Goal: Task Accomplishment & Management: Complete application form

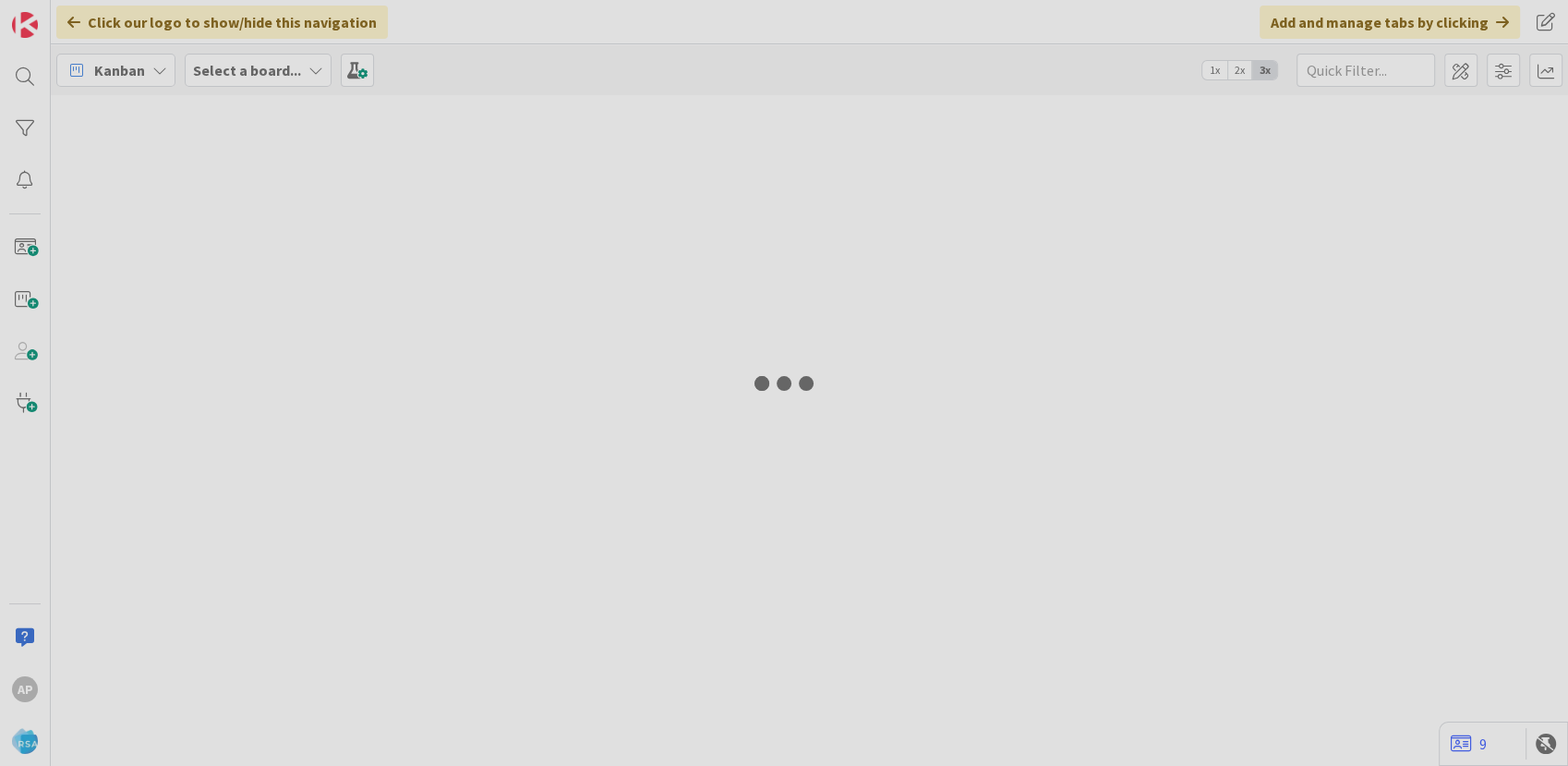
type input "9243"
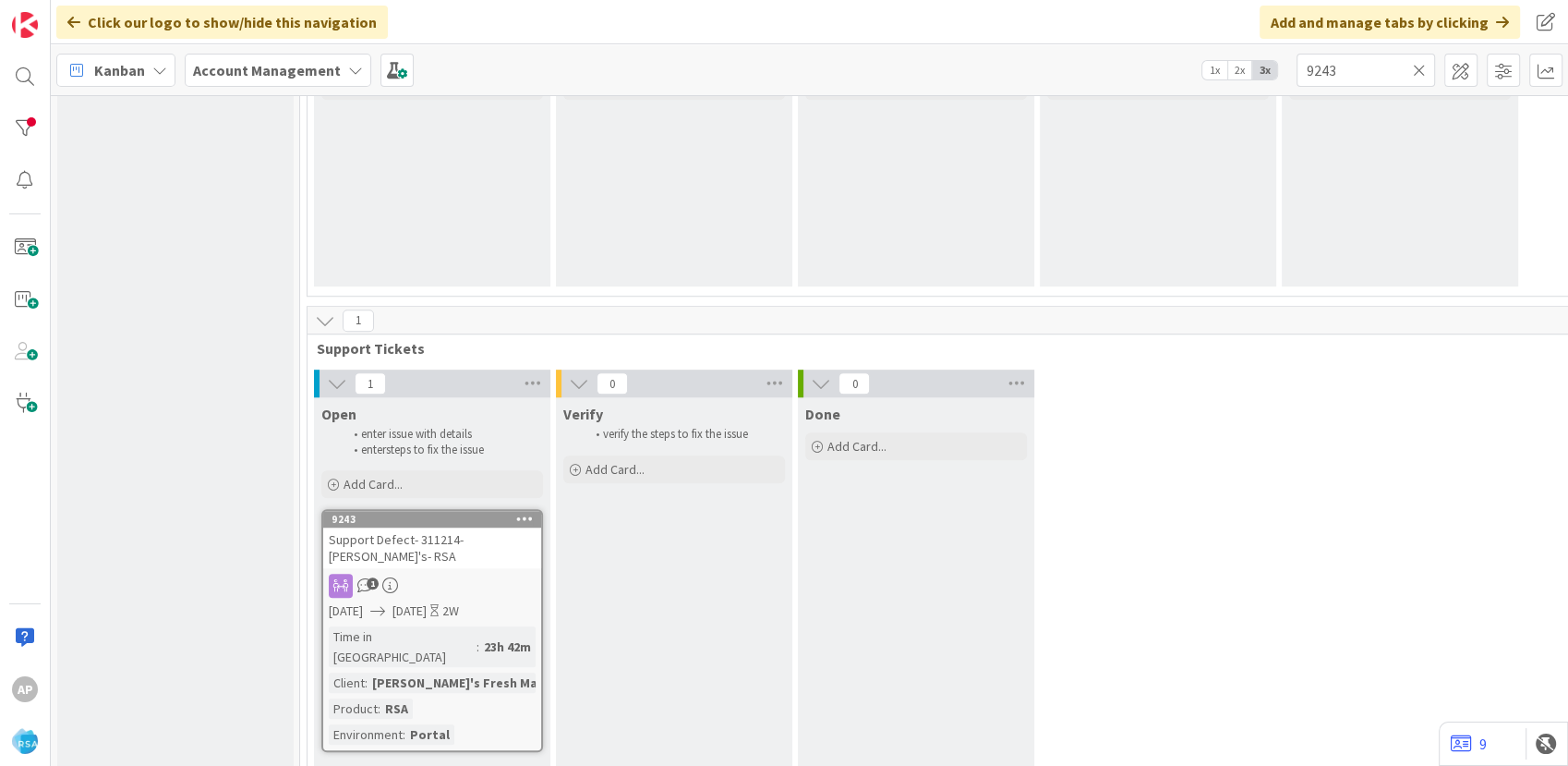
scroll to position [1401, 0]
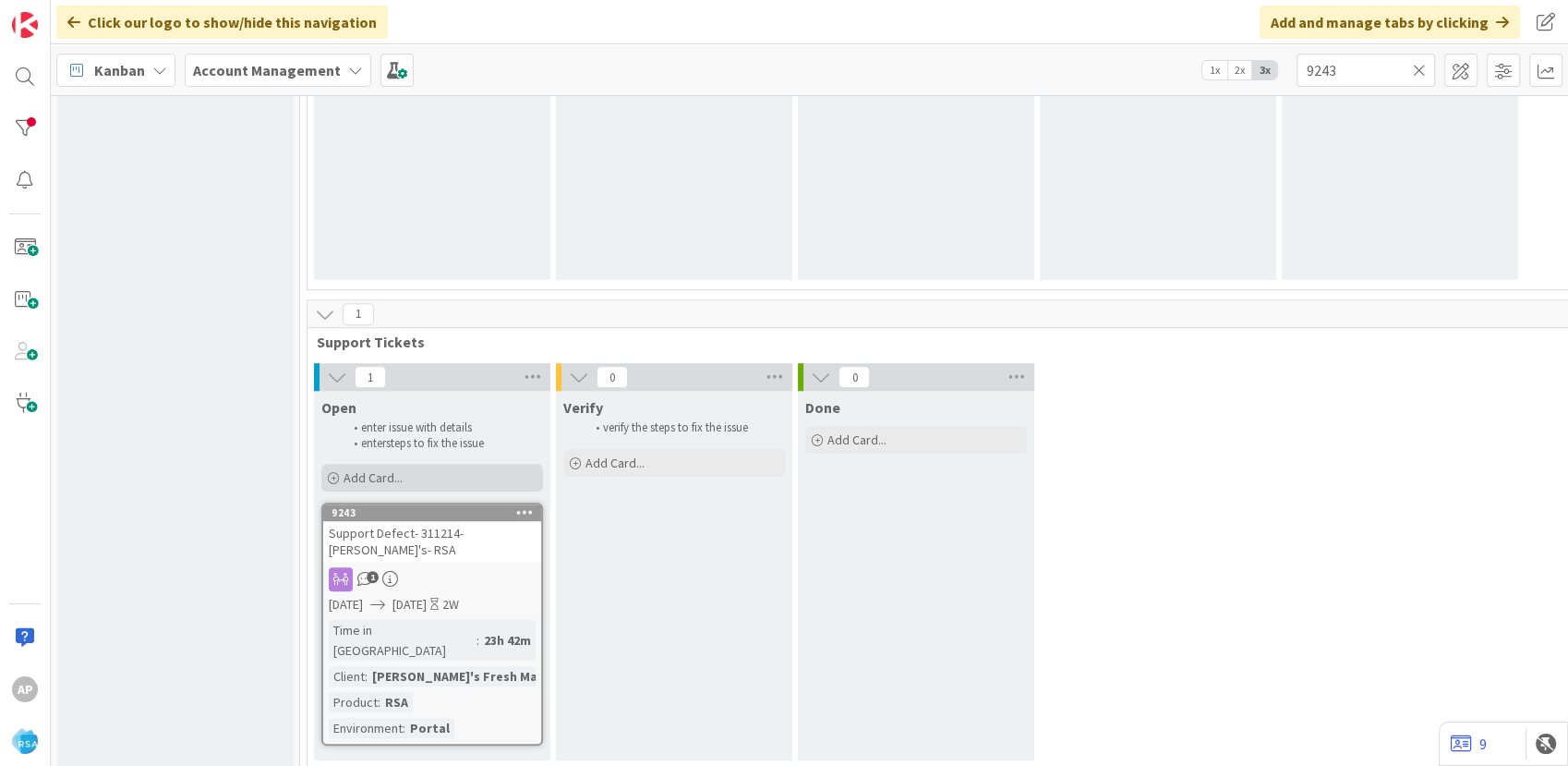
click at [440, 478] on div "Add Card..." at bounding box center [432, 477] width 221 height 27
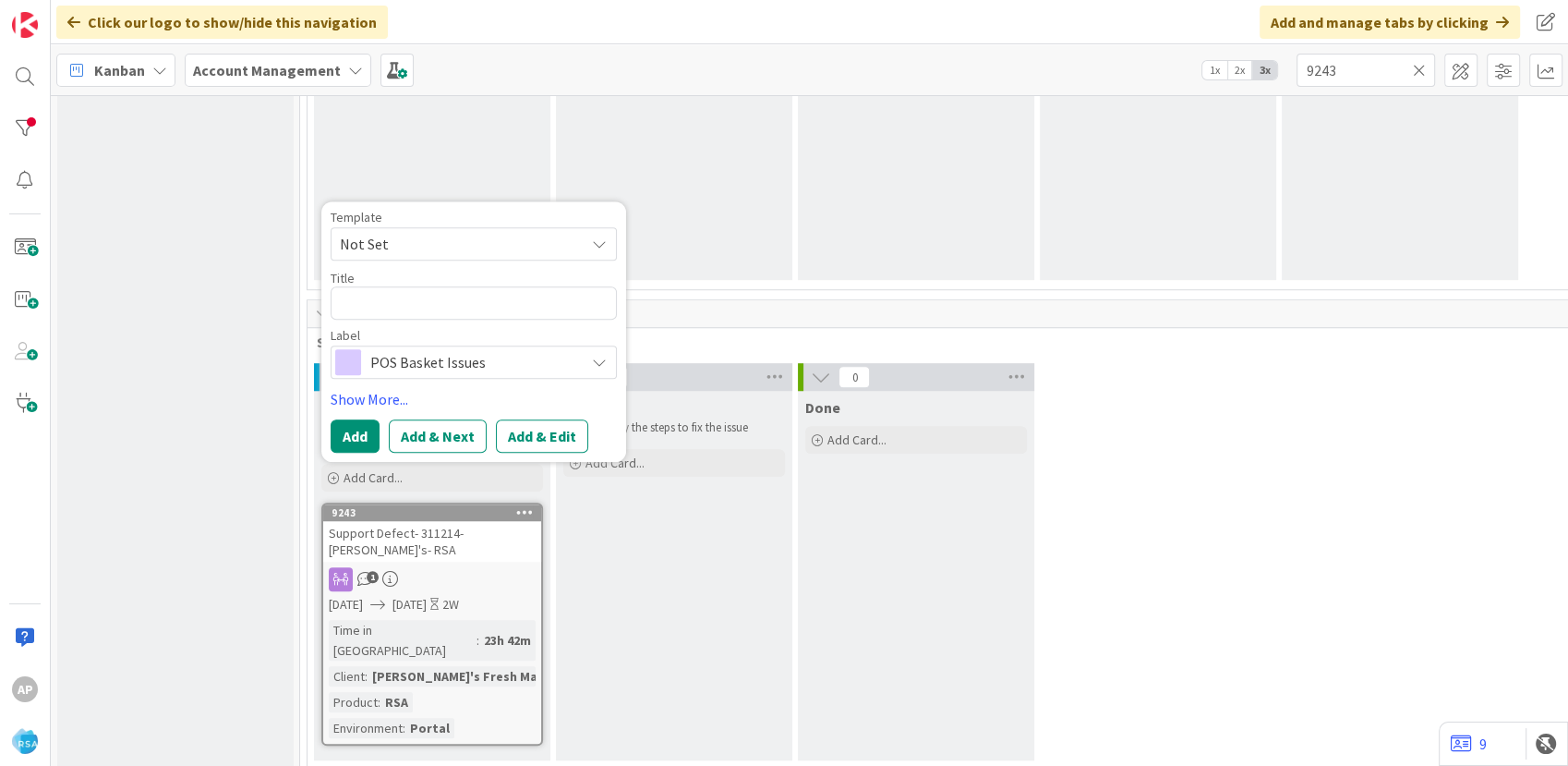
click at [440, 247] on span "Not Set" at bounding box center [455, 243] width 231 height 24
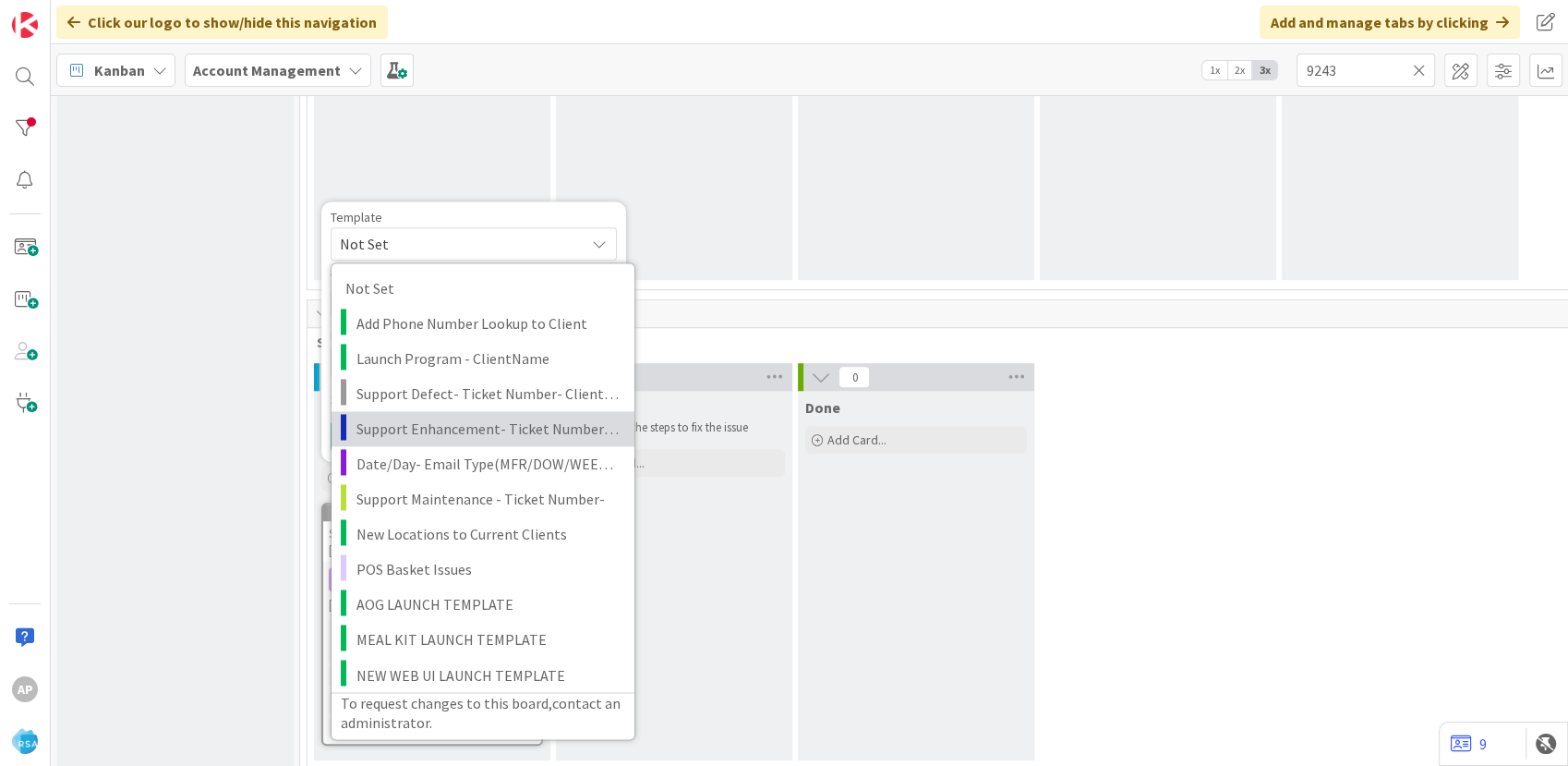
click at [455, 418] on span "Support Enhancement- Ticket Number- Client Name- Product Name" at bounding box center [488, 428] width 264 height 24
type textarea "x"
type textarea "Support Enhancement- Ticket Number- Client Name- Product Name"
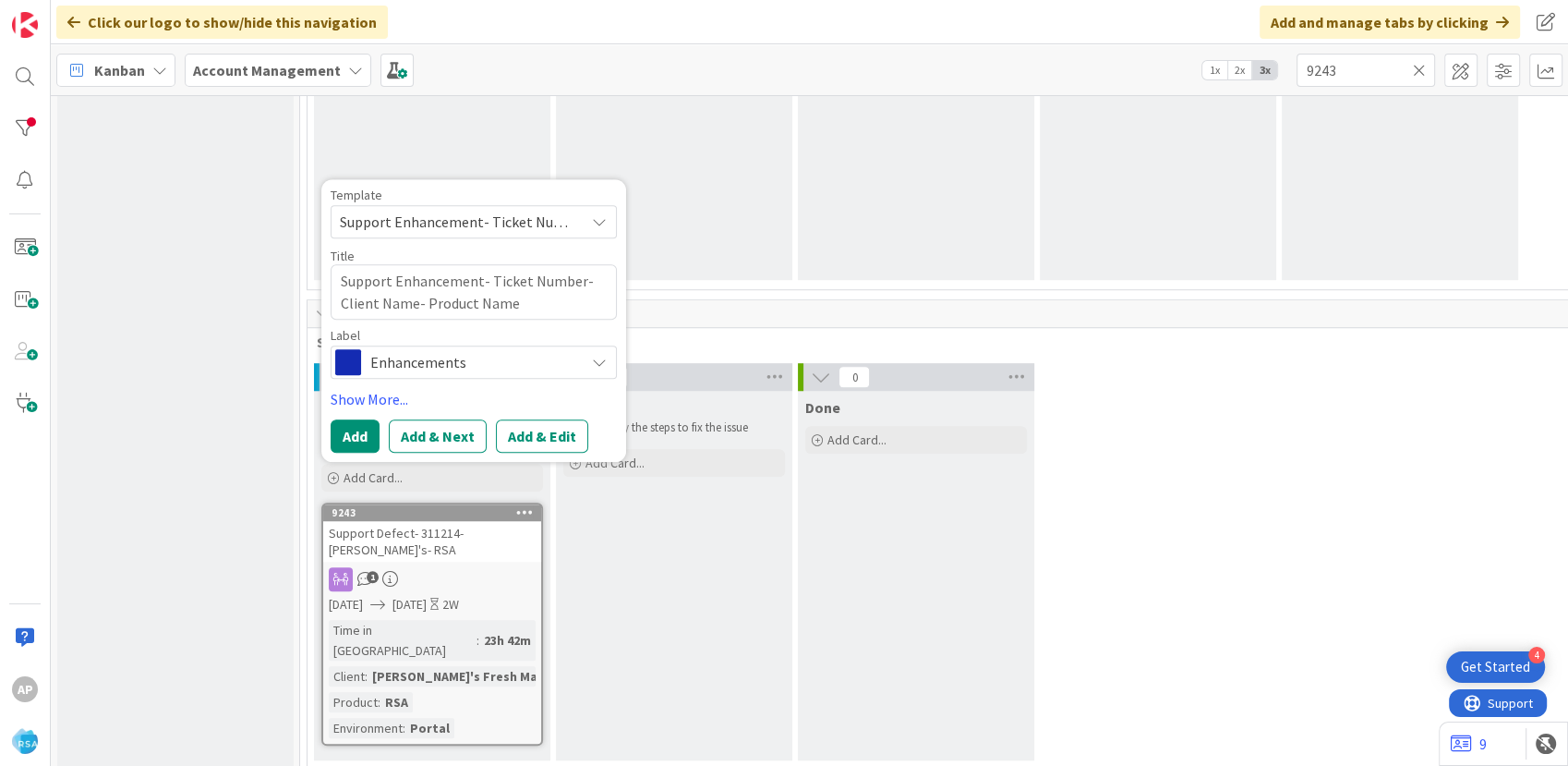
scroll to position [0, 0]
click at [577, 277] on textarea "Support Enhancement- Ticket Number- Client Name- Product Name" at bounding box center [473, 292] width 286 height 56
type textarea "x"
type textarea "Support Enhancement- Ticket Numbe- Client Name- Product Name"
type textarea "x"
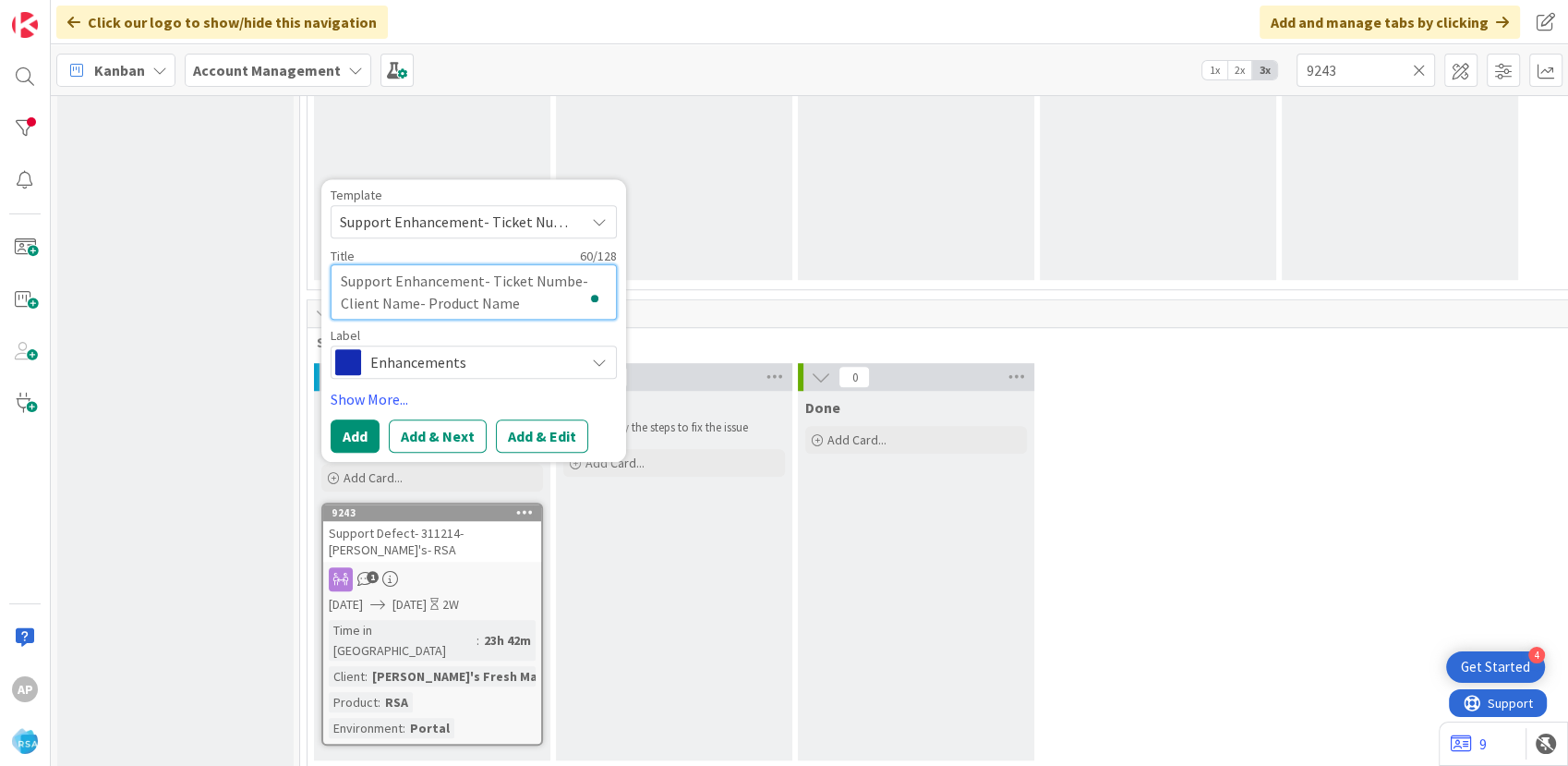
type textarea "Support Enhancement- Ticket Numb- Client Name- Product Name"
type textarea "x"
type textarea "Support Enhancement- Ticket Num- Client Name- Product Name"
type textarea "x"
type textarea "Support Enhancement- Ticket Nu- Client Name- Product Name"
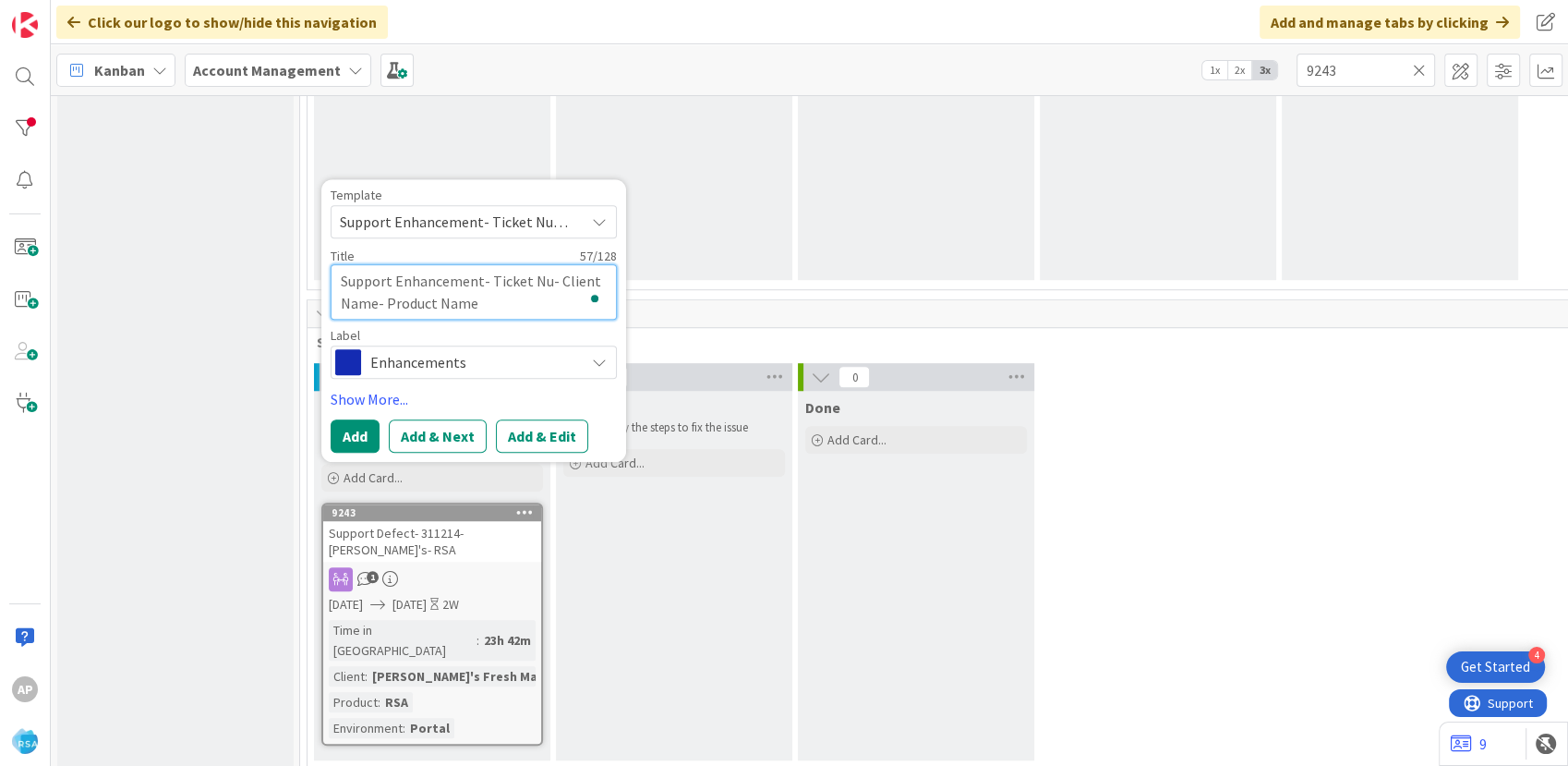
type textarea "x"
type textarea "Support Enhancement- Ticket N- Client Name- Product Name"
type textarea "x"
type textarea "Support Enhancement- Ticket - Client Name- Product Name"
type textarea "x"
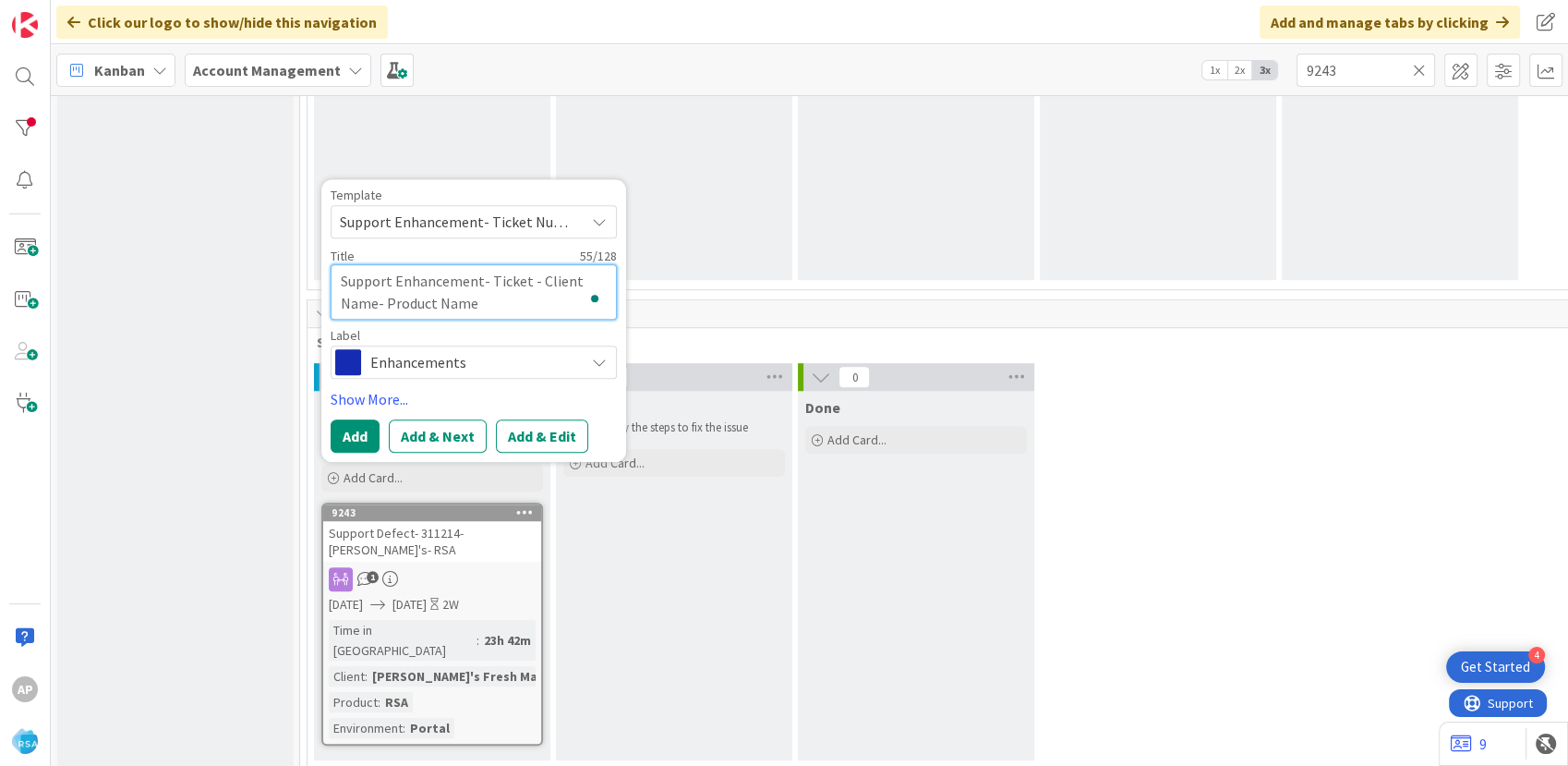
type textarea "Support Enhancement- Ticket- Client Name- Product Name"
type textarea "x"
type textarea "Support Enhancement- Ticke- Client Name- Product Name"
type textarea "x"
type textarea "Support Enhancement- Tick- Client Name- Product Name"
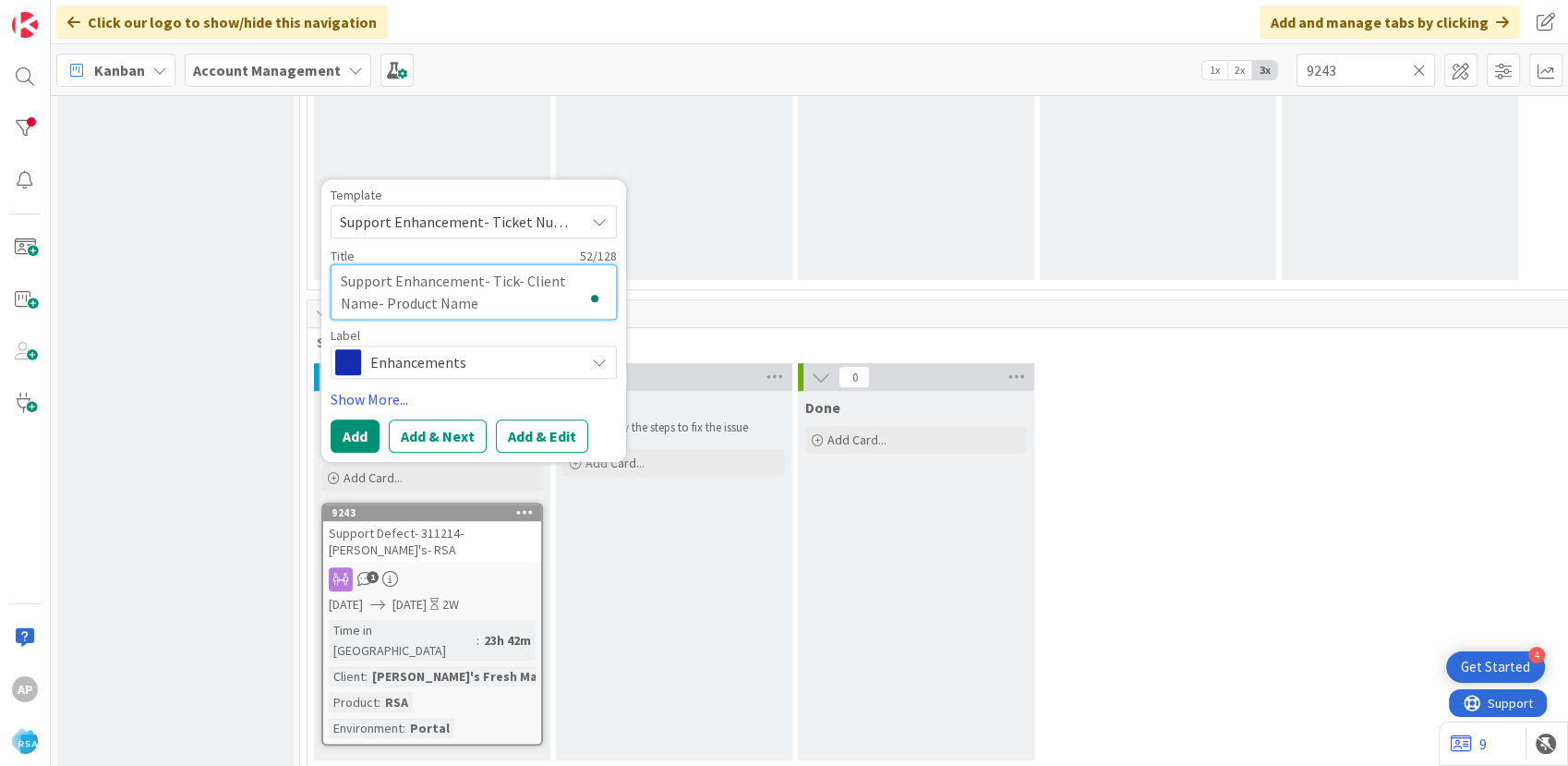
type textarea "x"
type textarea "Support Enhancement- Tic- Client Name- Product Name"
type textarea "x"
type textarea "Support Enhancement- Ti- Client Name- Product Name"
type textarea "x"
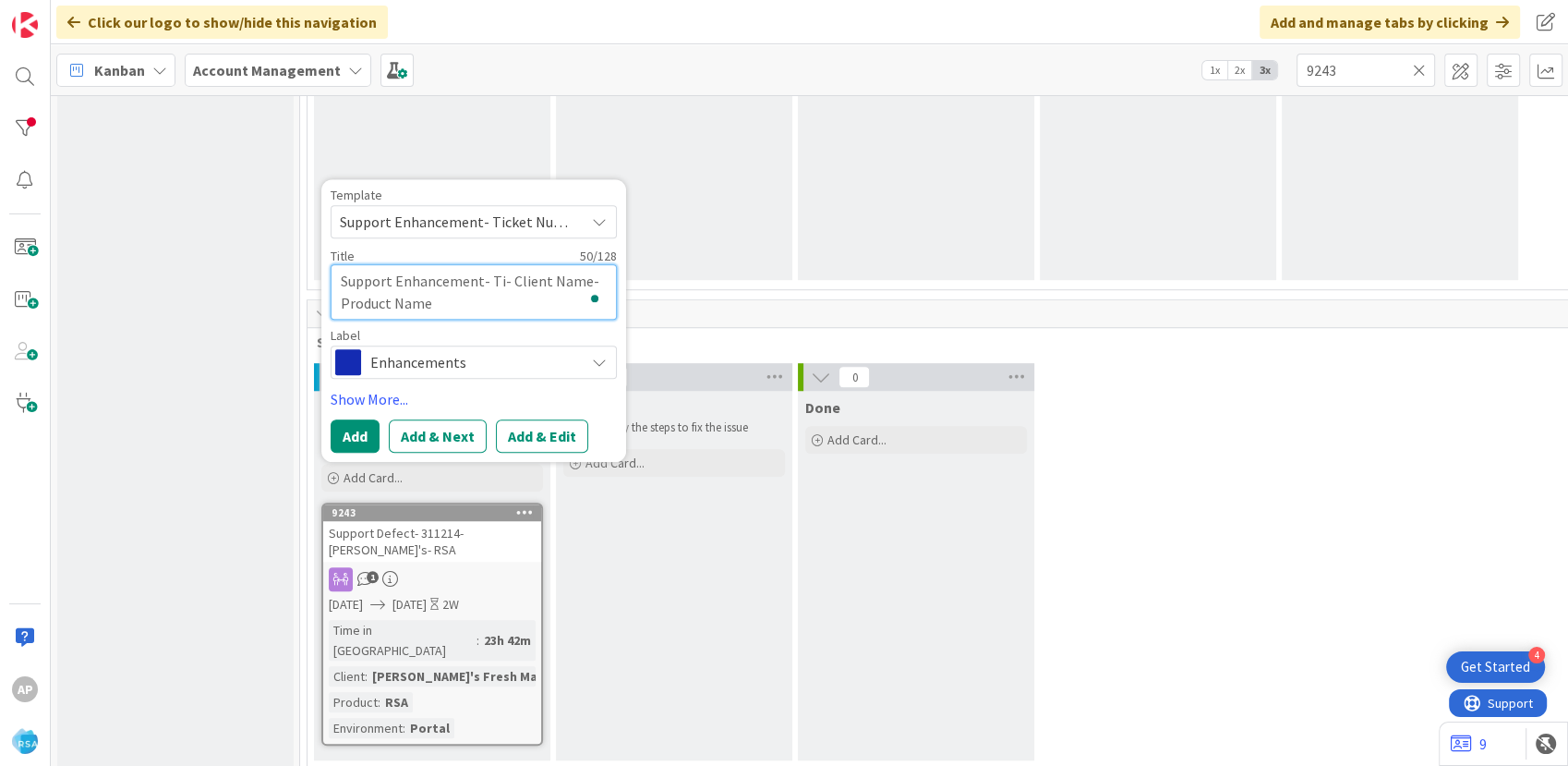
type textarea "Support Enhancement- T- Client Name- Product Name"
type textarea "x"
type textarea "Support Enhancement- - Client Name- Product Name"
type textarea "x"
type textarea "Support Enhancement- 3- Client Name- Product Name"
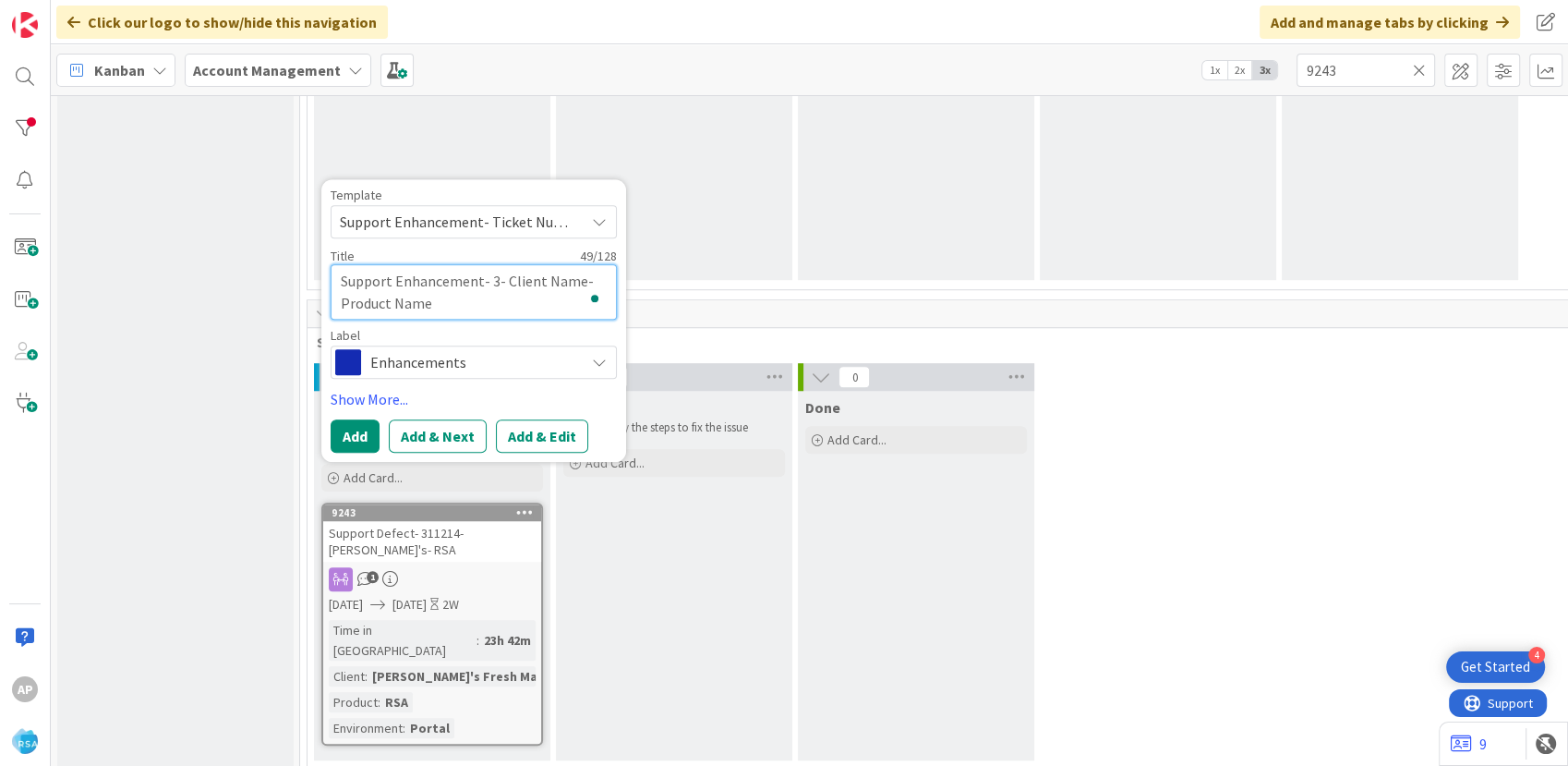
type textarea "x"
type textarea "Support Enhancement- 31- Client Name- Product Name"
type textarea "x"
type textarea "Support Enhancement- 311- Client Name- Product Name"
type textarea "x"
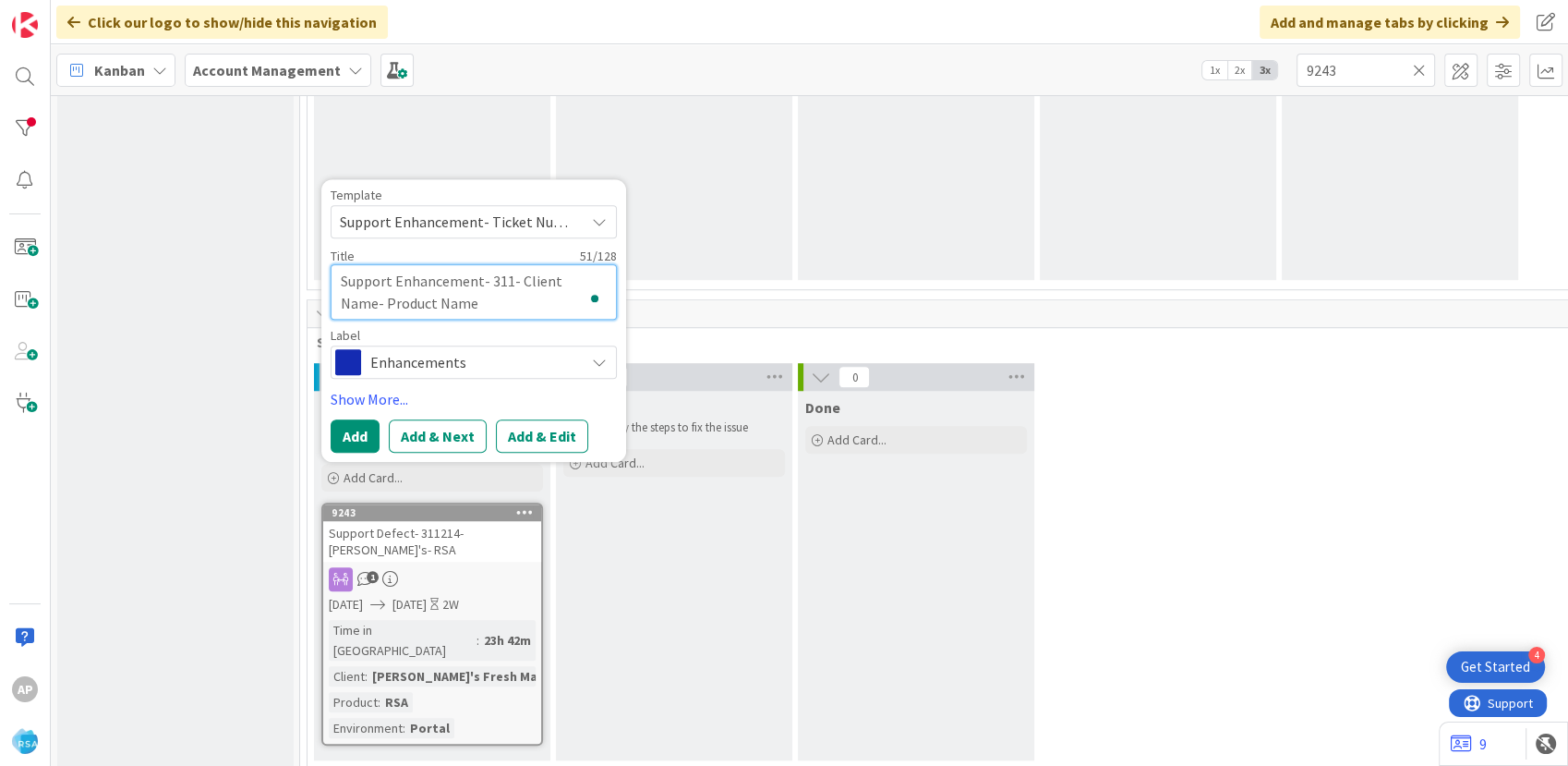
type textarea "Support Enhancement- 3115- Client Name- Product Name"
type textarea "x"
type textarea "Support Enhancement- 31152- Client Name- Product Name"
type textarea "x"
type textarea "Support Enhancement- 311529- Client Name- Product Name"
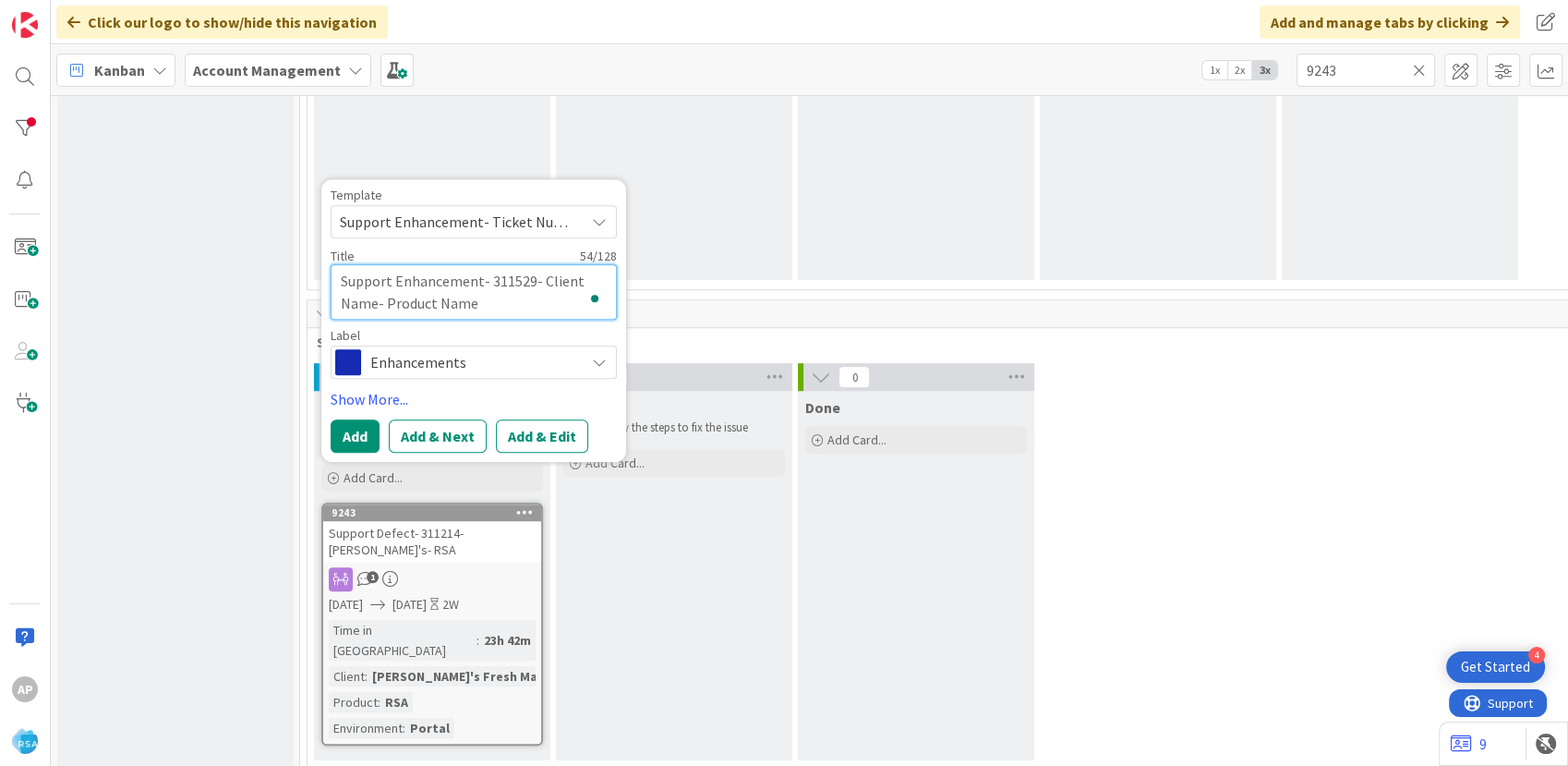
click at [372, 303] on textarea "Support Enhancement- 311529- Client Name- Product Name" at bounding box center [473, 292] width 286 height 56
type textarea "x"
type textarea "Support Enhancement- 311529- Client Nam- Product Name"
type textarea "x"
type textarea "Support Enhancement- 311529- Client Na- Product Name"
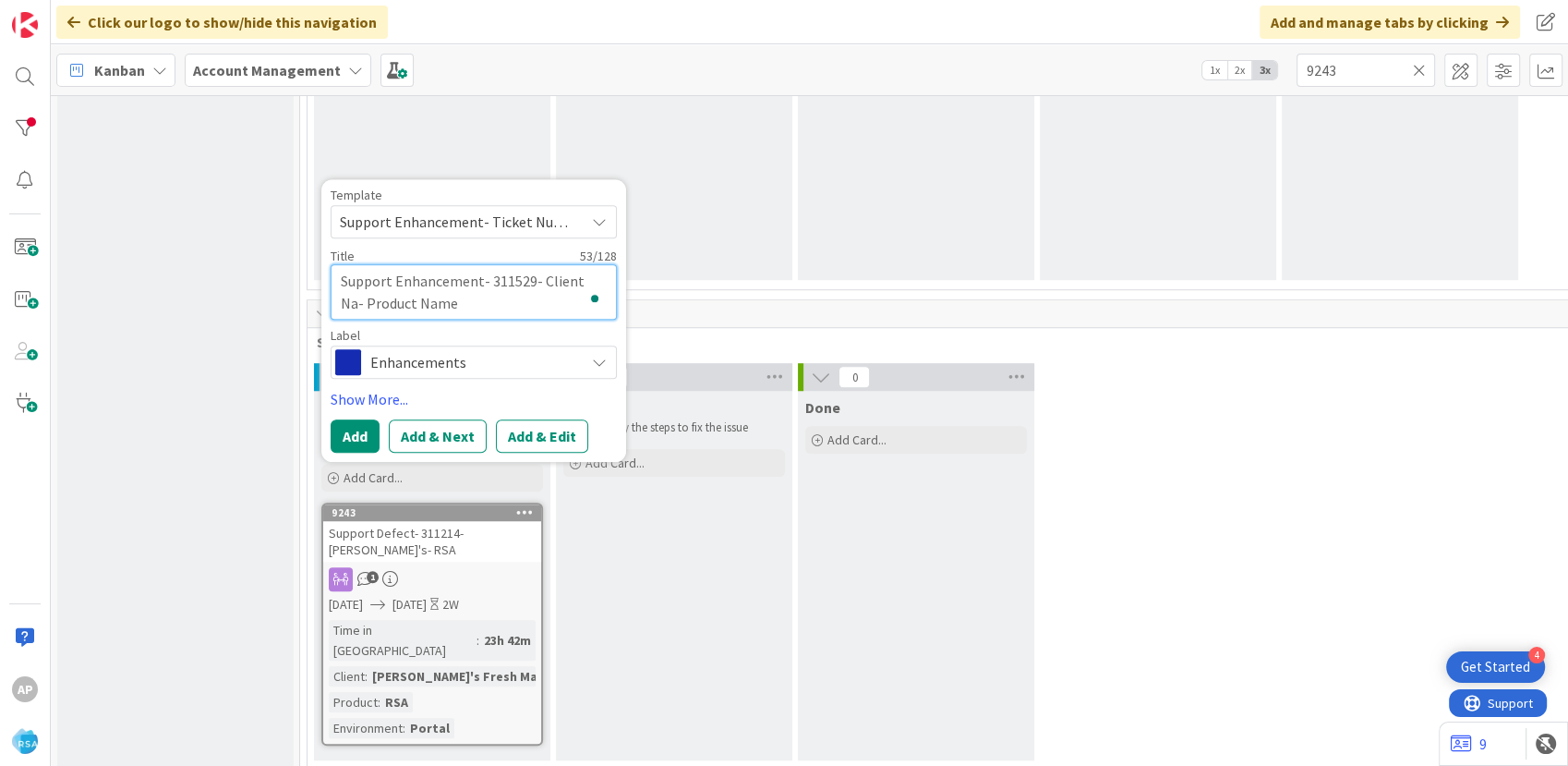
type textarea "x"
type textarea "Support Enhancement- 311529- Client N- Product Name"
type textarea "x"
type textarea "Support Enhancement- 311529- Client - Product Name"
type textarea "x"
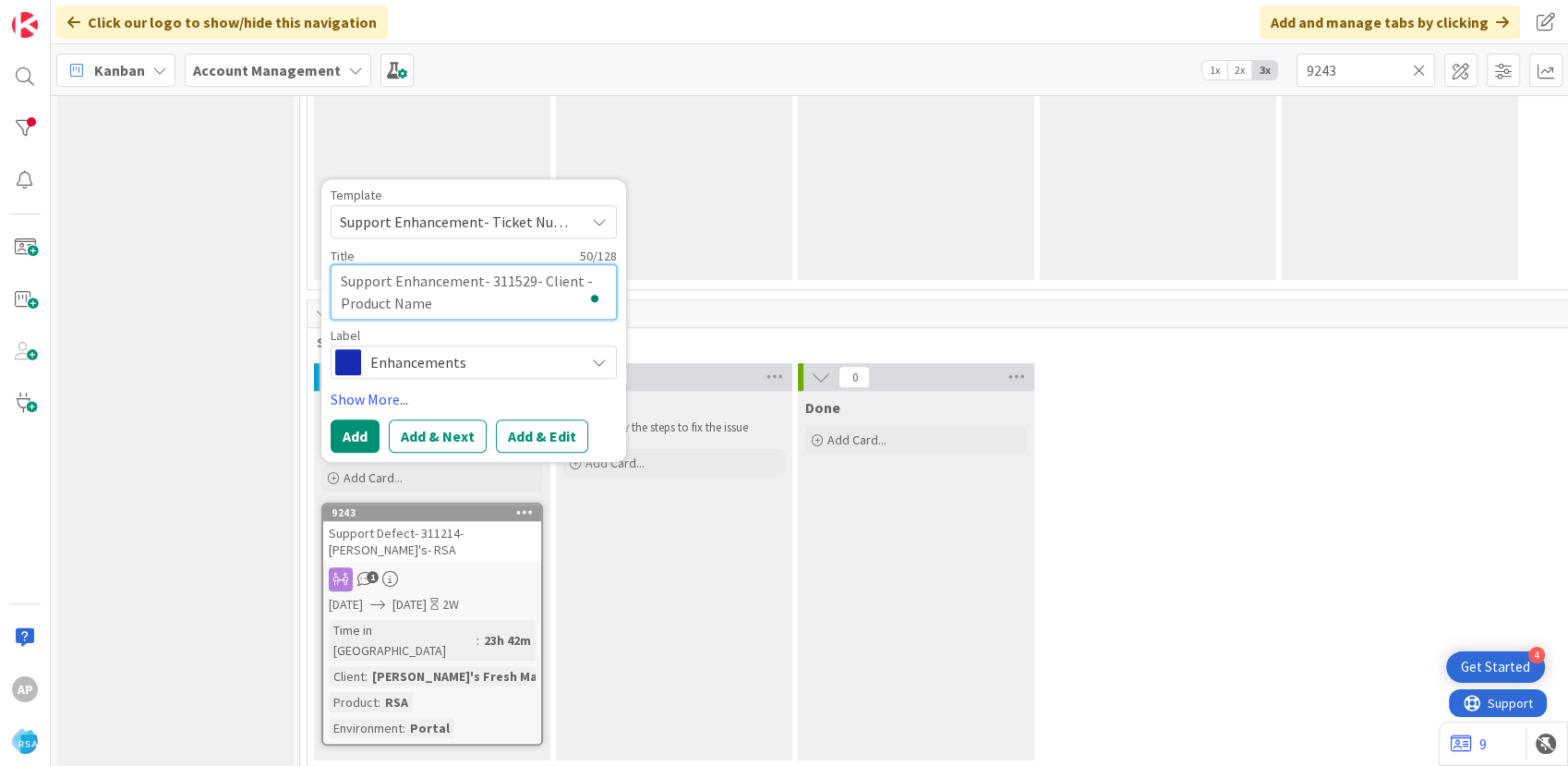
type textarea "Support Enhancement- 311529- Client- Product Name"
type textarea "x"
type textarea "Support Enhancement- 311529- Clien- Product Name"
type textarea "x"
type textarea "Support Enhancement- 311529- Clie- Product Name"
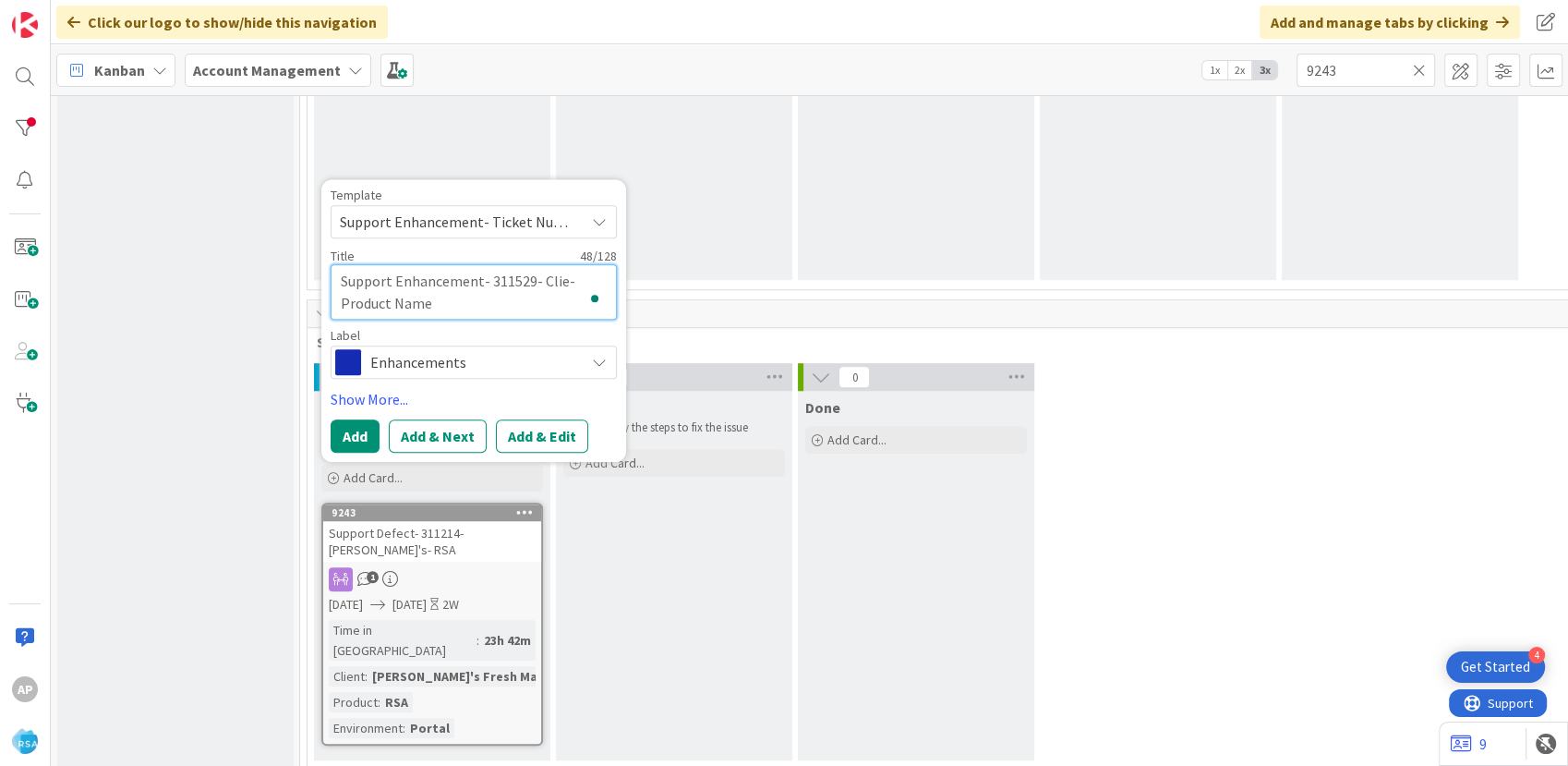
type textarea "x"
type textarea "Support Enhancement- 311529- Cli- Product Name"
type textarea "x"
type textarea "Support Enhancement- 311529- Cl- Product Name"
type textarea "x"
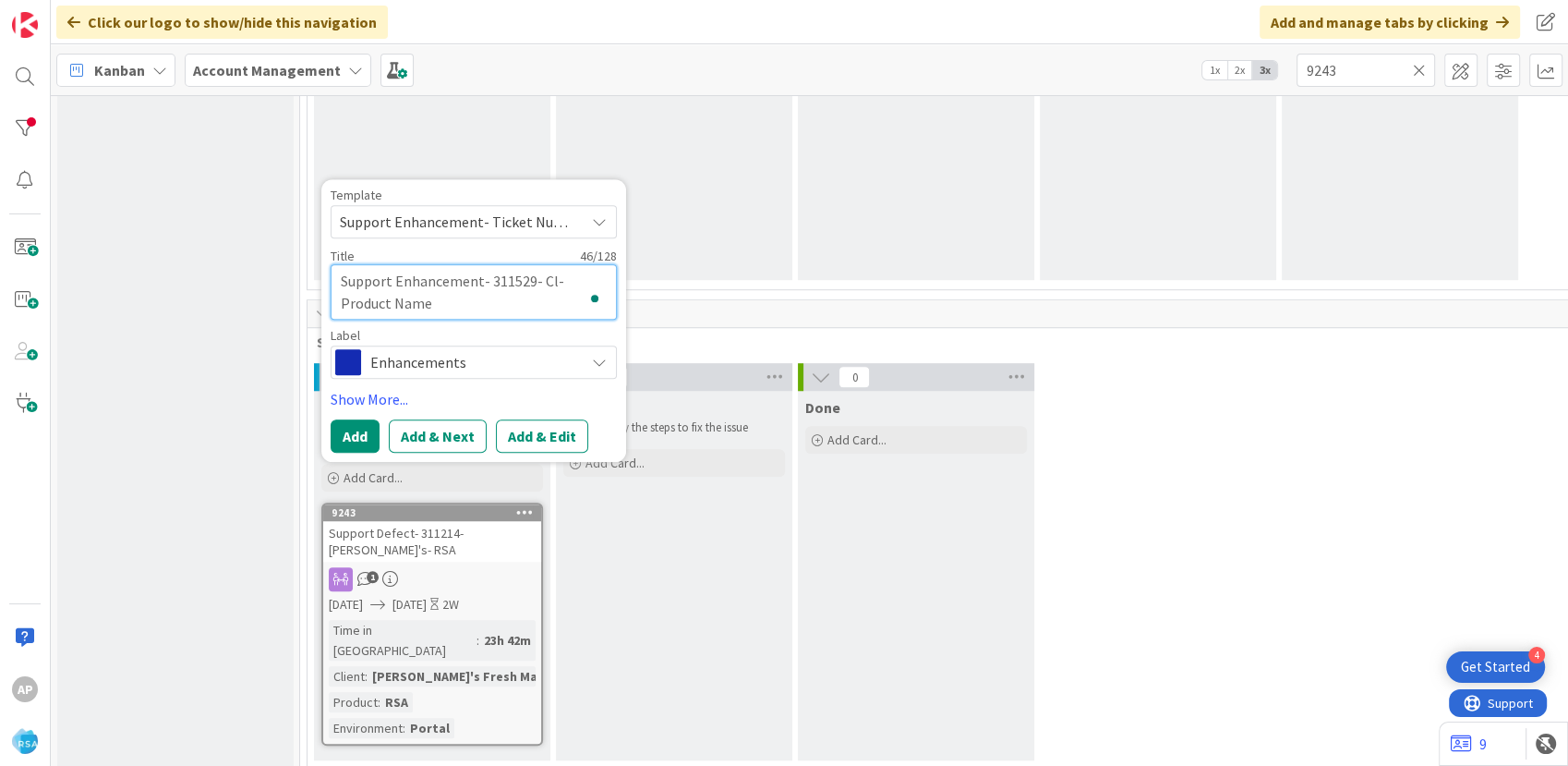
type textarea "Support Enhancement- 311529- C- Product Name"
type textarea "x"
type textarea "Support Enhancement- 311529- - Product Name"
type textarea "x"
type textarea "Support Enhancement- 311529- D- Product Name"
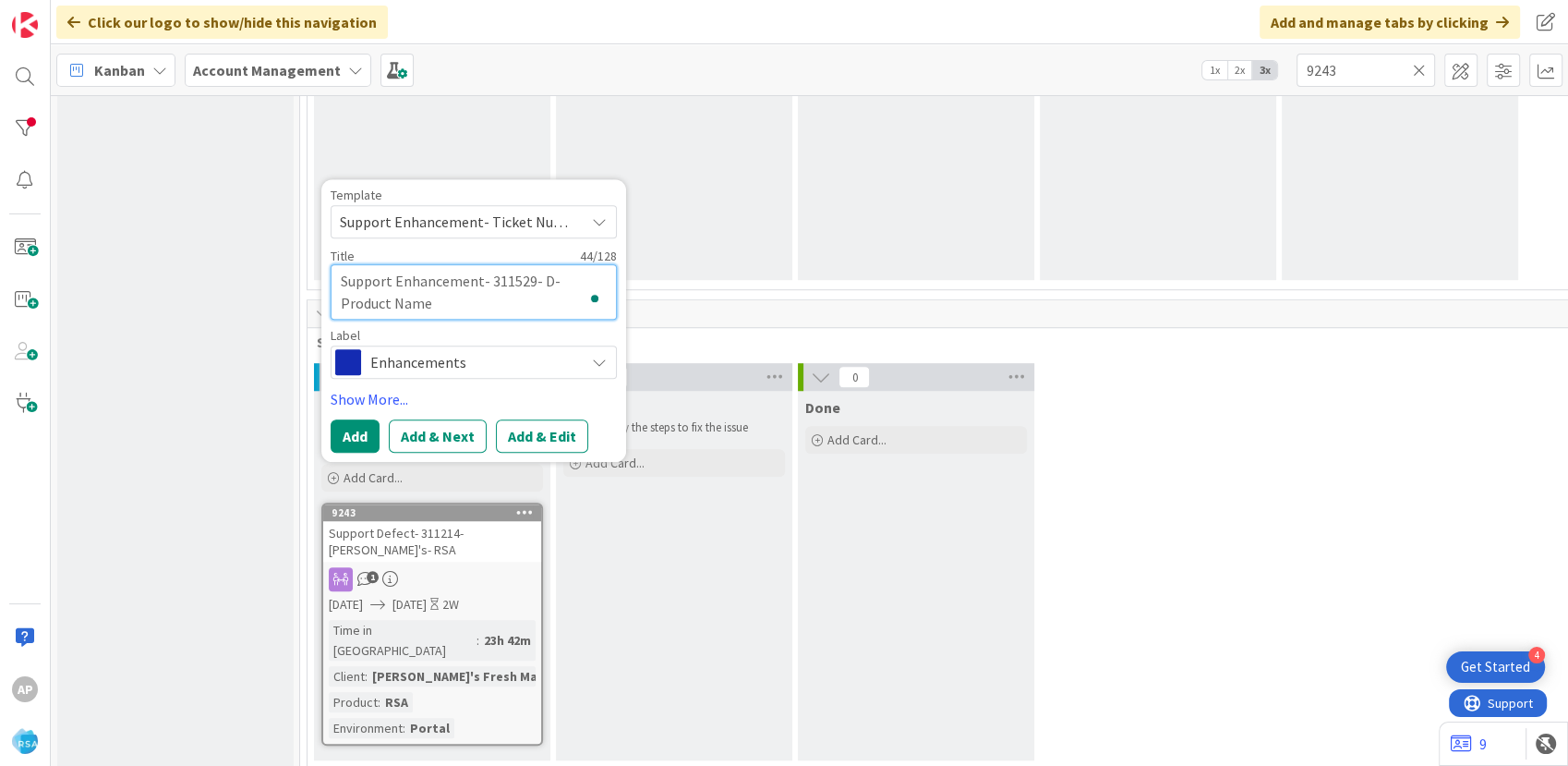
type textarea "x"
type textarea "Support Enhancement- 311529- Do- Product Name"
type textarea "x"
type textarea "Support Enhancement- 311529- Dow- Product Name"
type textarea "x"
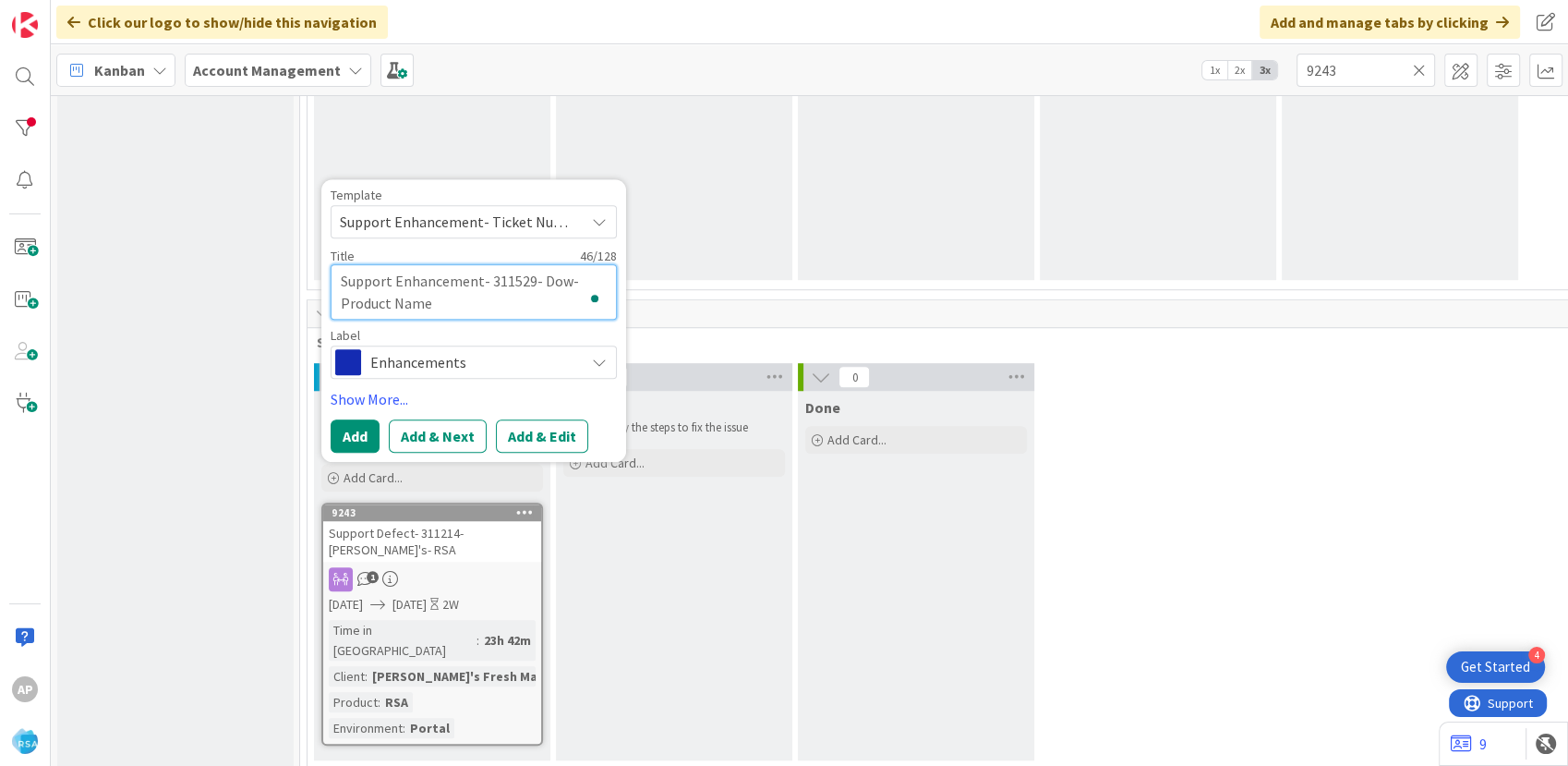
type textarea "Support Enhancement- 311529- Down- Product Name"
type textarea "x"
type textarea "Support Enhancement- 311529- Down - Product Name"
type textarea "x"
type textarea "Support Enhancement- 311529- Down H- Product Name"
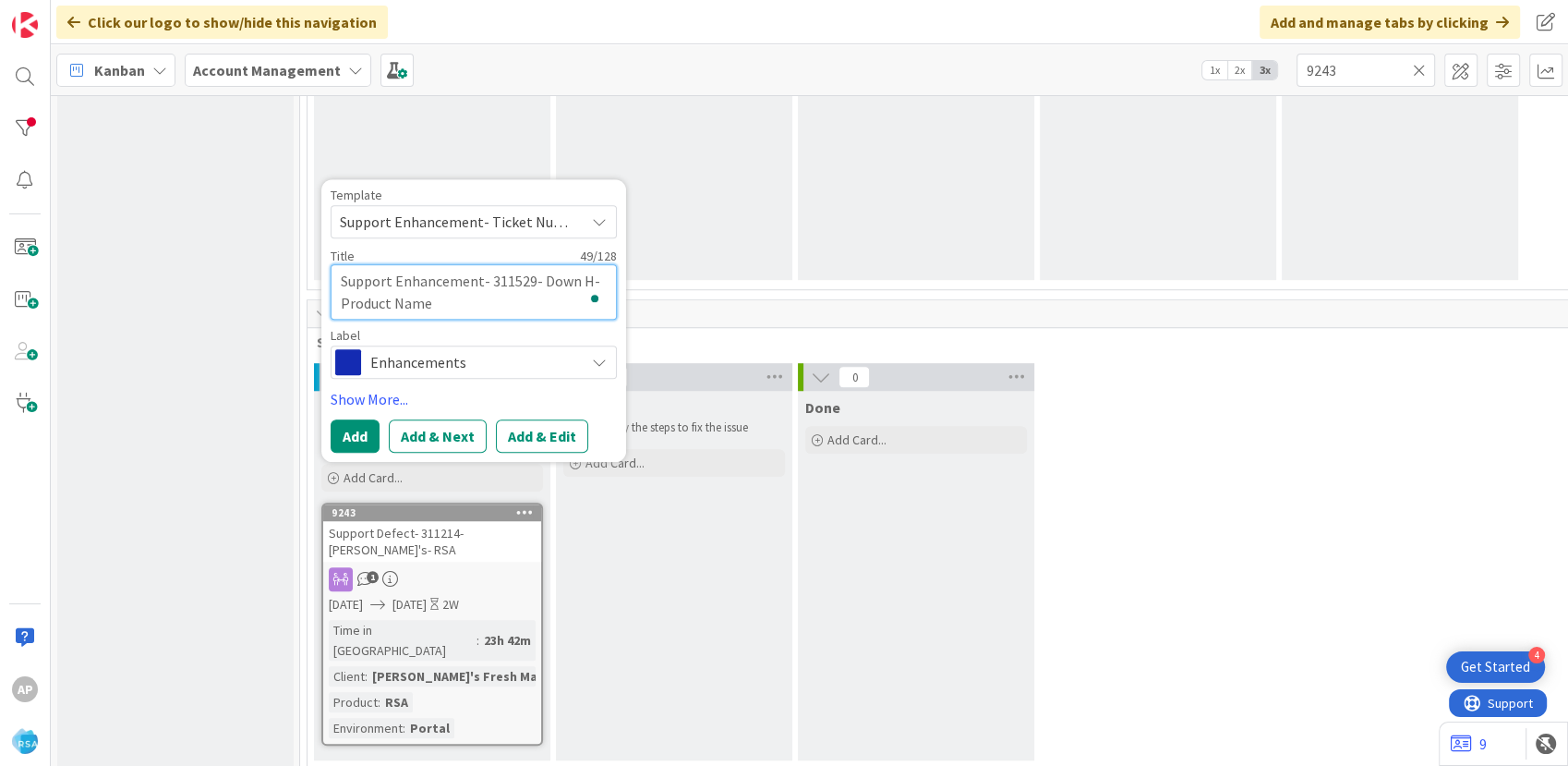
type textarea "x"
type textarea "Support Enhancement- 311529- Down Ho- Product Name"
type textarea "x"
type textarea "Support Enhancement- 311529- Down Hom- Product Name"
type textarea "x"
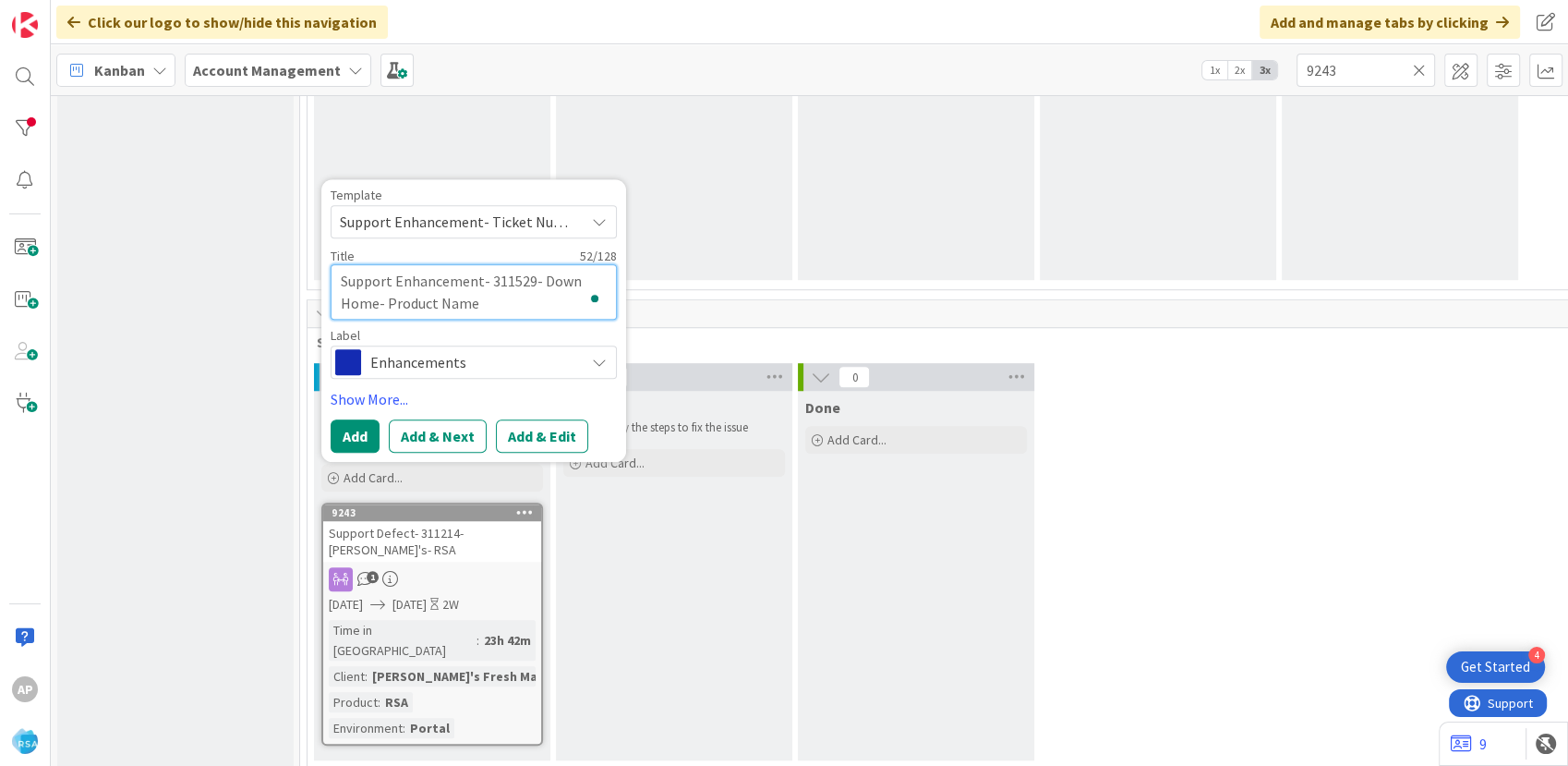
type textarea "Support Enhancement- 311529- Down Home - Product Name"
type textarea "x"
type textarea "Support Enhancement- 311529- Down Home P- Product Name"
type textarea "x"
type textarea "Support Enhancement- 311529- Down Home PW- Product Name"
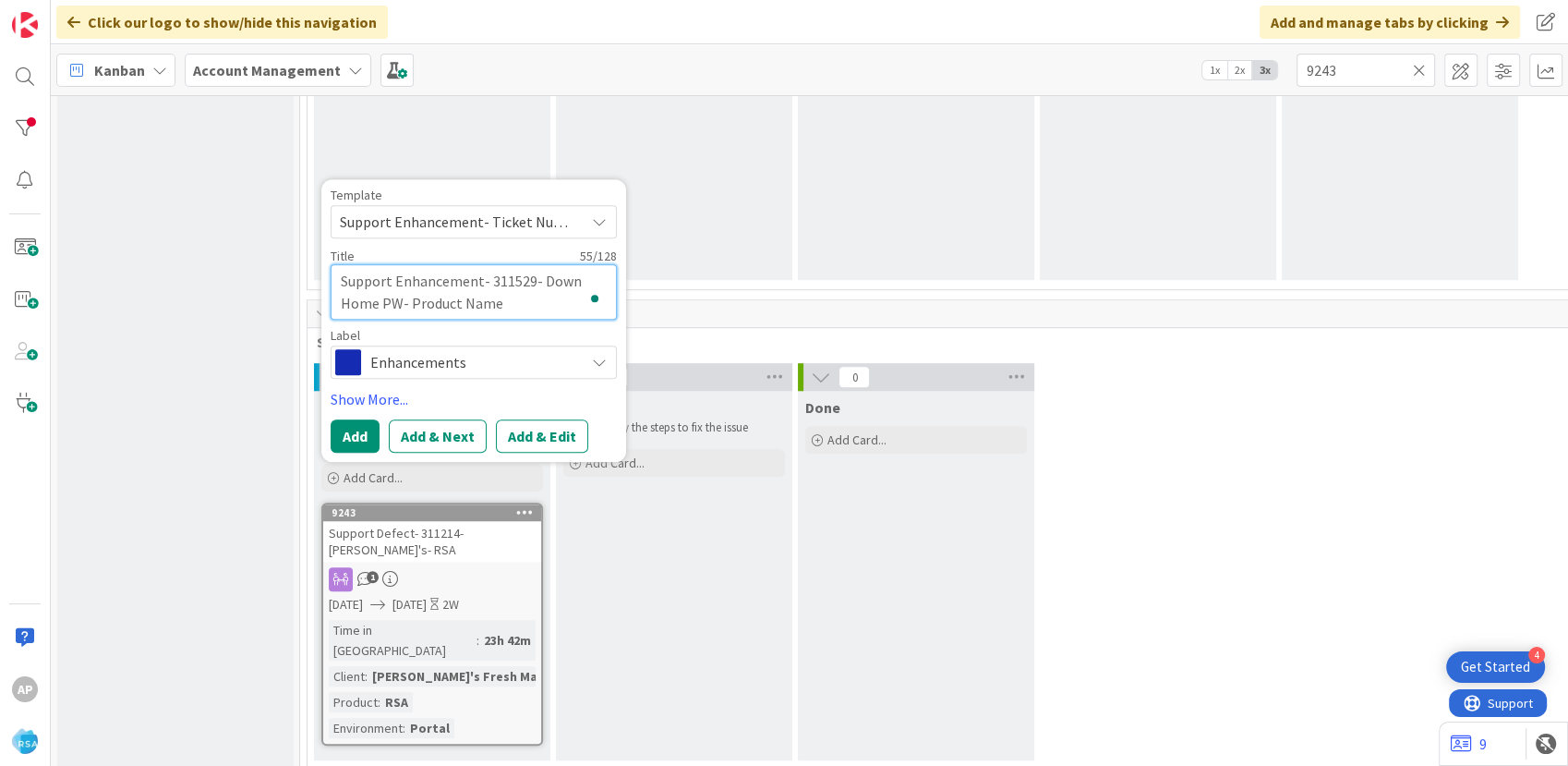
click at [503, 294] on textarea "Support Enhancement- 311529- Down Home PW- Product Name" at bounding box center [473, 292] width 286 height 56
type textarea "x"
type textarea "Support Enhancement- 311529- Down Home PW- Product Nam"
type textarea "x"
type textarea "Support Enhancement- 311529- Down Home PW- Product Na"
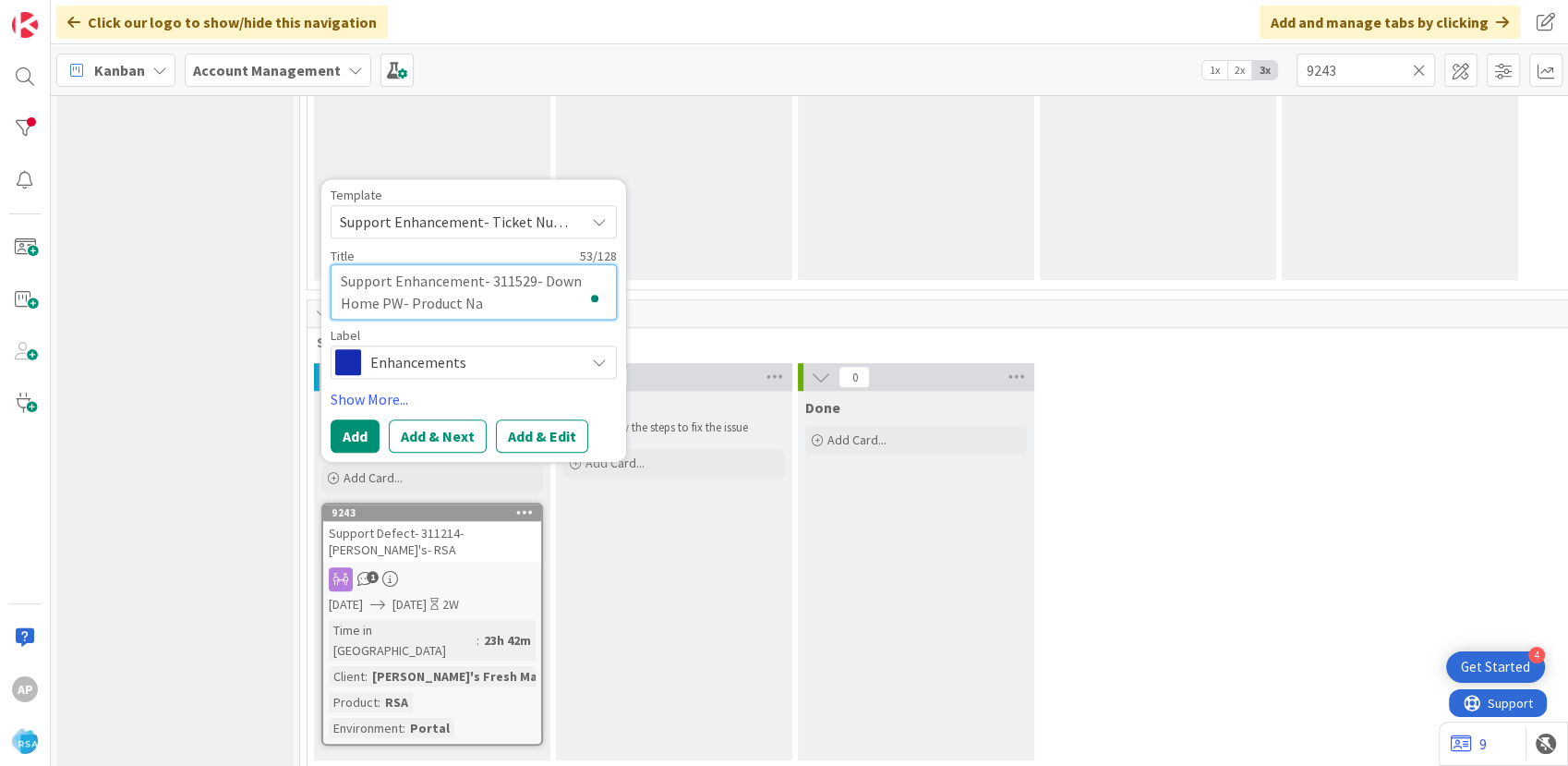
type textarea "x"
type textarea "Support Enhancement- 311529- Down Home PW- Product N"
type textarea "x"
type textarea "Support Enhancement- 311529- Down Home PW- Product"
type textarea "x"
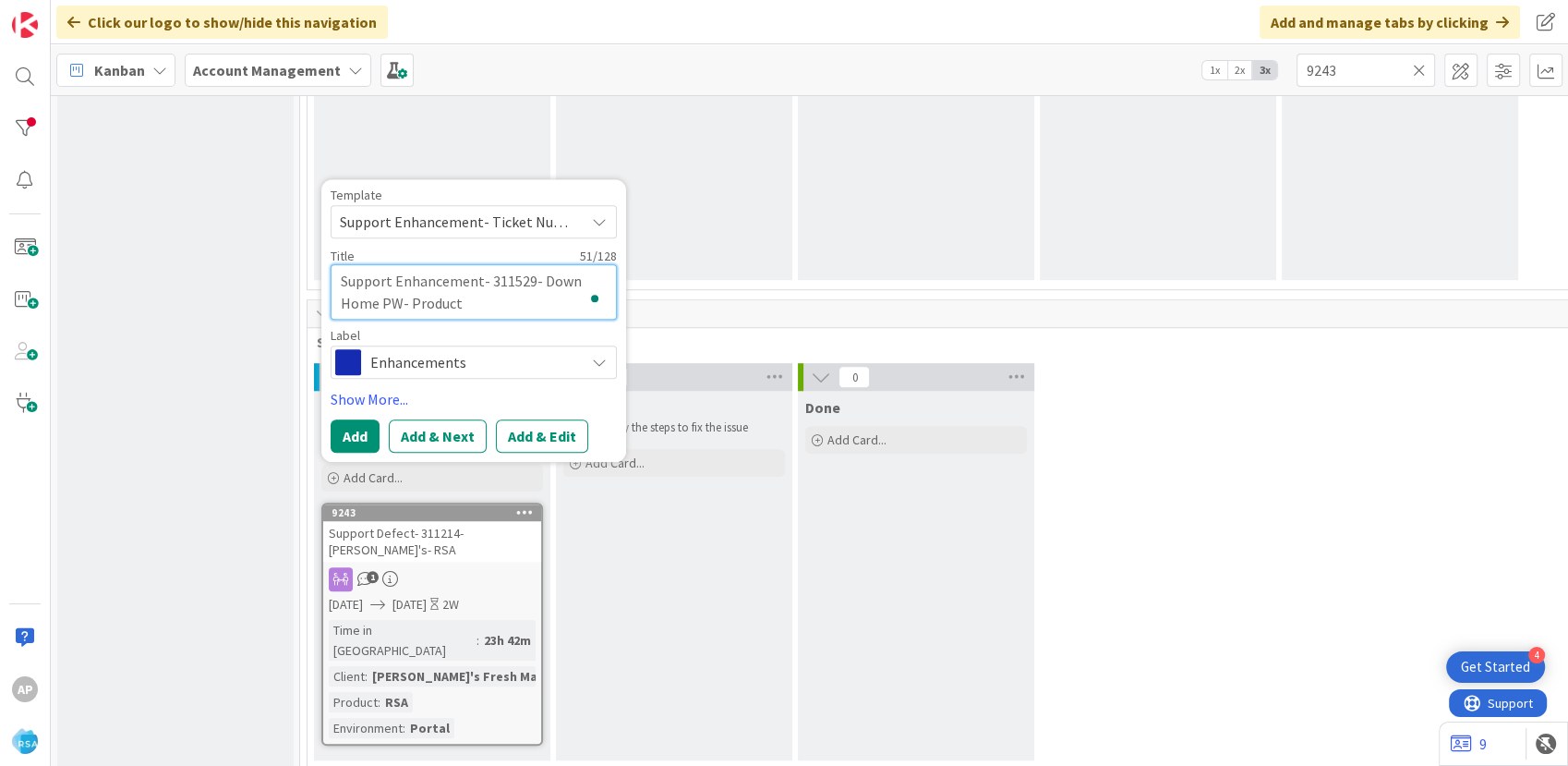
type textarea "Support Enhancement- 311529- Down Home PW- Product"
type textarea "x"
type textarea "Support Enhancement- 311529- Down Home PW- Produc"
type textarea "x"
type textarea "Support Enhancement- 311529- Down Home PW- Produ"
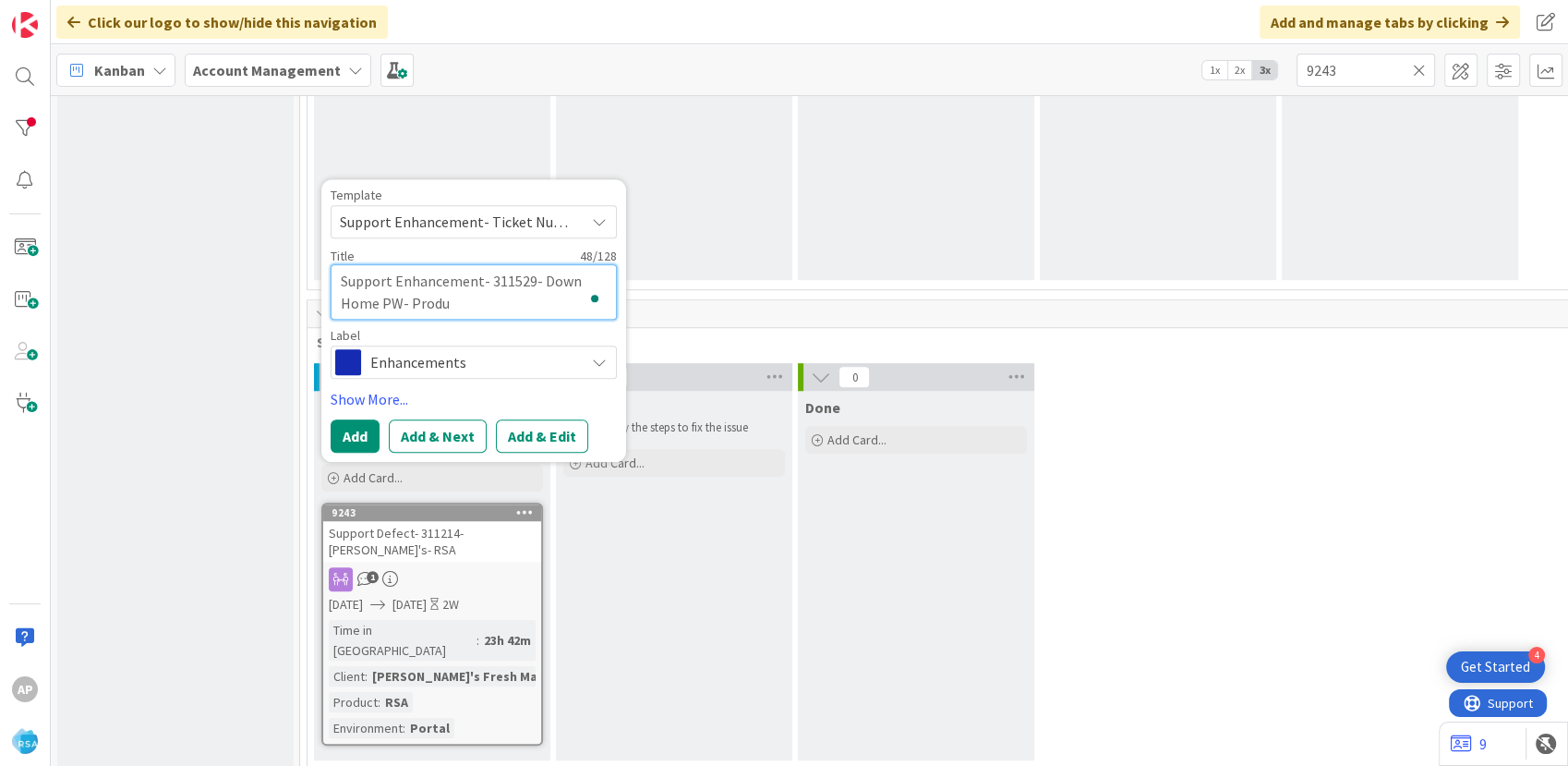
type textarea "x"
type textarea "Support Enhancement- 311529- Down Home PW- Prod"
type textarea "x"
type textarea "Support Enhancement- 311529- Down Home PW- Pro"
type textarea "x"
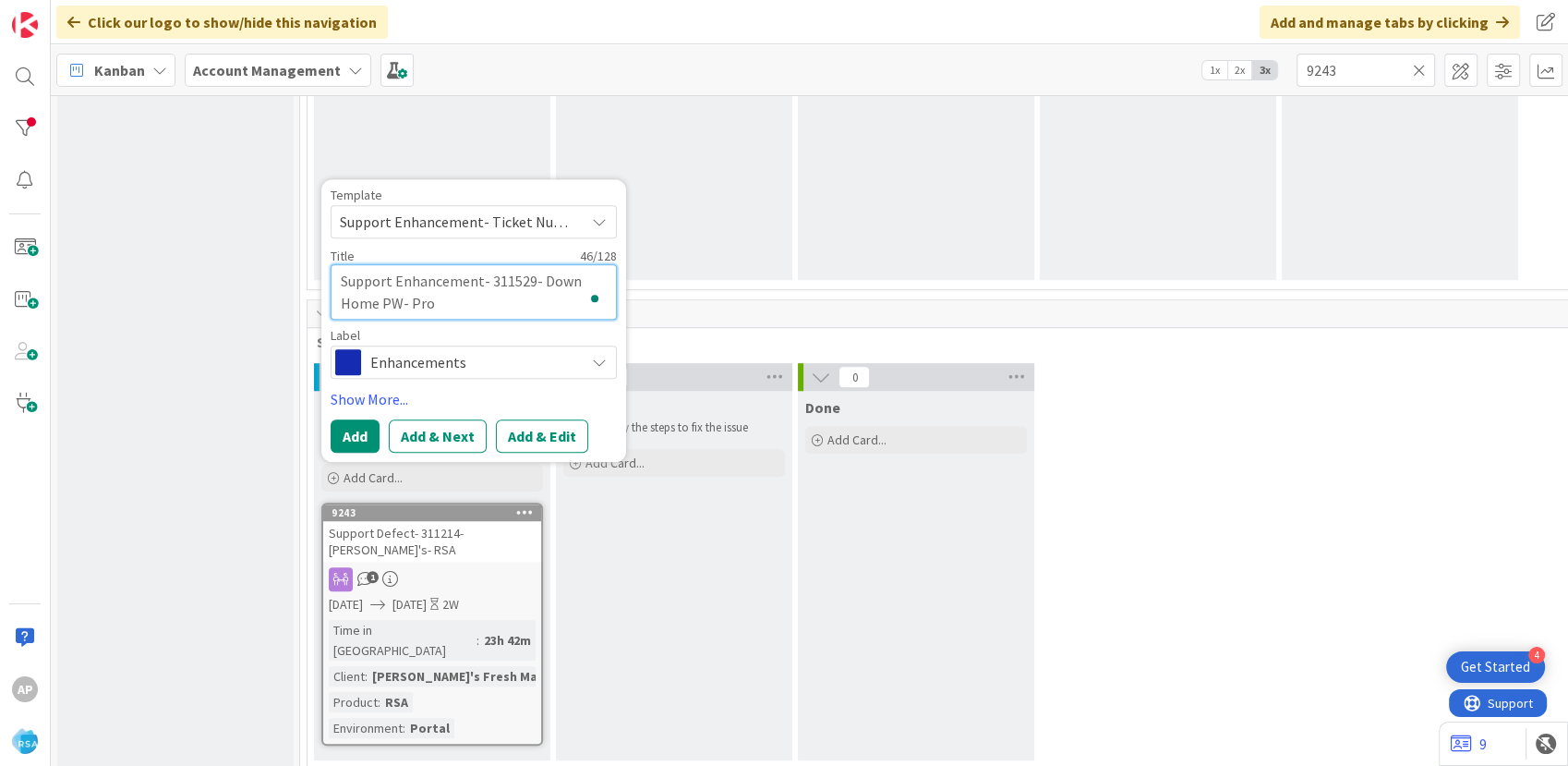
type textarea "Support Enhancement- 311529- Down Home PW- Pr"
type textarea "x"
type textarea "Support Enhancement- 311529- Down Home PW- P"
type textarea "x"
type textarea "Support Enhancement- 311529- Down Home PW-"
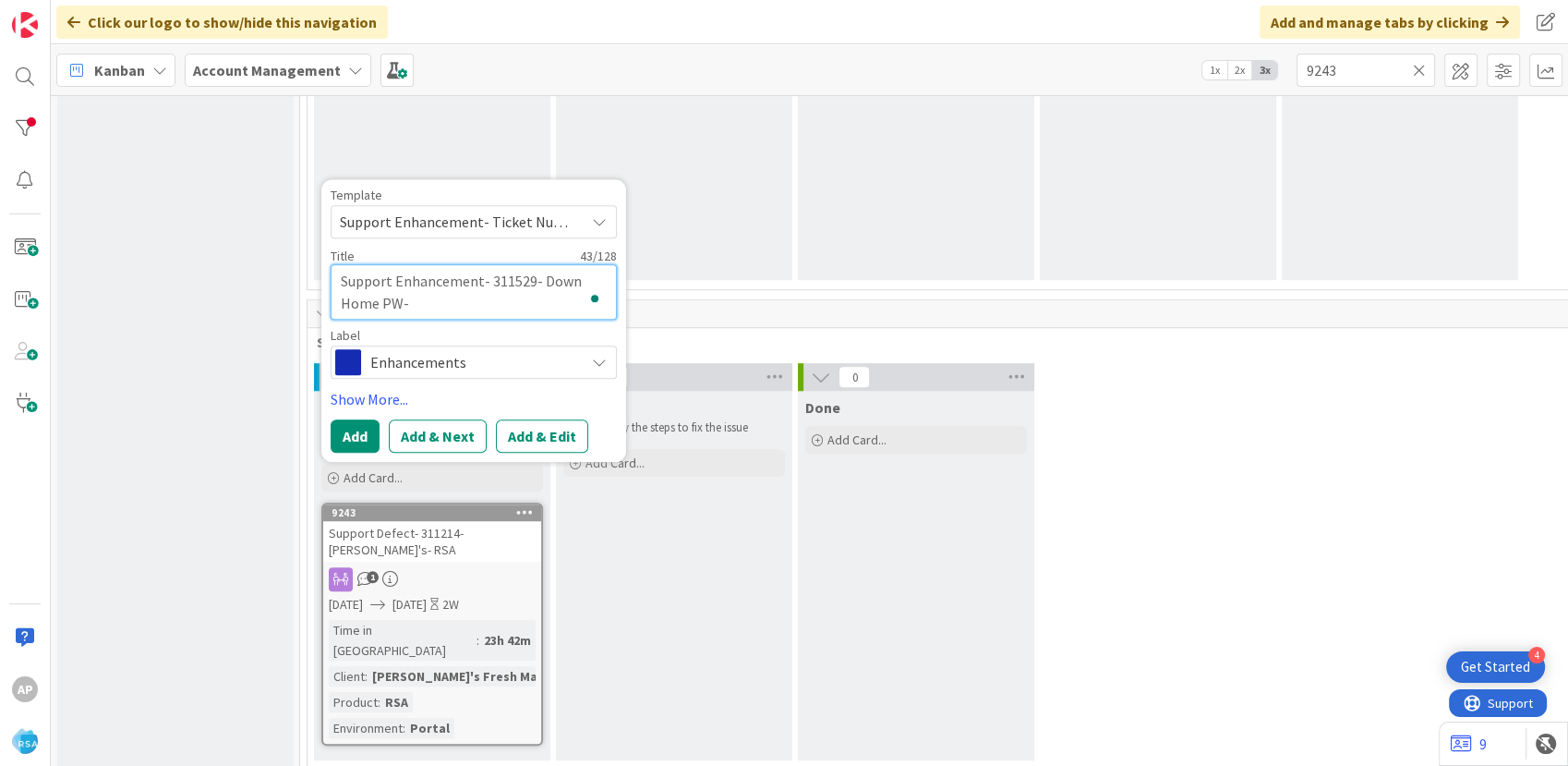
type textarea "x"
type textarea "Support Enhancement- 311529- Down Home PW- R"
type textarea "x"
type textarea "Support Enhancement- 311529- Down Home PW- [GEOGRAPHIC_DATA]"
type textarea "x"
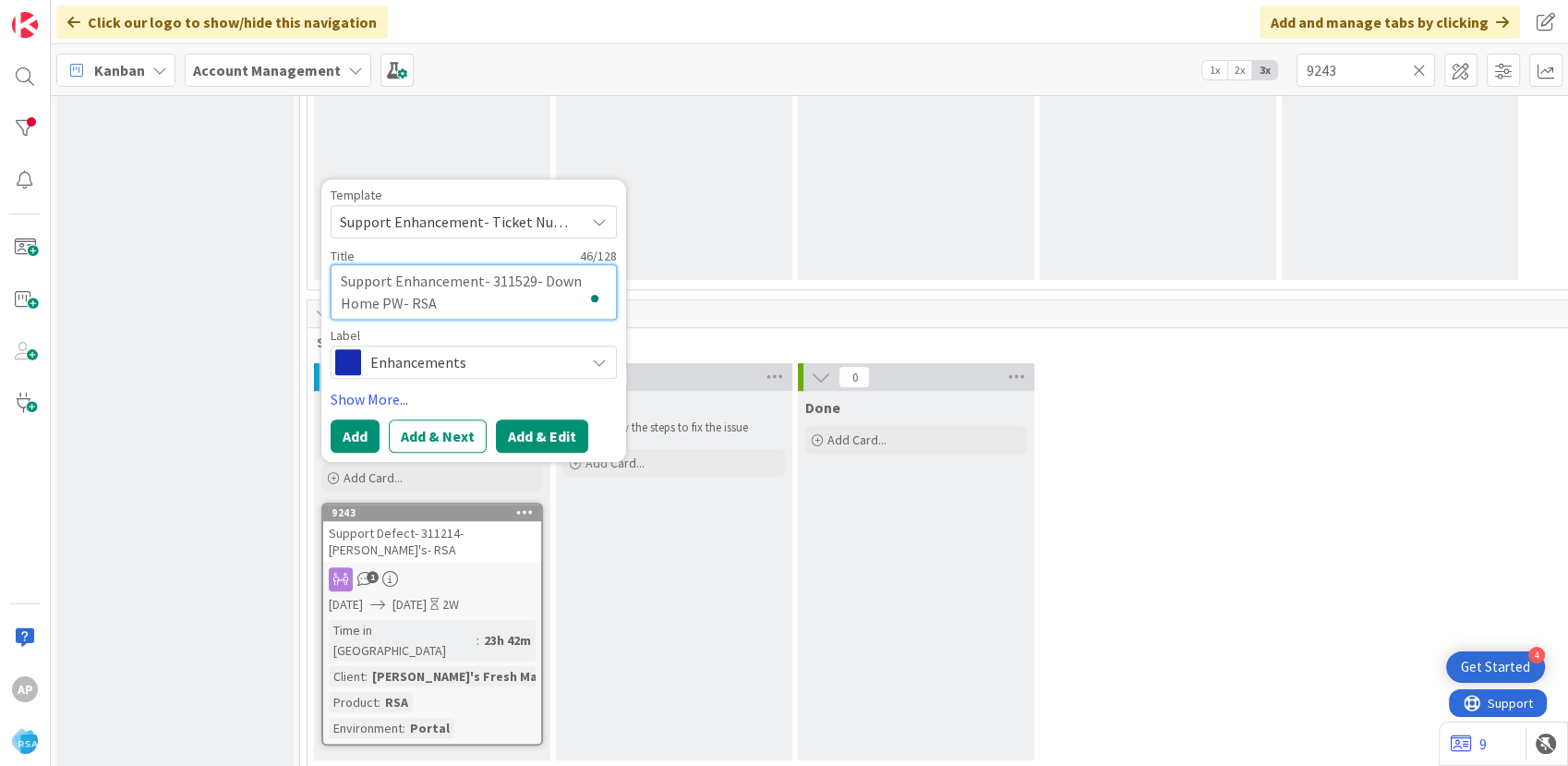
type textarea "Support Enhancement- 311529- Down Home PW- RSA"
click at [554, 429] on button "Add & Edit" at bounding box center [542, 436] width 93 height 33
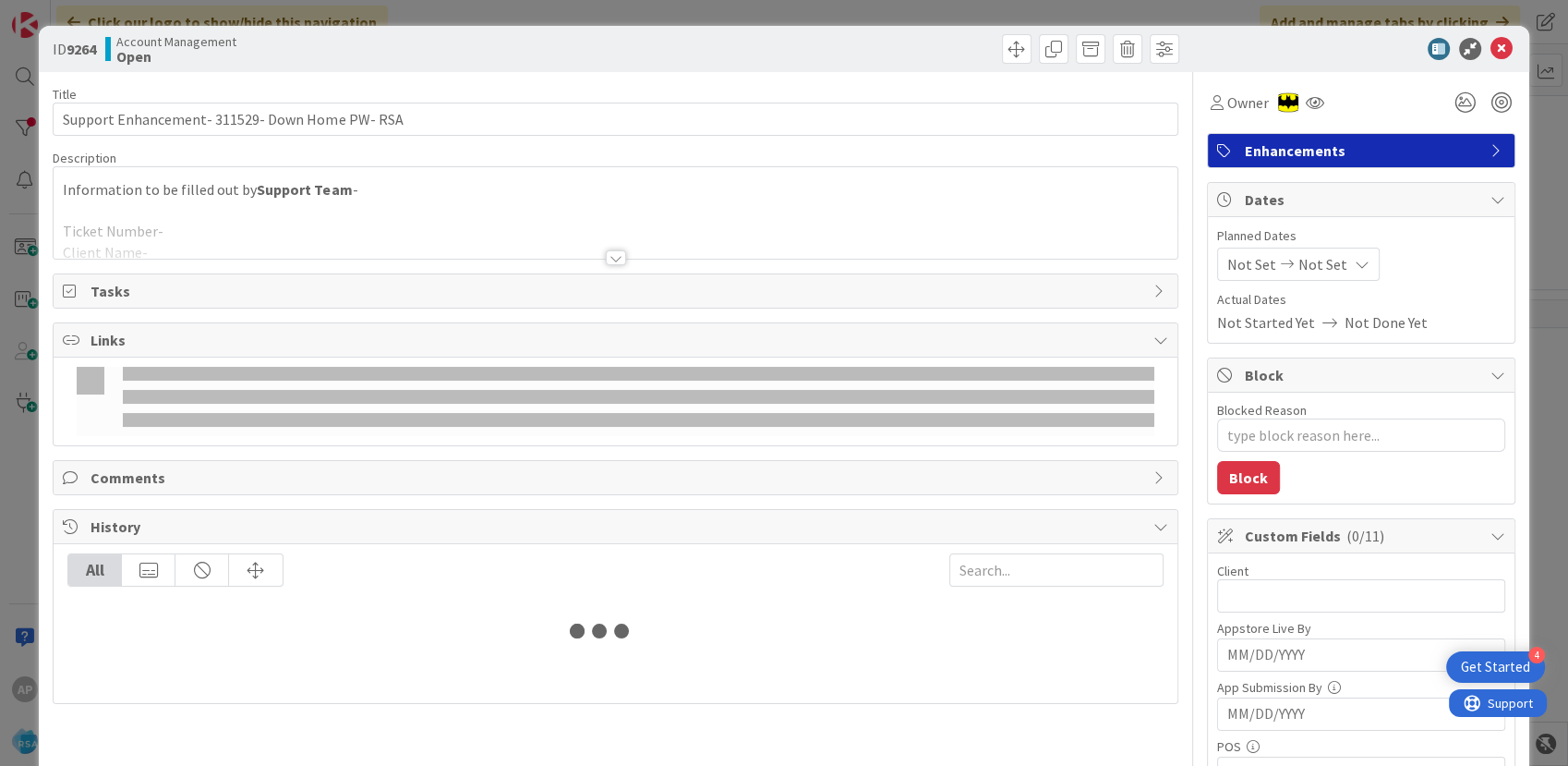
type textarea "x"
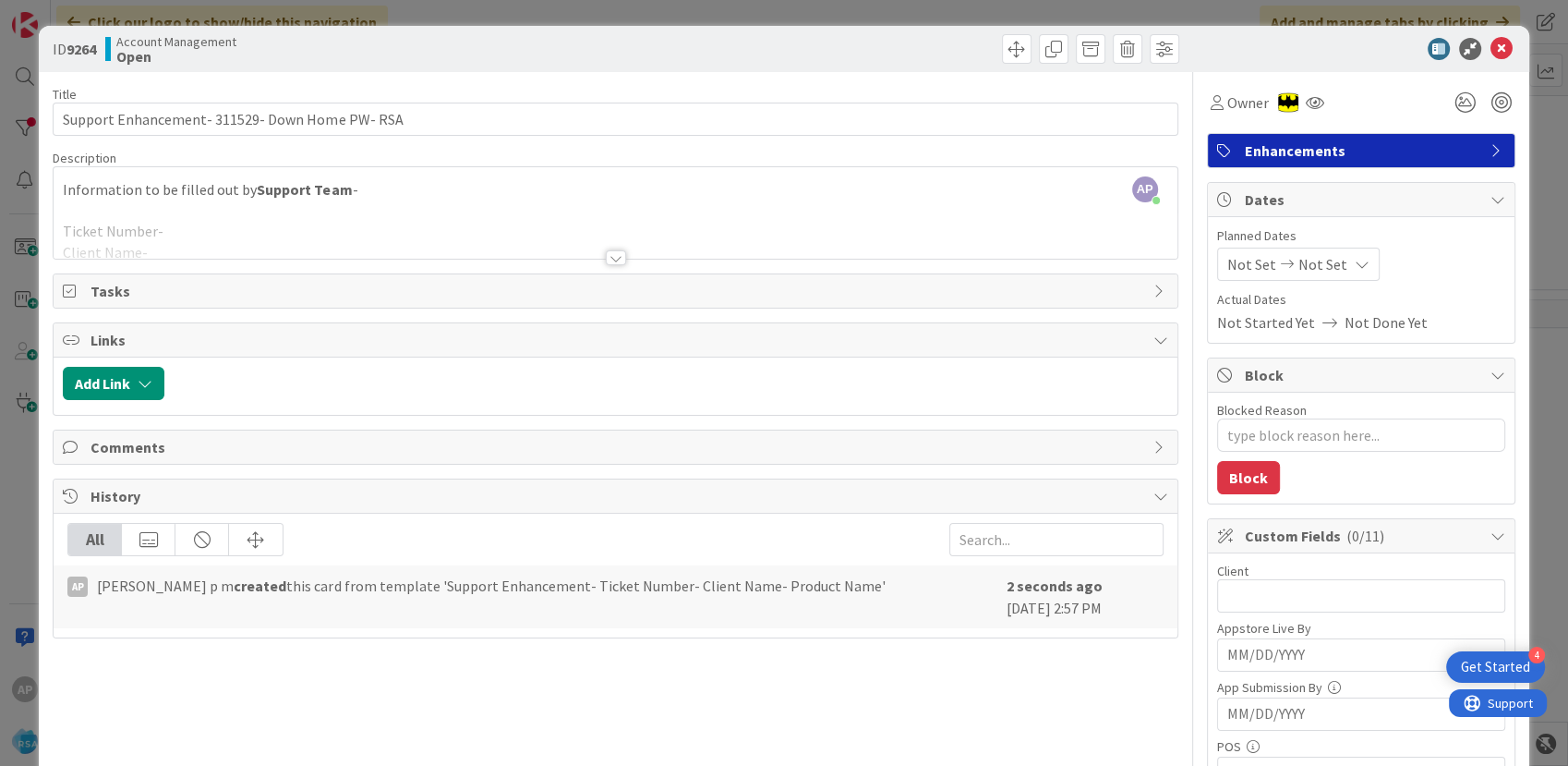
click at [296, 231] on div at bounding box center [615, 235] width 1122 height 47
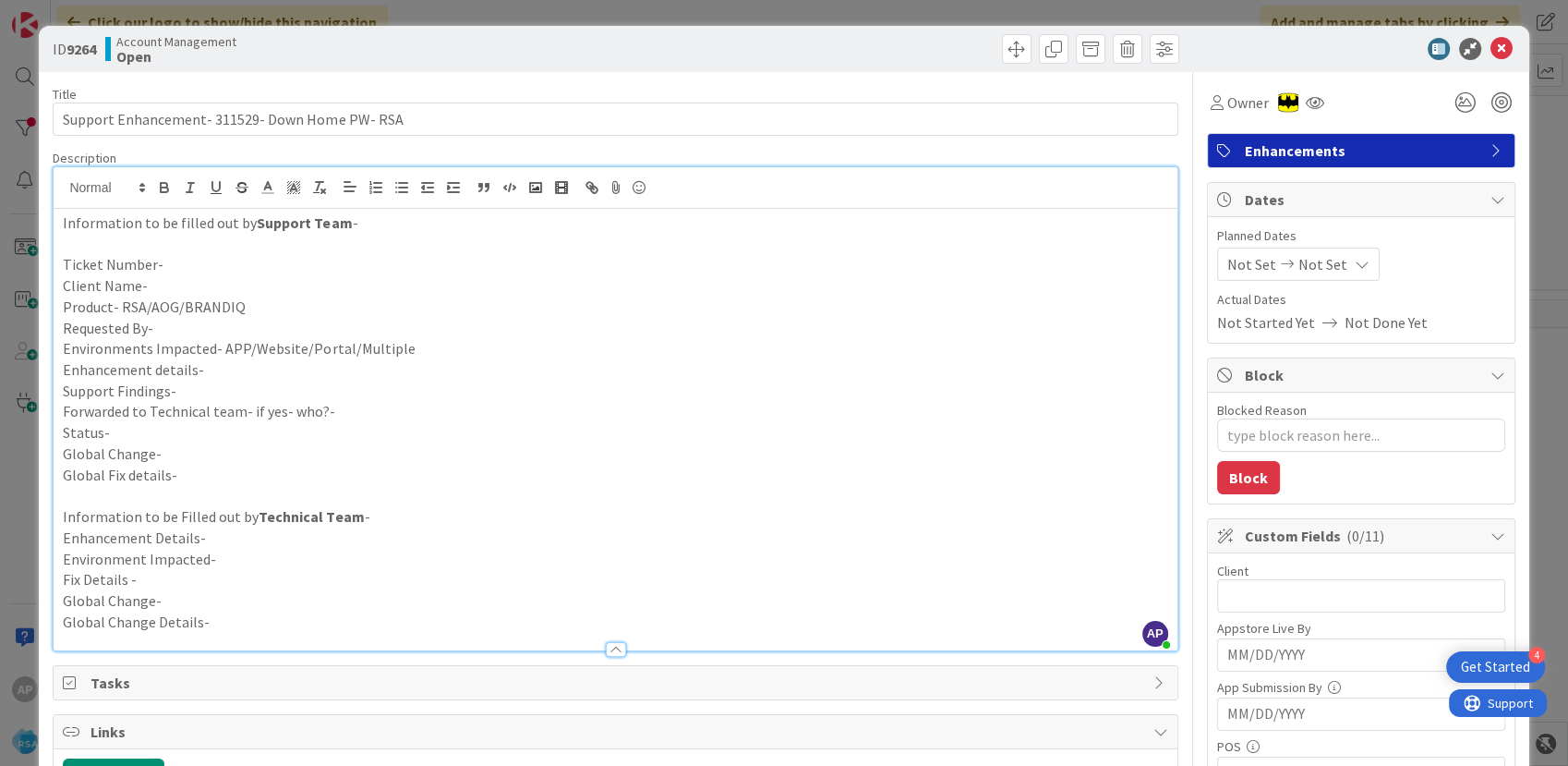
click at [175, 258] on p "Ticket Number-" at bounding box center [614, 264] width 1104 height 21
click at [164, 289] on p "Client Name-" at bounding box center [614, 286] width 1104 height 21
click at [300, 309] on p "Product- RSA/AOG/BRANDIQ" at bounding box center [614, 307] width 1104 height 21
click at [185, 328] on p "Requested By-" at bounding box center [614, 329] width 1104 height 21
click at [422, 349] on p "Environments Impacted- APP/Website/Portal/Multiple" at bounding box center [614, 348] width 1104 height 21
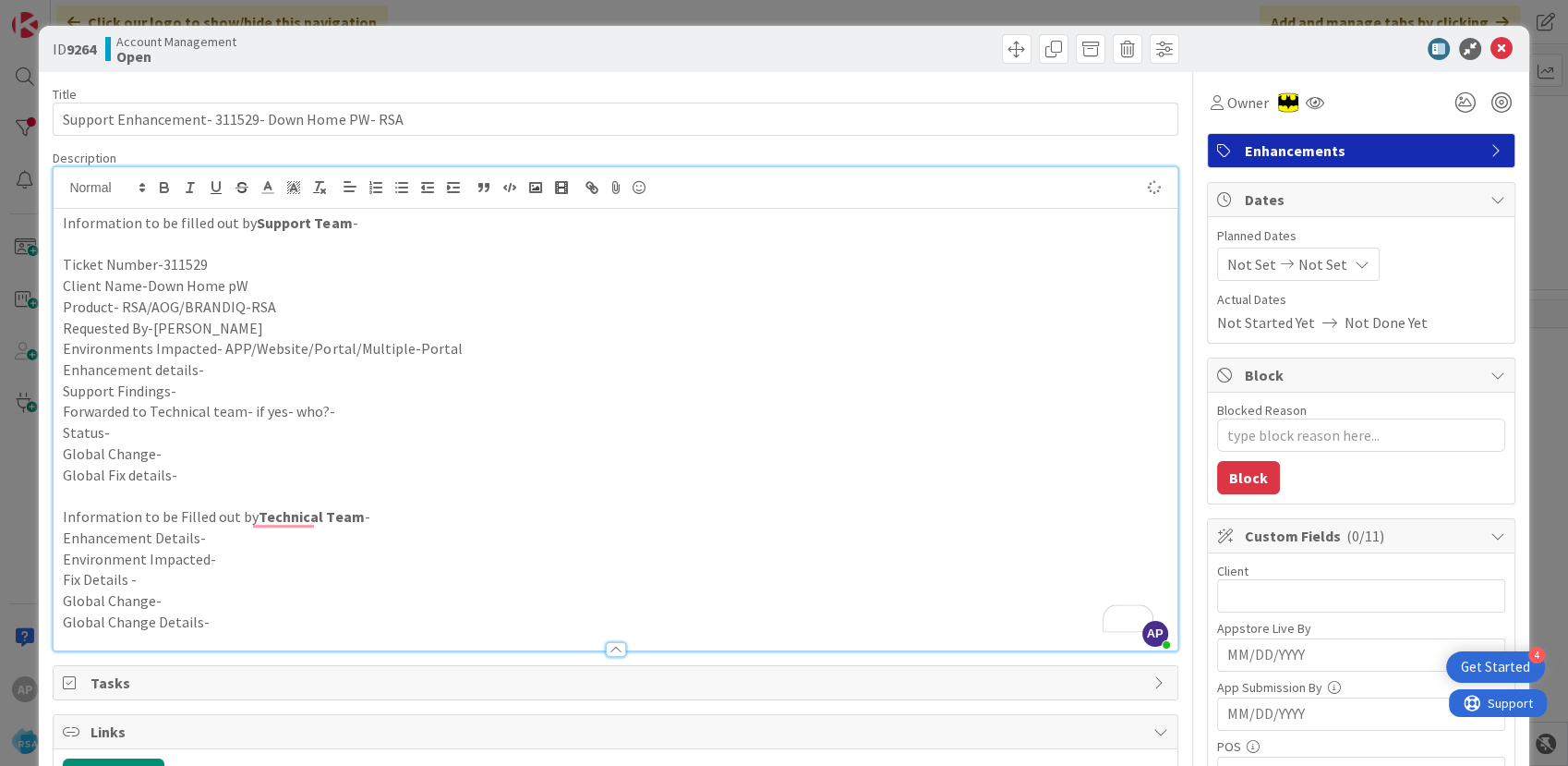
click at [237, 365] on p "Enhancement details-" at bounding box center [614, 370] width 1104 height 21
click at [210, 372] on p "Enhancement details-" at bounding box center [614, 370] width 1104 height 21
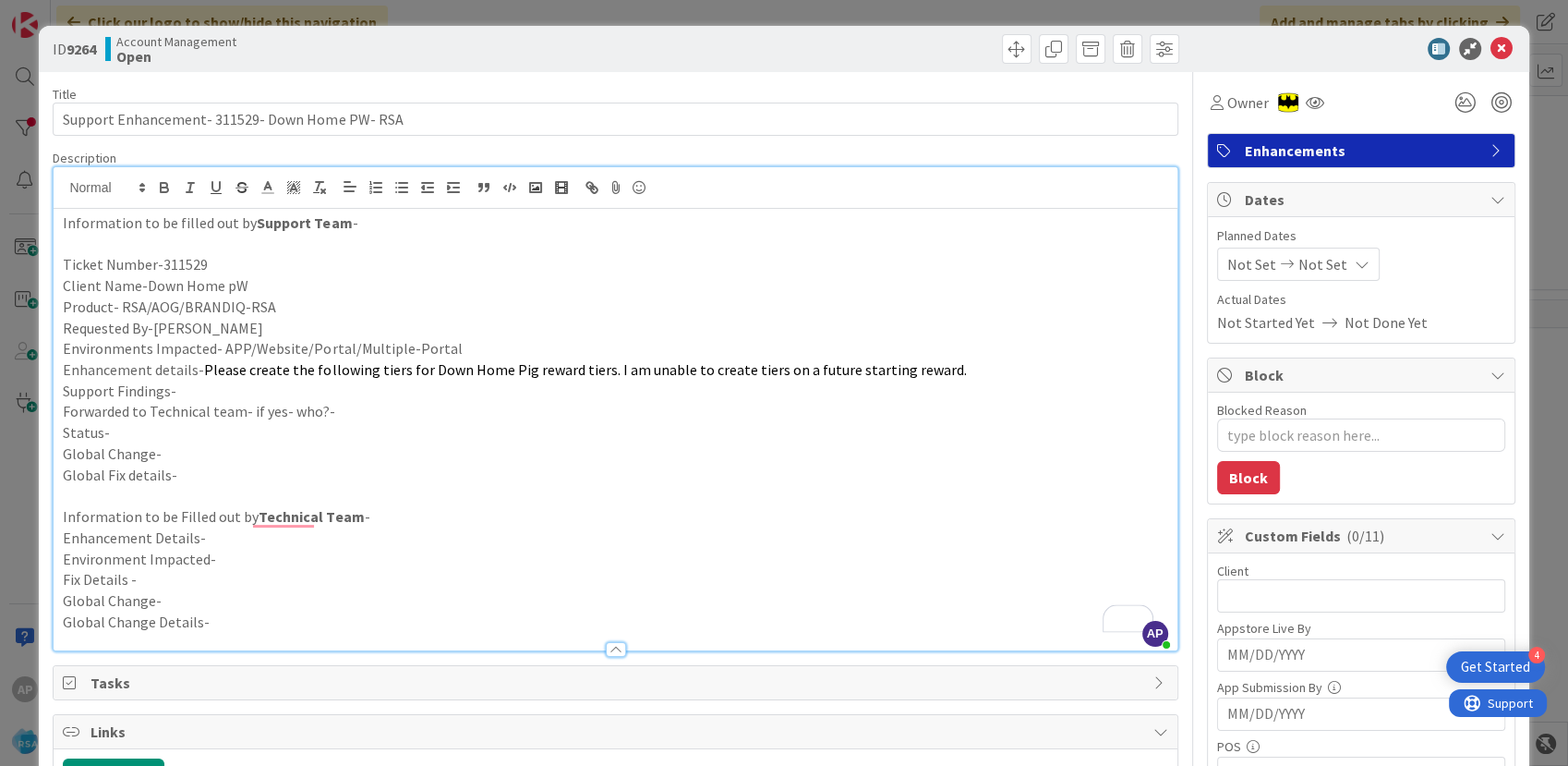
click at [193, 398] on p "Support Findings-" at bounding box center [614, 391] width 1104 height 21
click at [273, 378] on span "Please create the following tiers for Down Home Pig reward tiers. I am unable t…" at bounding box center [585, 370] width 762 height 19
click at [248, 398] on p "Support Findings-We have" at bounding box center [614, 391] width 1104 height 21
click at [361, 411] on p "Forwarded to Technical team- if yes- who?-" at bounding box center [614, 411] width 1104 height 21
click at [174, 429] on p "Status-" at bounding box center [614, 433] width 1104 height 21
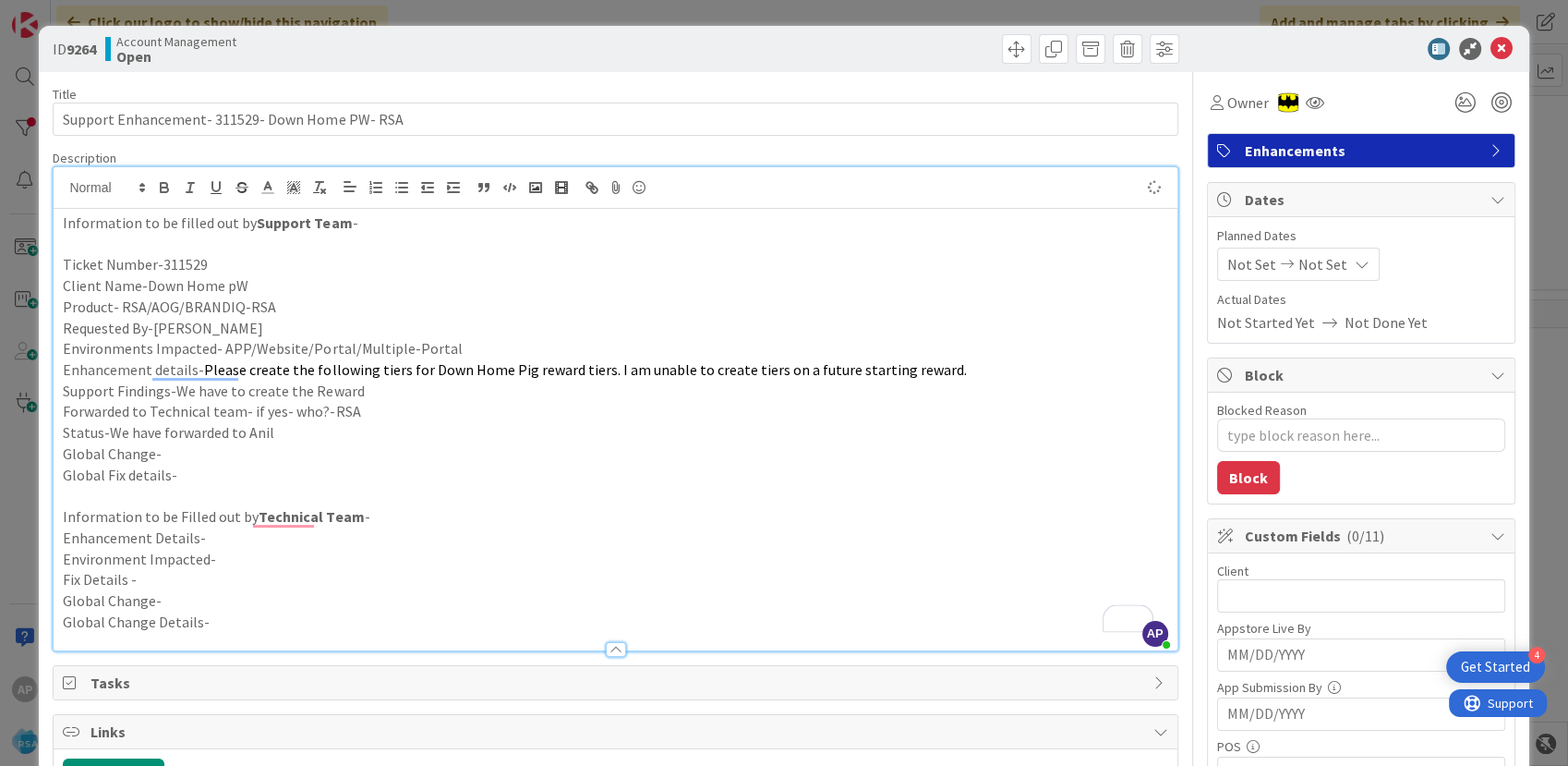
click at [1227, 259] on span "Not Set" at bounding box center [1252, 263] width 49 height 22
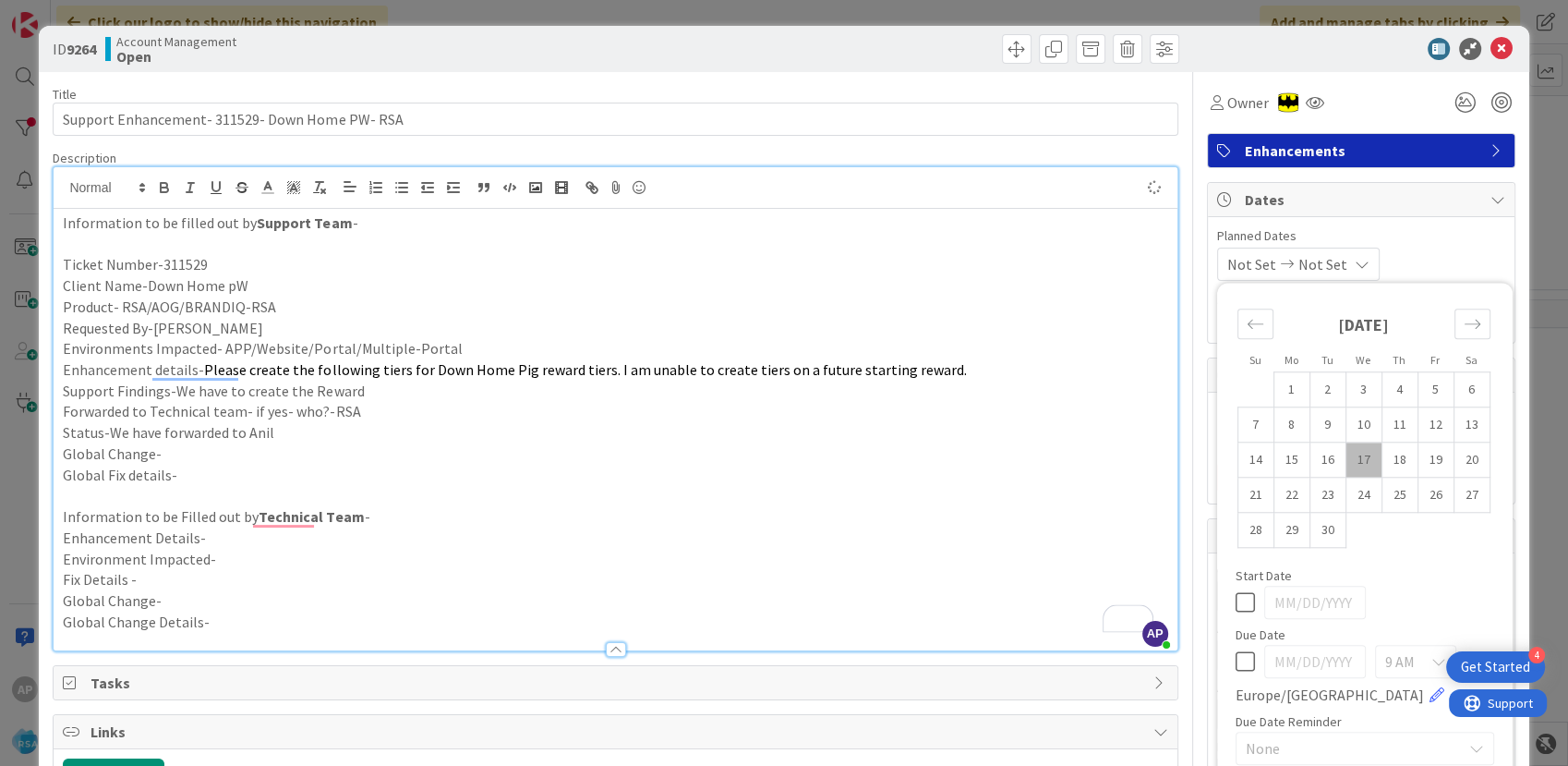
type textarea "x"
click at [1278, 462] on td "15" at bounding box center [1291, 459] width 36 height 35
type input "[DATE]"
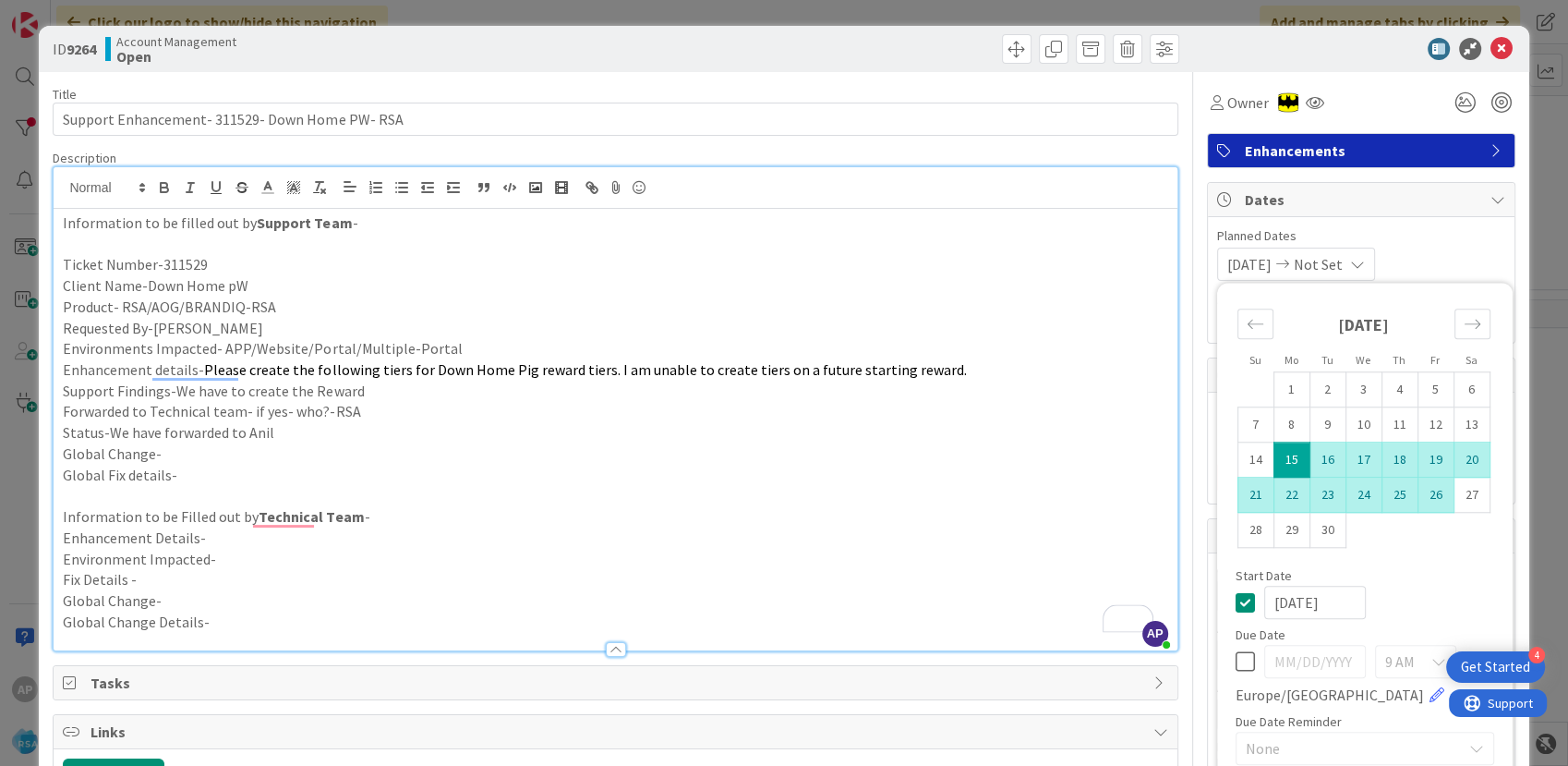
click at [1418, 496] on td "26" at bounding box center [1436, 494] width 36 height 35
type textarea "x"
type input "[DATE]"
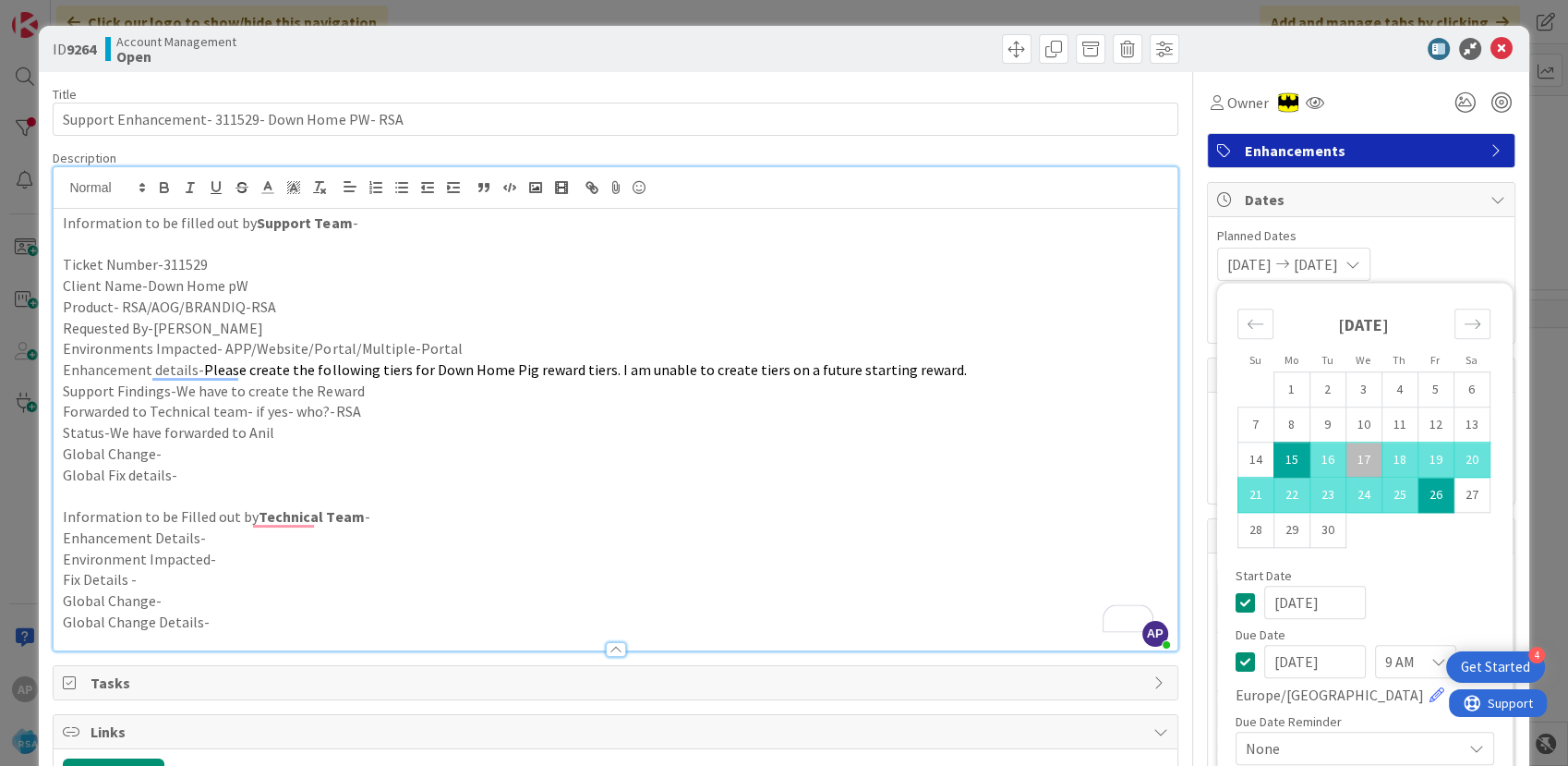
click at [841, 521] on p "Information to be Filled out by Technical Team -" at bounding box center [614, 517] width 1104 height 21
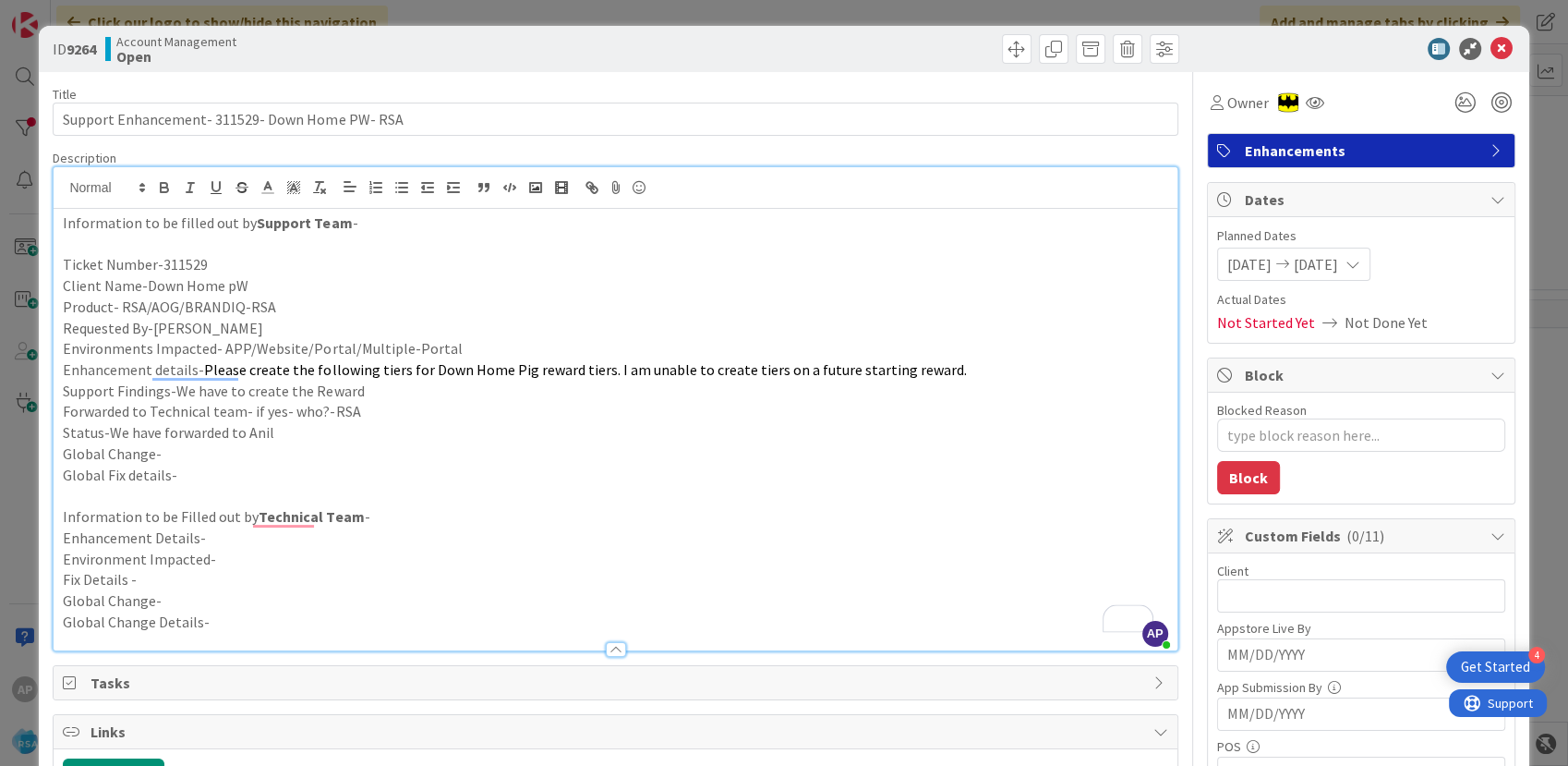
type textarea "x"
click at [1254, 606] on input "text" at bounding box center [1361, 596] width 288 height 33
type input "Down Home PW"
type textarea "x"
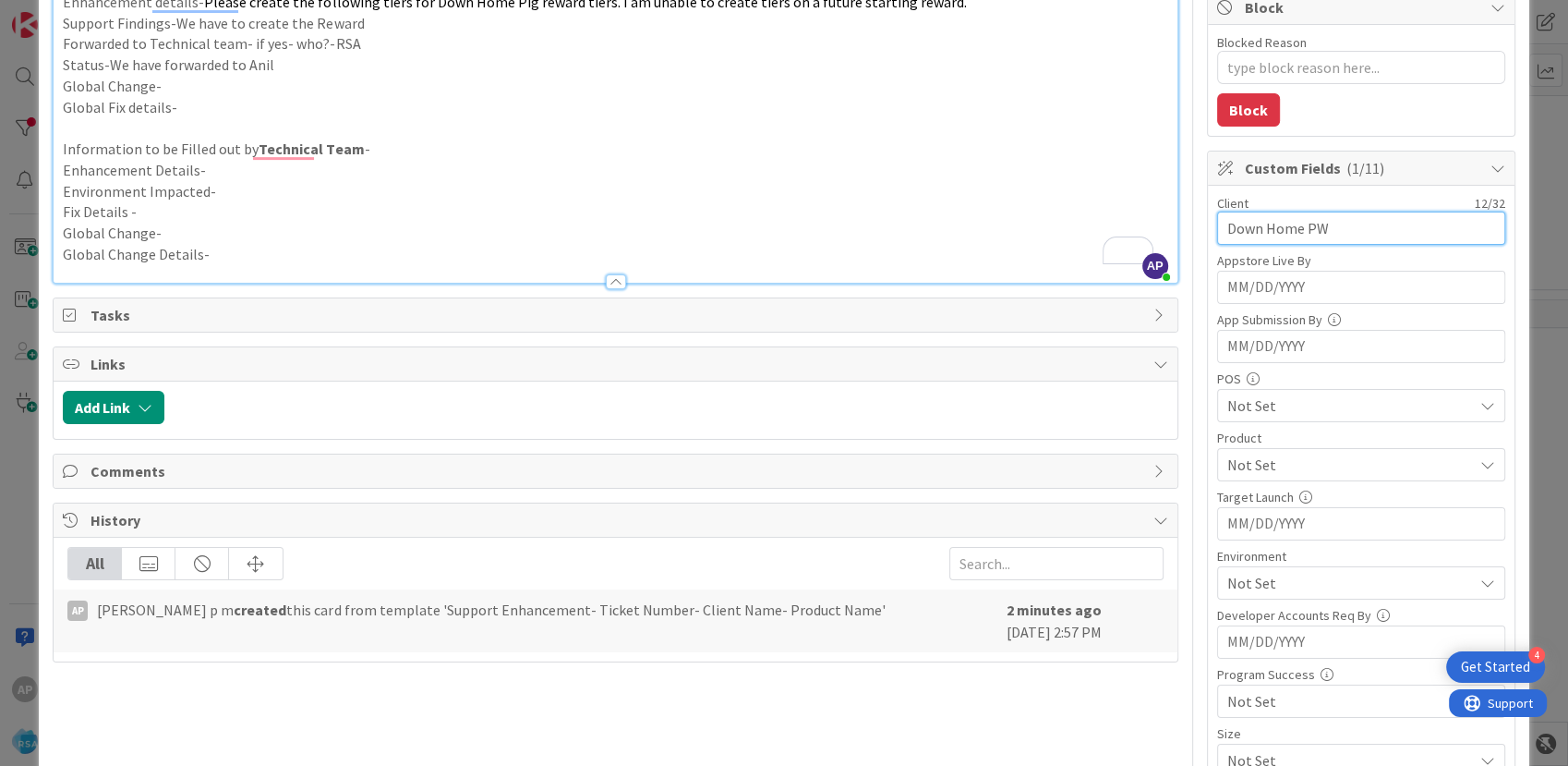
scroll to position [410, 0]
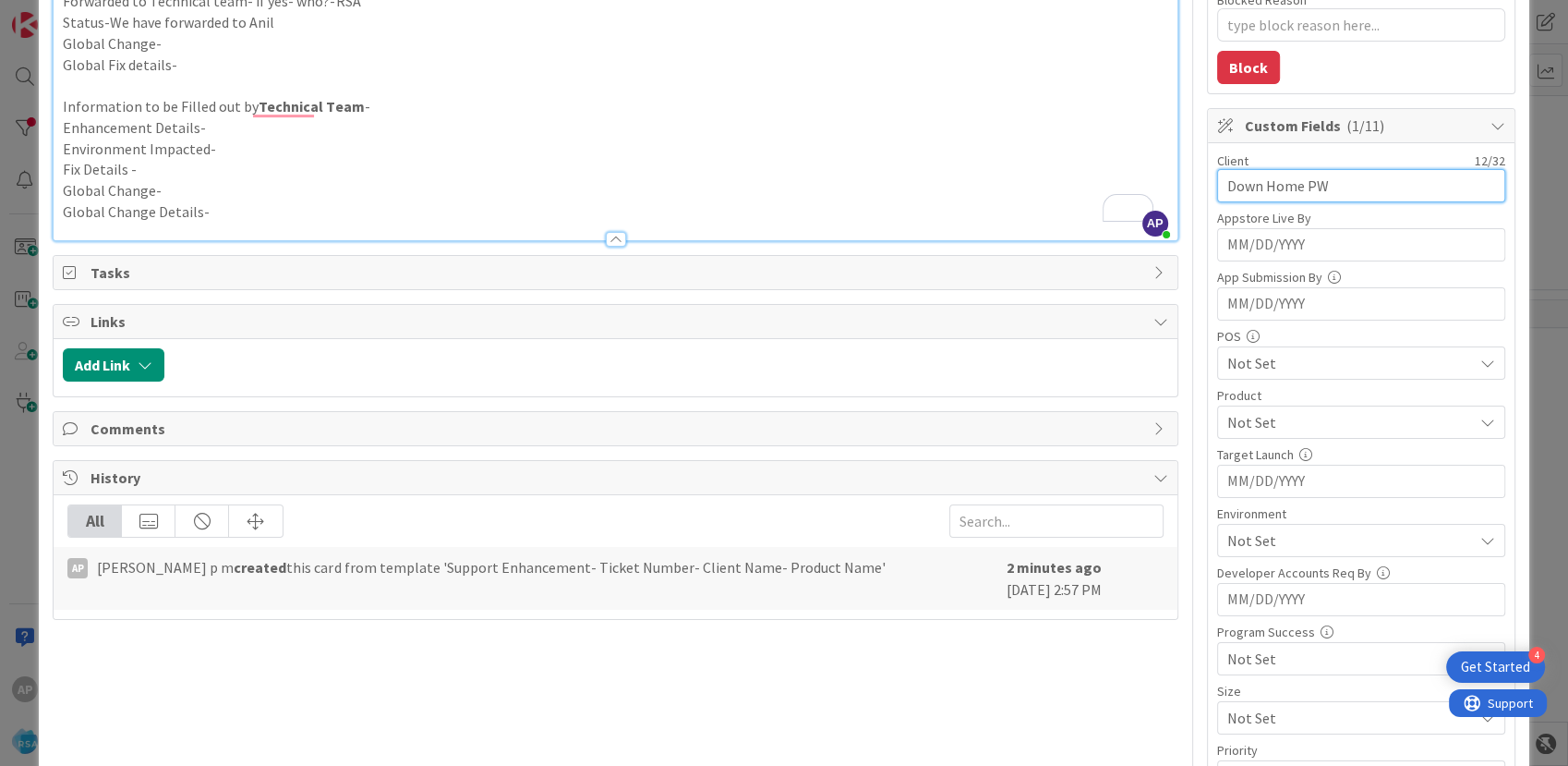
type input "Down Home PW"
click at [1253, 432] on div "Not Set" at bounding box center [1361, 421] width 288 height 33
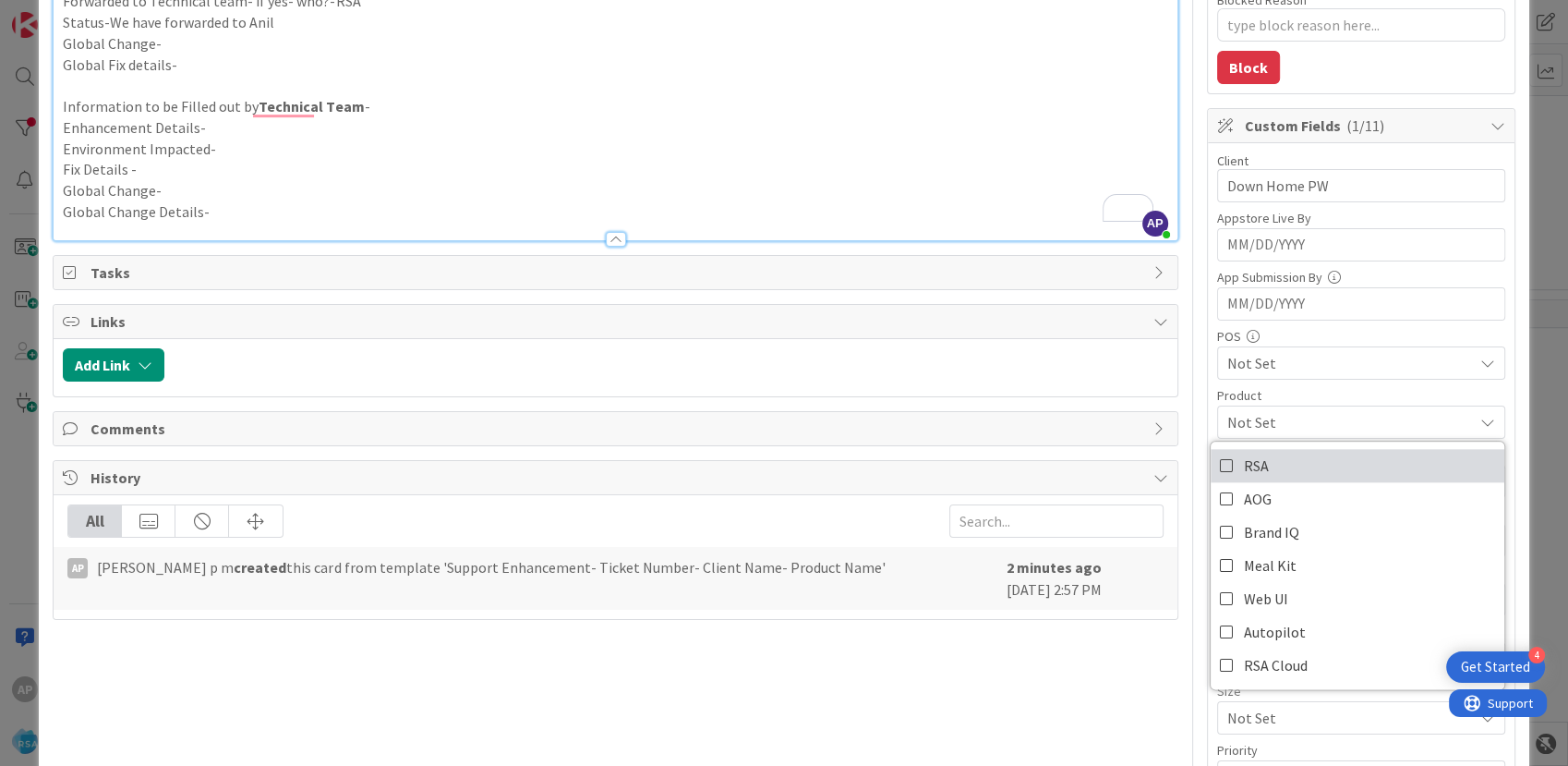
drag, startPoint x: 1249, startPoint y: 468, endPoint x: 1158, endPoint y: 499, distance: 96.1
click at [1249, 468] on span "RSA" at bounding box center [1256, 465] width 25 height 27
click at [1035, 645] on div "Title 46 / 128 Support Enhancement- 311529- Down Home PW- RSA Description AP [P…" at bounding box center [615, 495] width 1124 height 1667
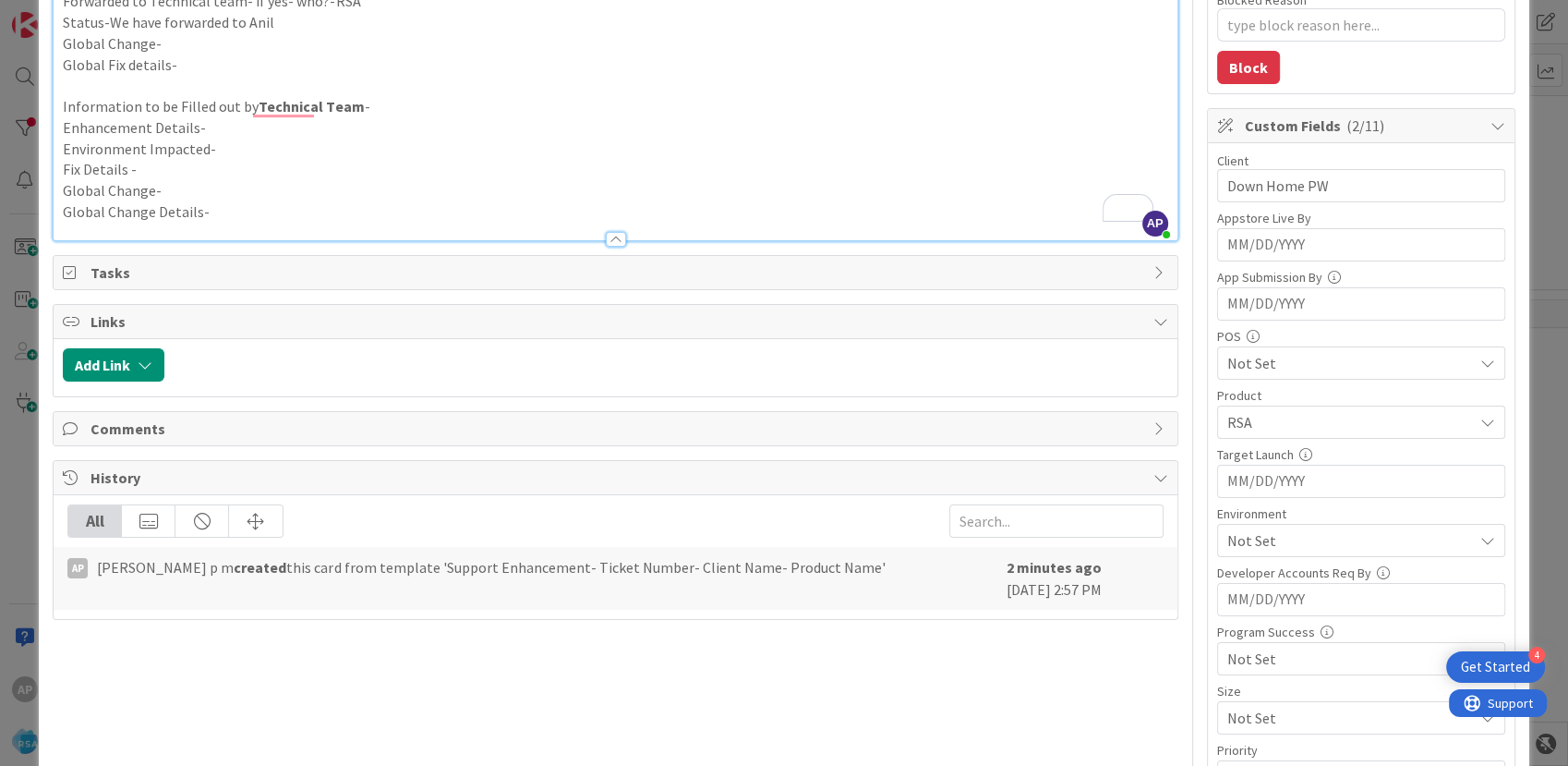
click at [1255, 558] on div "Client 12 / 32 Down Home PW Appstore Live By Navigate forward to interact with …" at bounding box center [1361, 472] width 288 height 641
click at [1251, 548] on span "Not Set" at bounding box center [1350, 540] width 246 height 22
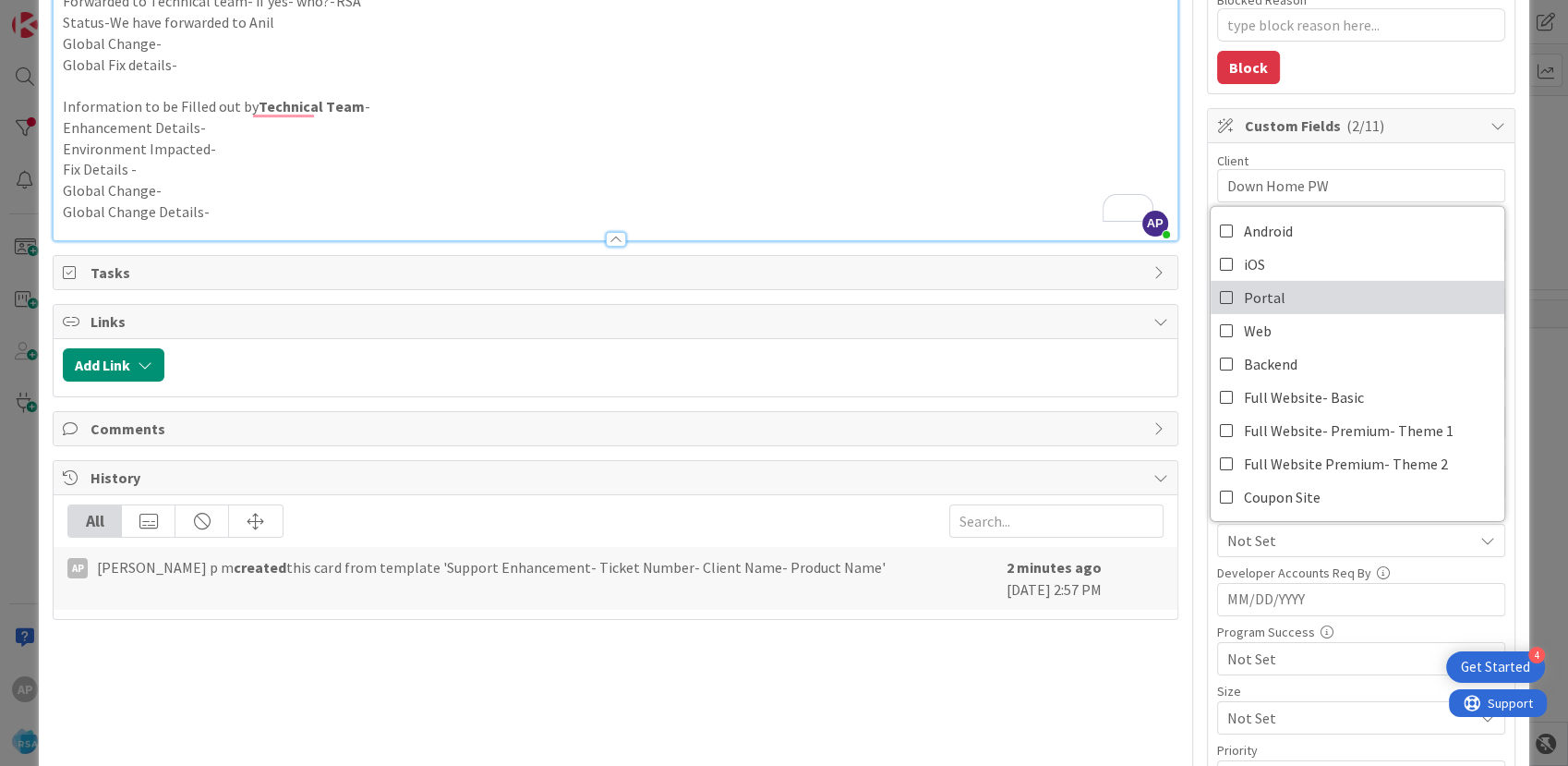
click at [1263, 290] on span "Portal" at bounding box center [1264, 297] width 42 height 27
type textarea "x"
click at [943, 658] on div "Title 46 / 128 Support Enhancement- 311529- Down Home PW- RSA Description AP [P…" at bounding box center [615, 495] width 1124 height 1667
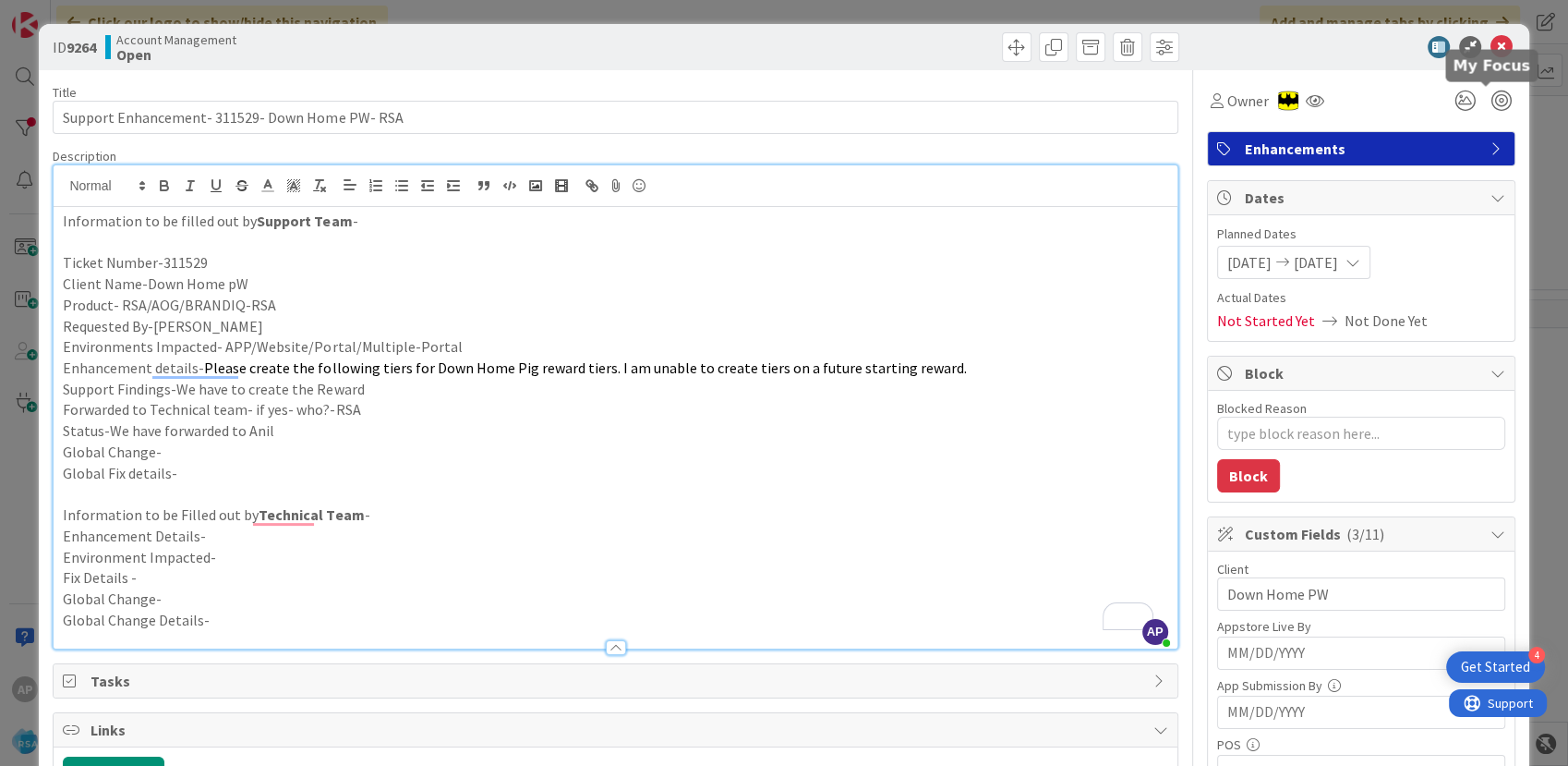
scroll to position [0, 0]
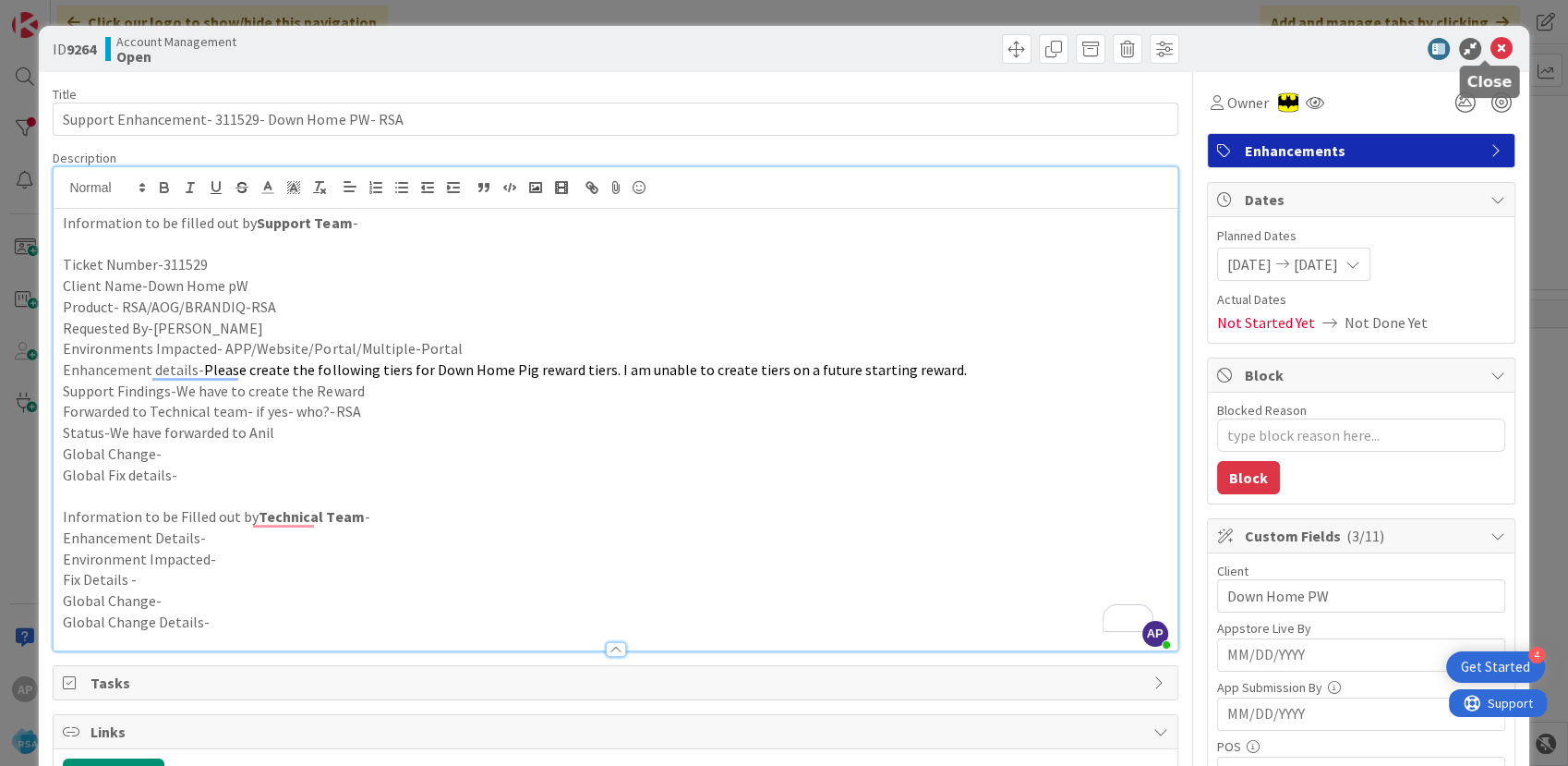
click at [1490, 51] on icon at bounding box center [1501, 48] width 22 height 22
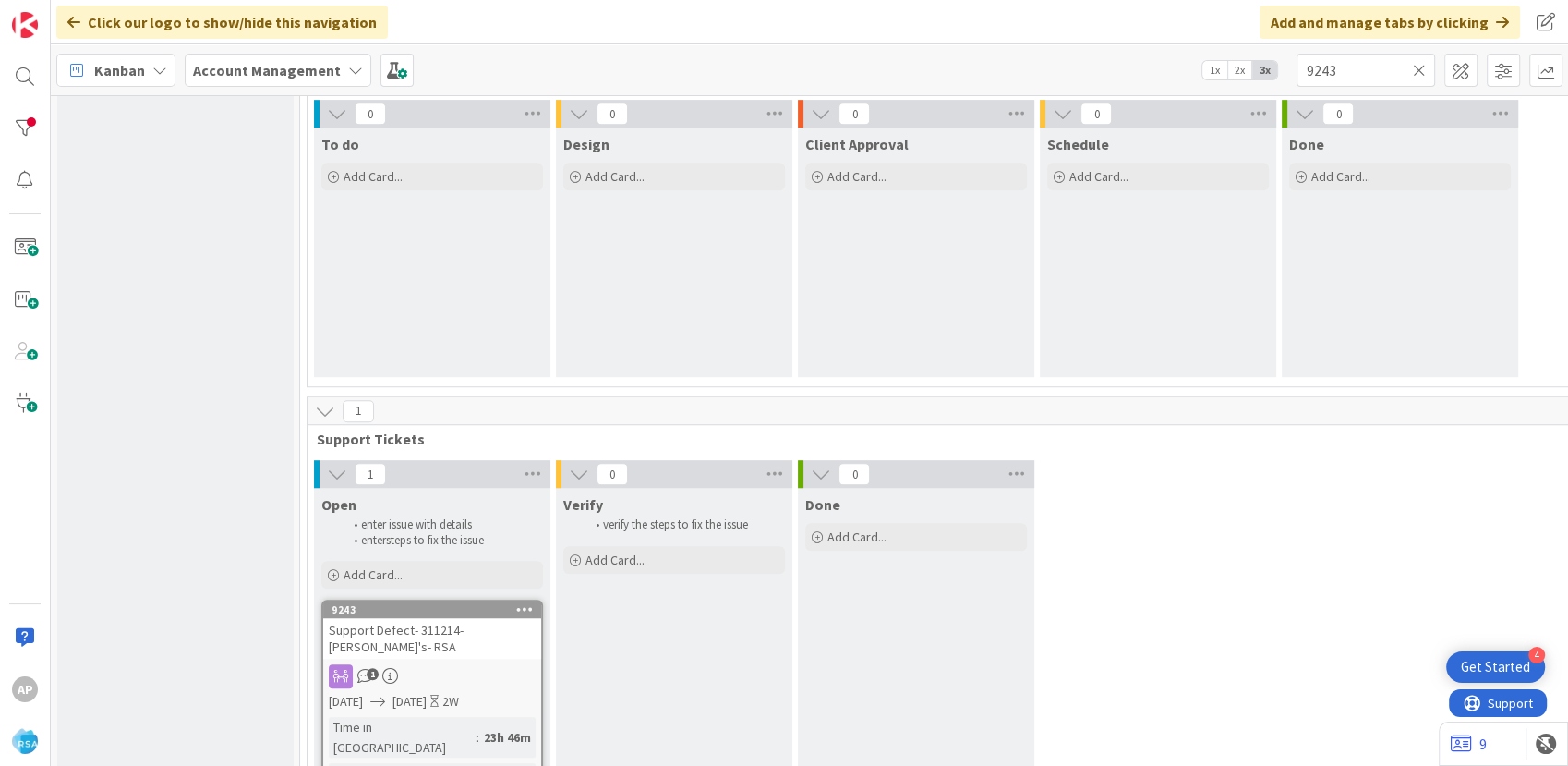
scroll to position [1401, 0]
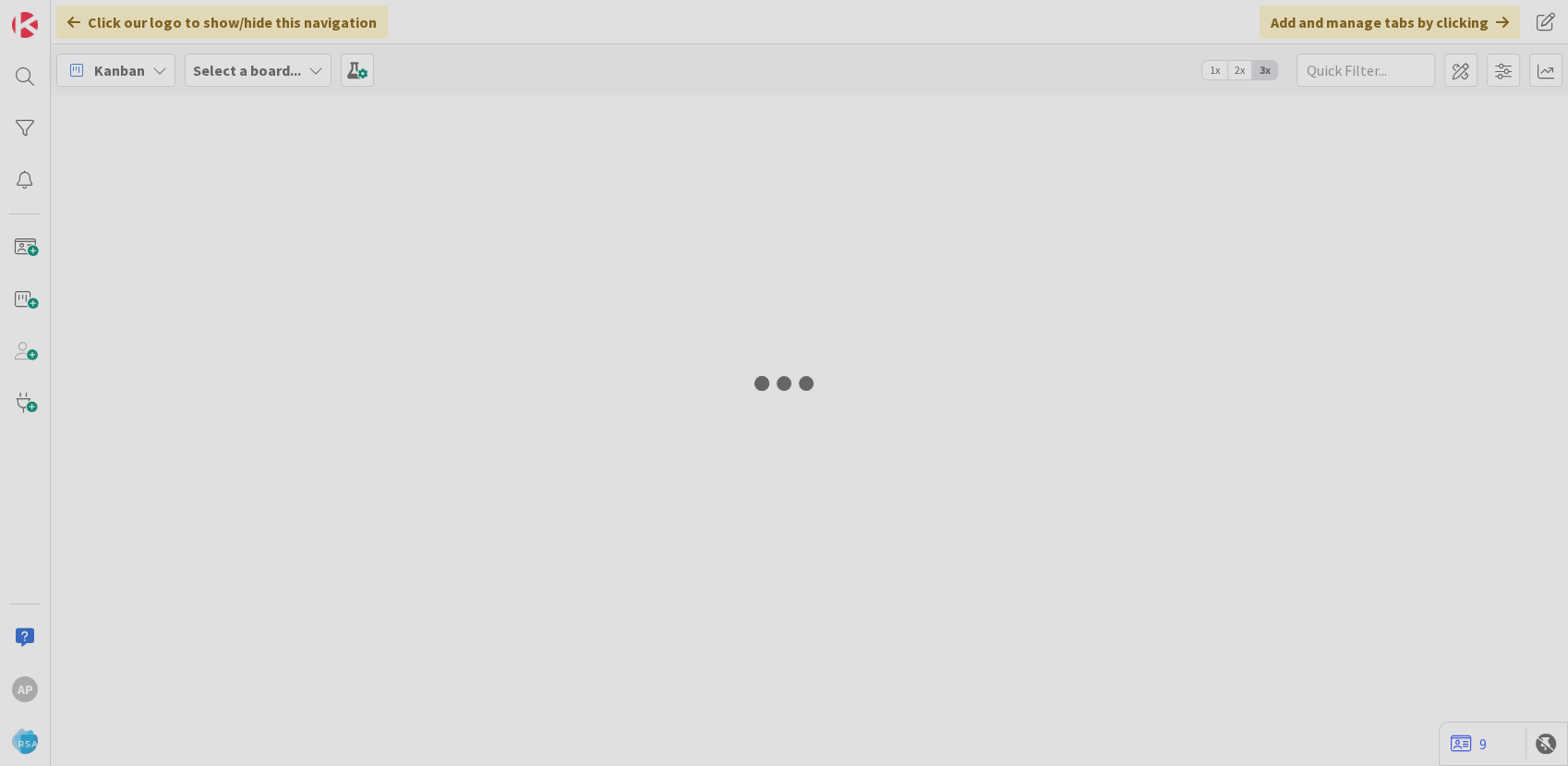
type input "9243"
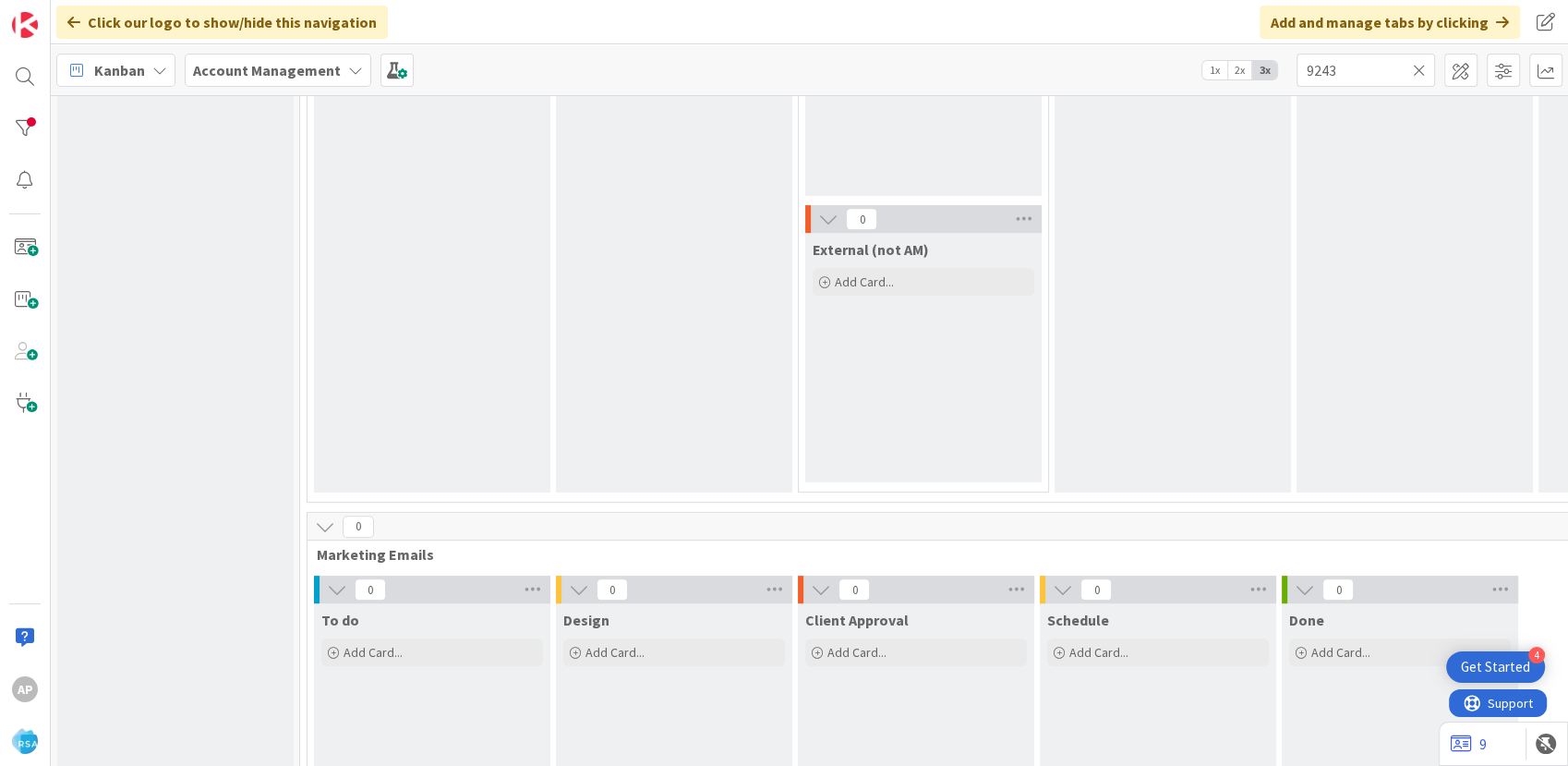
scroll to position [1197, 0]
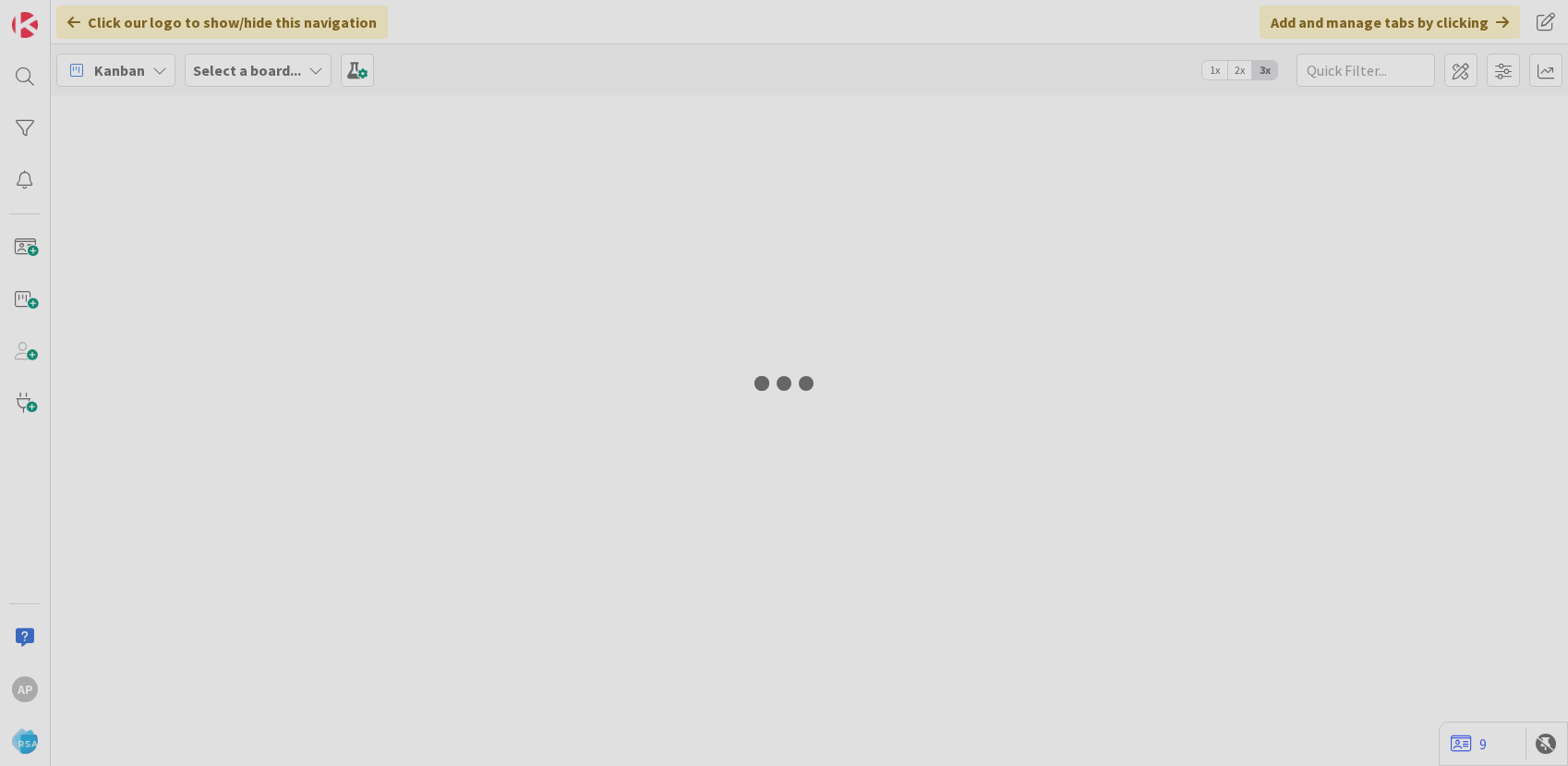
type input "9243"
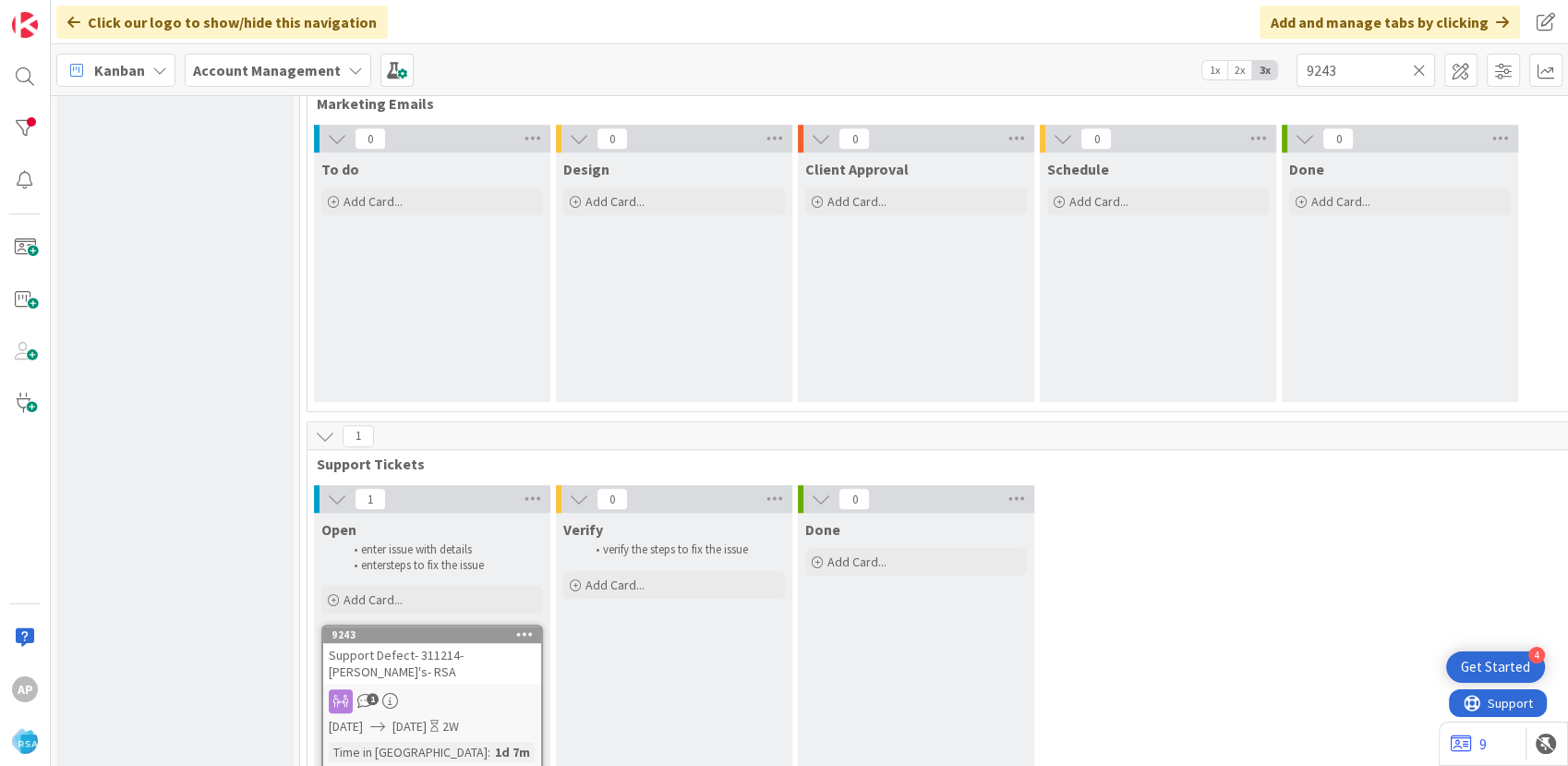
scroll to position [1401, 0]
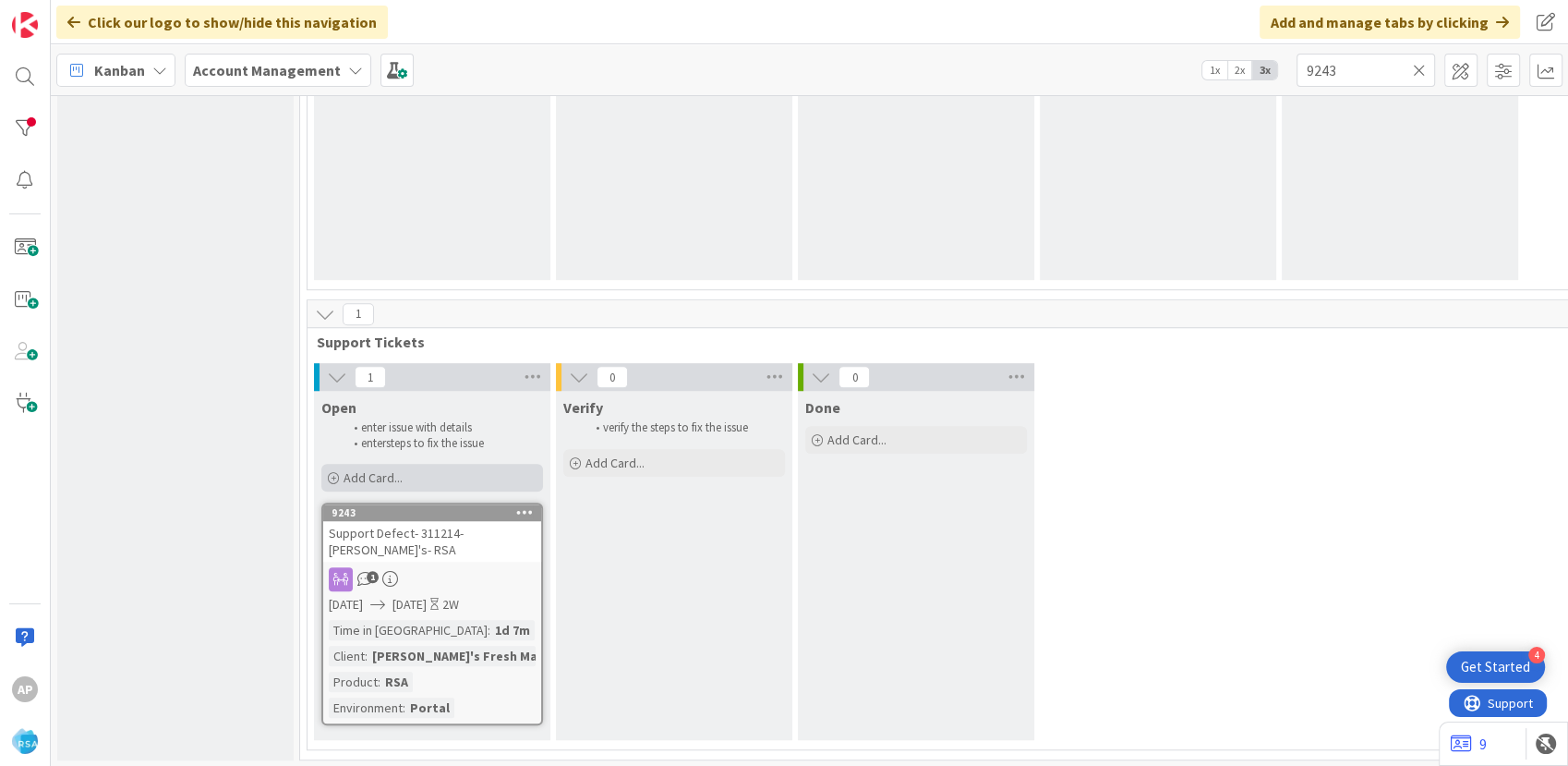
click at [471, 470] on div "Add Card..." at bounding box center [432, 477] width 221 height 27
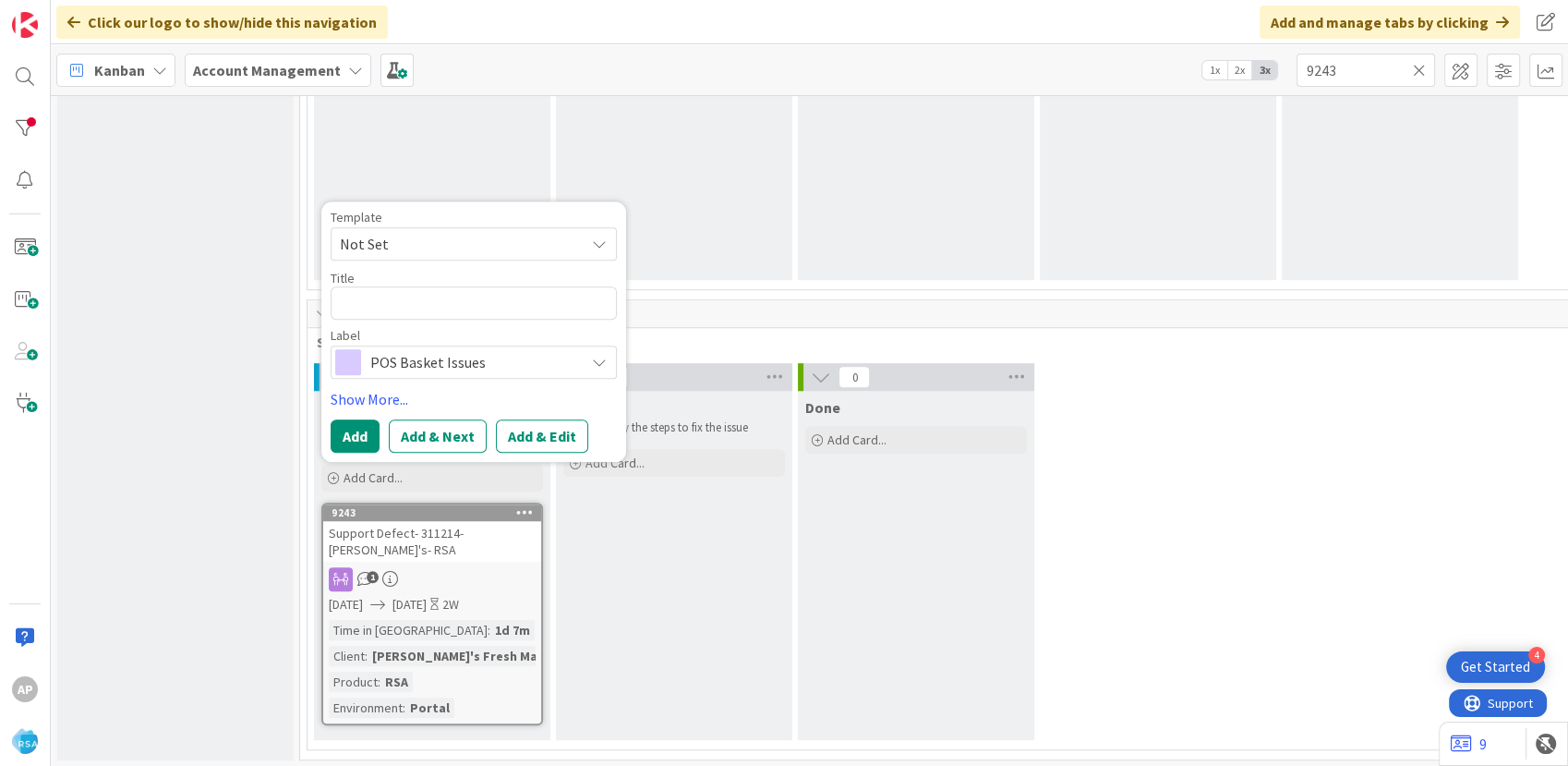
click at [414, 250] on span "Not Set" at bounding box center [455, 243] width 231 height 24
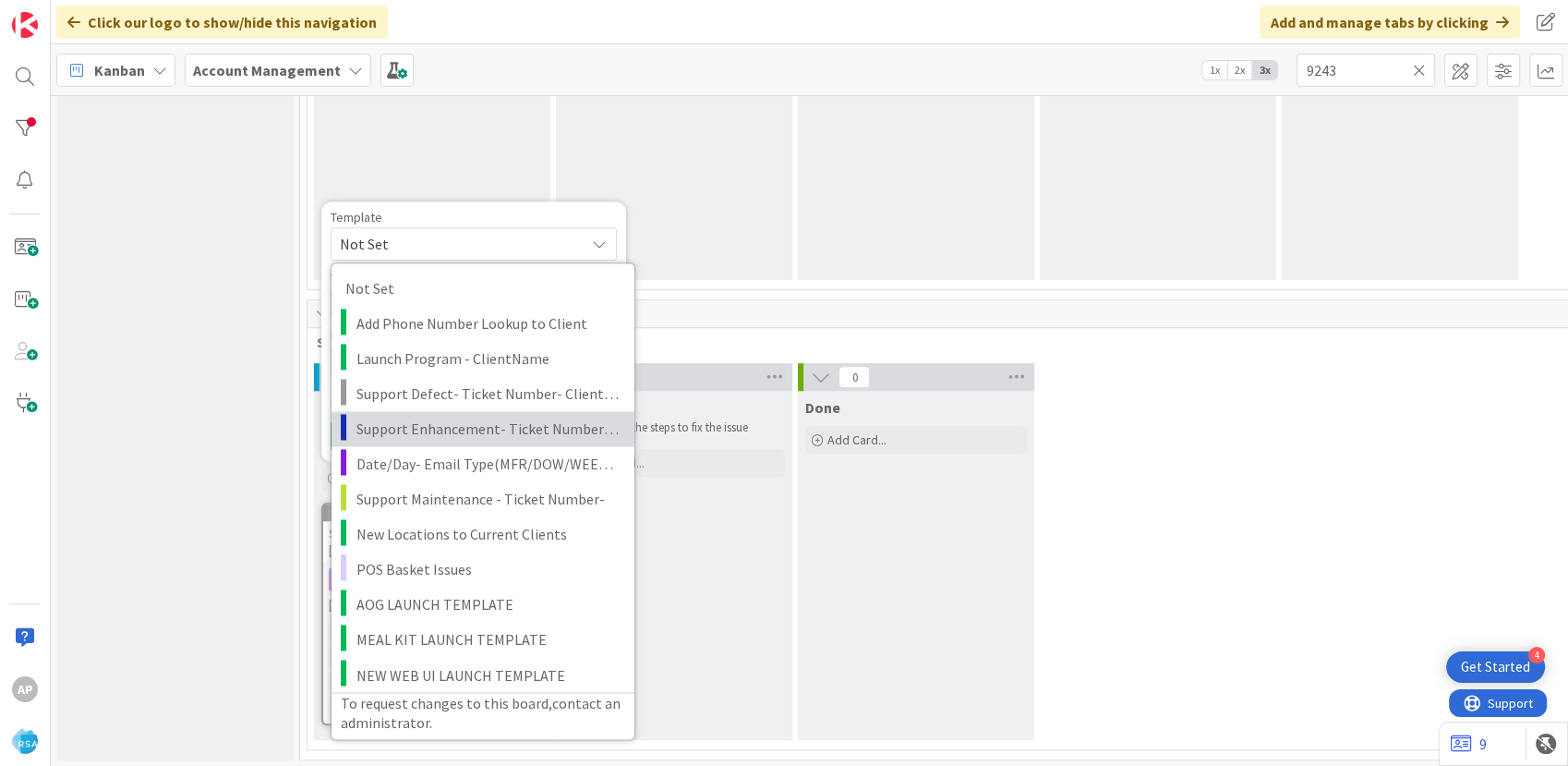
click at [498, 419] on span "Support Enhancement- Ticket Number- Client Name- Product Name" at bounding box center [488, 428] width 264 height 24
type textarea "x"
type textarea "Support Enhancement- Ticket Number- Client Name- Product Name"
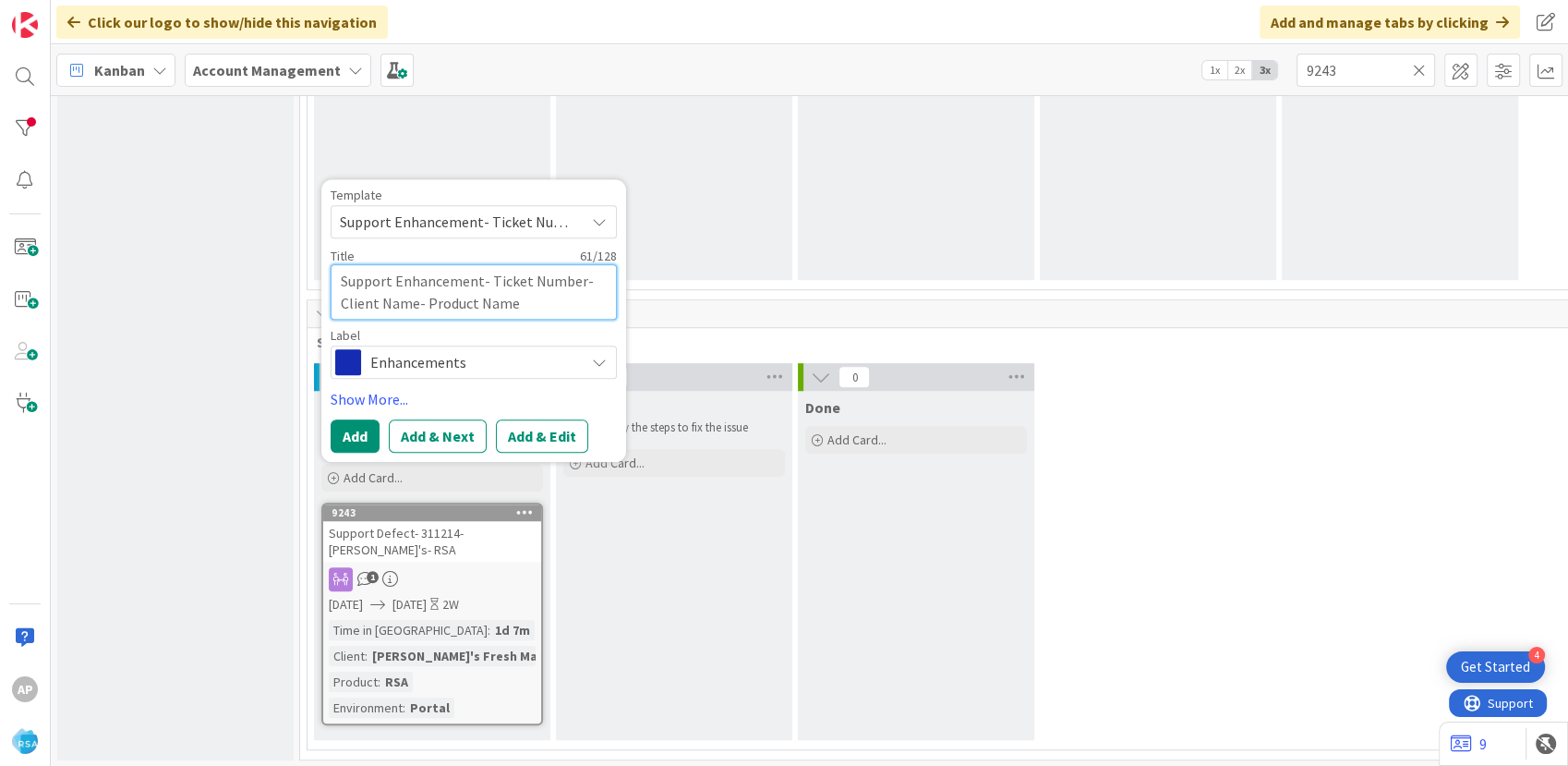
click at [580, 283] on textarea "Support Enhancement- Ticket Number- Client Name- Product Name" at bounding box center [473, 292] width 286 height 56
type textarea "x"
type textarea "Support Enhancement- Ticket Numbe- Client Name- Product Name"
type textarea "x"
type textarea "Support Enhancement- Ticket Numb- Client Name- Product Name"
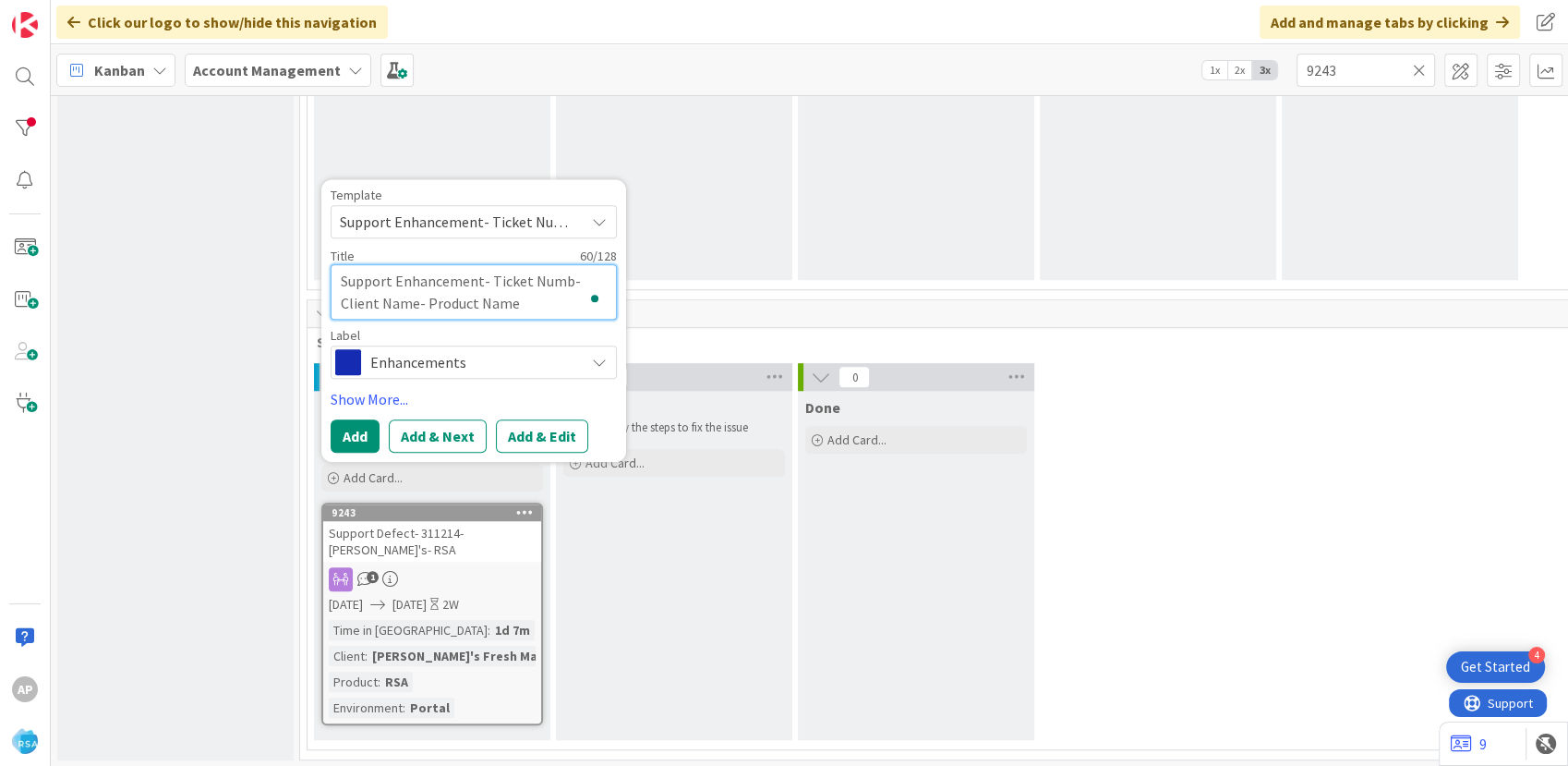
type textarea "x"
type textarea "Support Enhancement- Ticket Num- Client Name- Product Name"
type textarea "x"
type textarea "Support Enhancement- Ticket Nu- Client Name- Product Name"
type textarea "x"
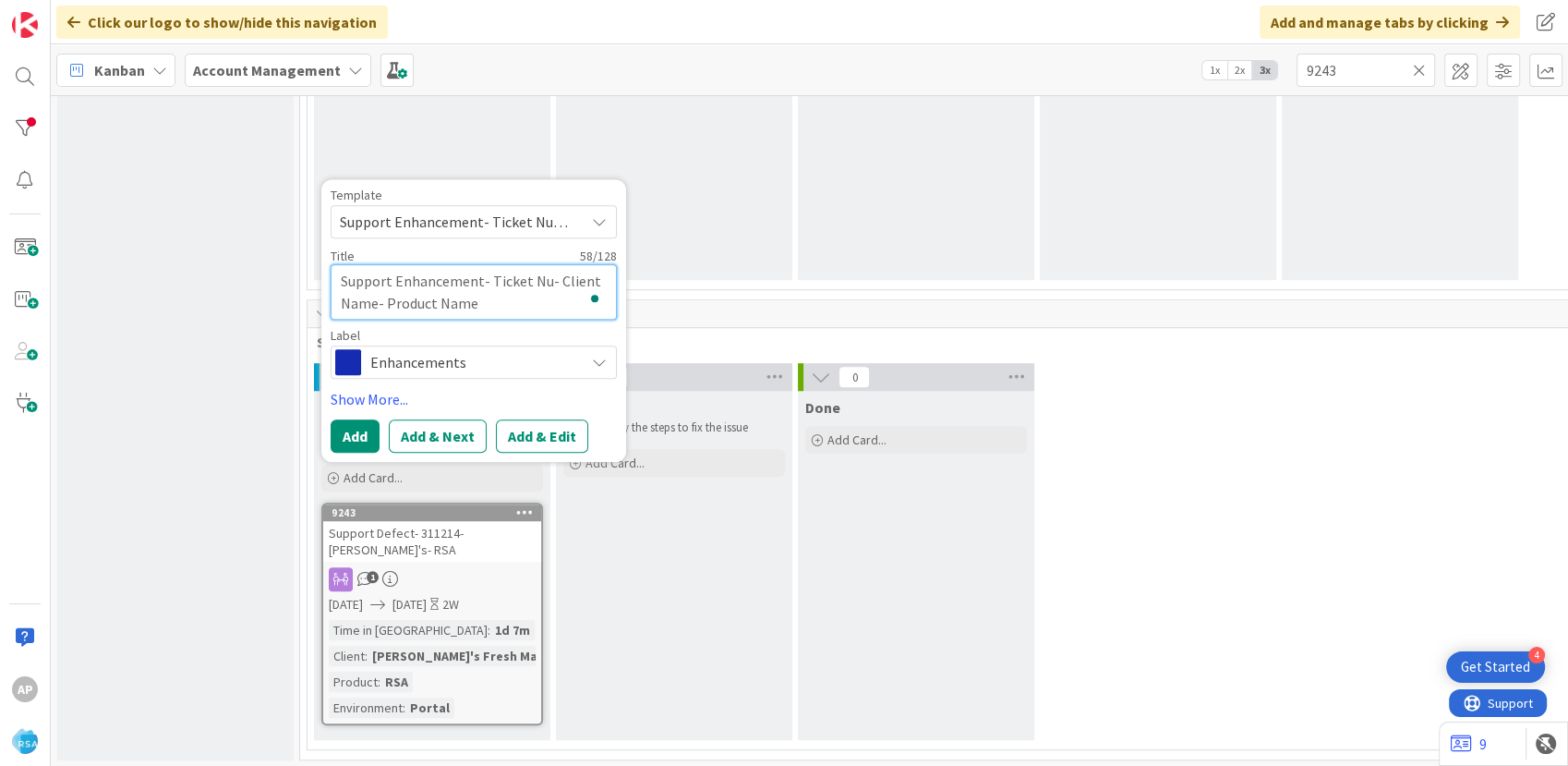
type textarea "Support Enhancement- Ticket N- Client Name- Product Name"
type textarea "x"
type textarea "Support Enhancement- Ticket - Client Name- Product Name"
type textarea "x"
type textarea "Support Enhancement- Ticket- Client Name- Product Name"
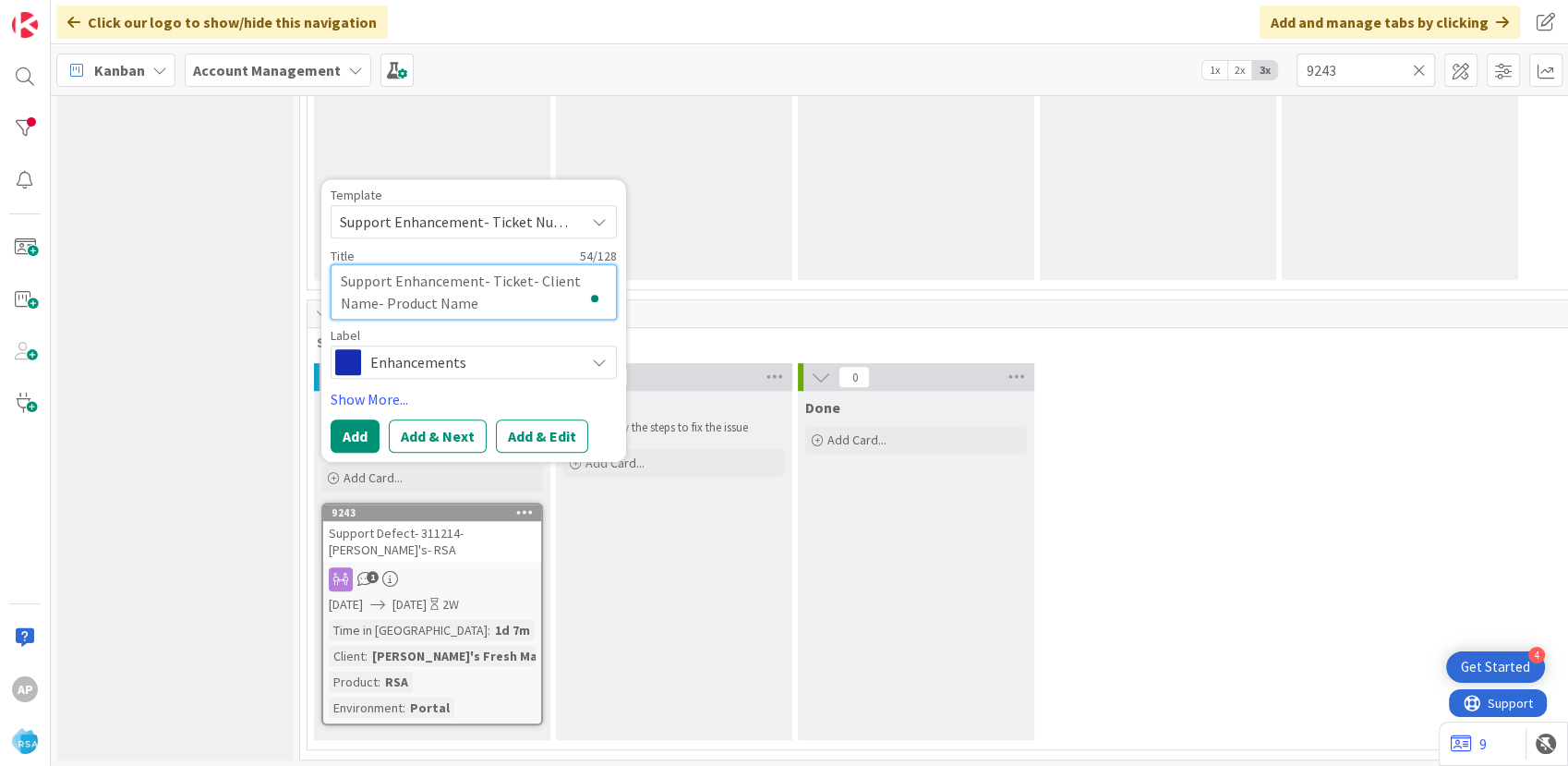
type textarea "x"
type textarea "Support Enhancement- Ticke- Client Name- Product Name"
type textarea "x"
type textarea "Support Enhancement- Tick- Client Name- Product Name"
type textarea "x"
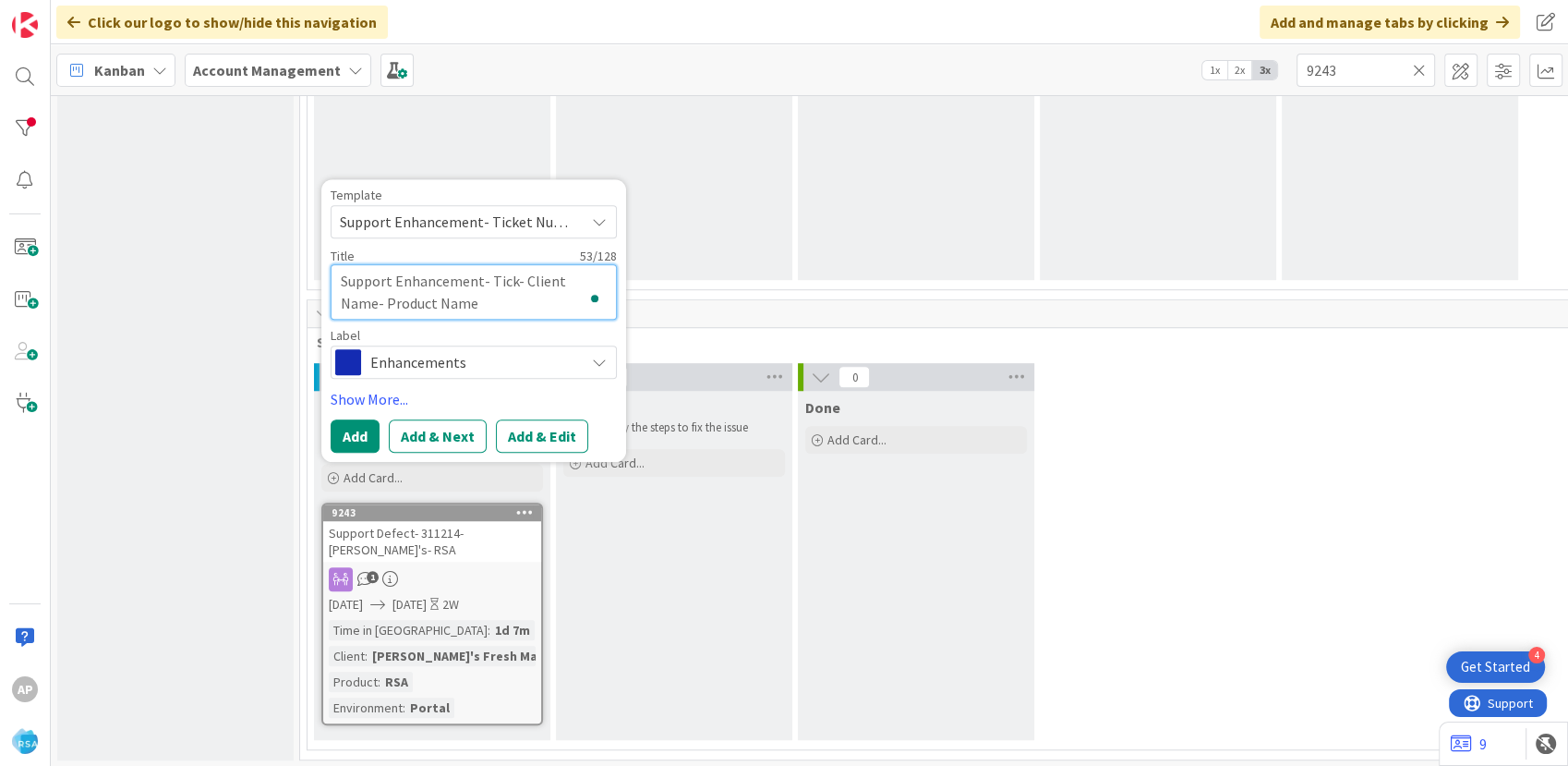
type textarea "Support Enhancement- Tic- Client Name- Product Name"
type textarea "x"
type textarea "Support Enhancement- Ti- Client Name- Product Name"
type textarea "x"
type textarea "Support Enhancement- T- Client Name- Product Name"
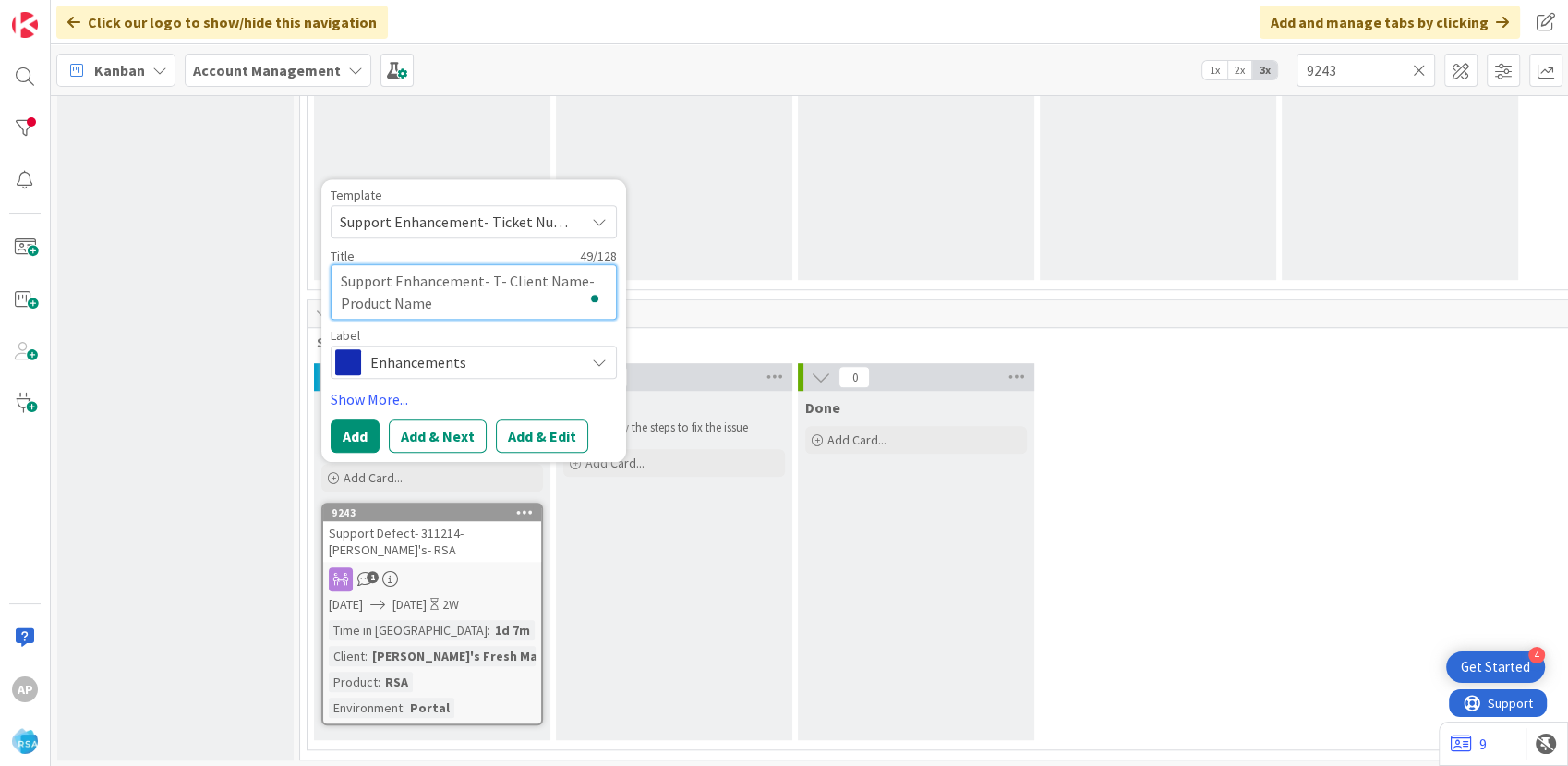
type textarea "x"
type textarea "Support Enhancement- - Client Name- Product Name"
type textarea "x"
type textarea "Support Enhancement- 3- Client Name- Product Name"
type textarea "x"
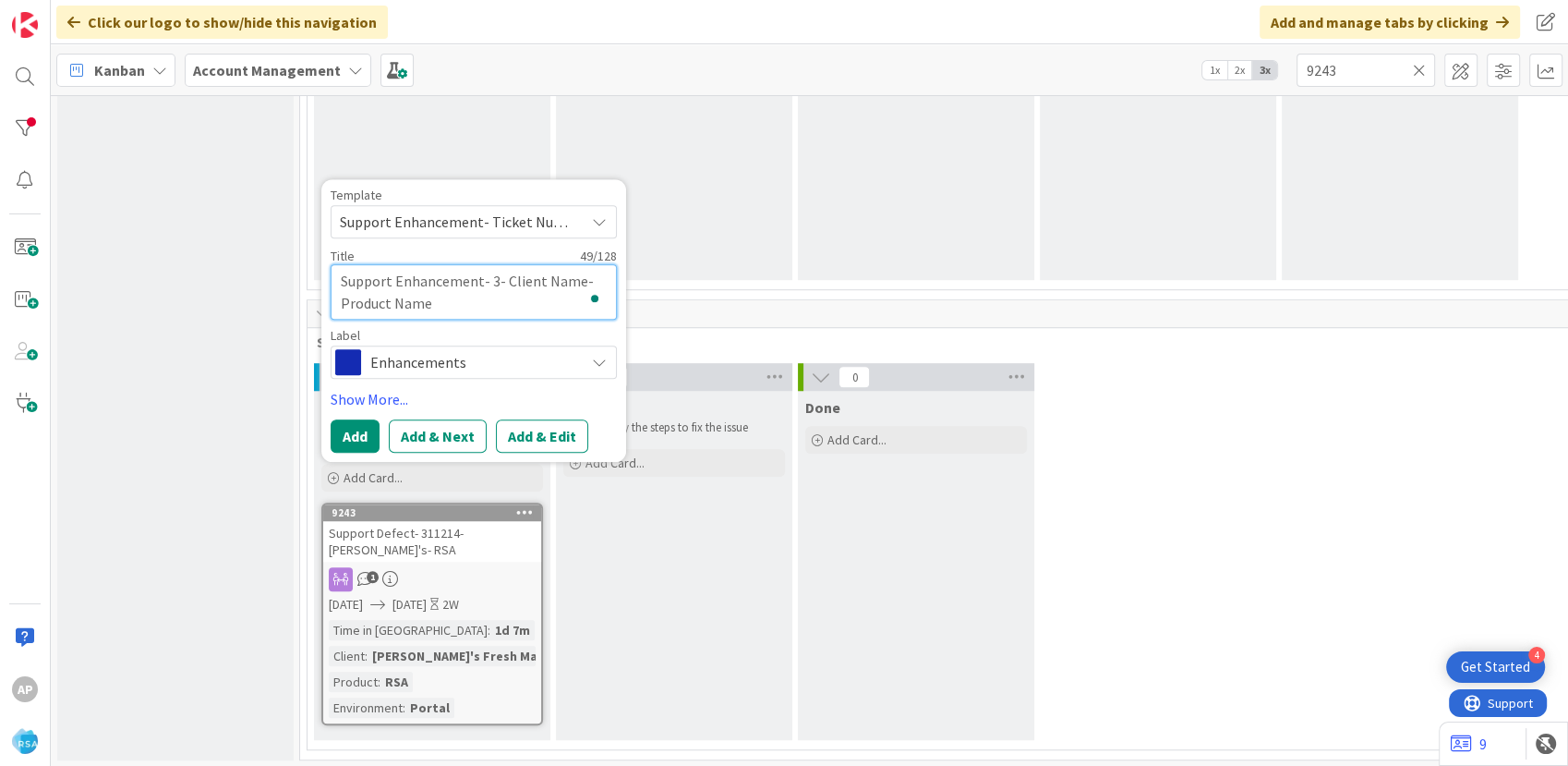
type textarea "Support Enhancement- 31- Client Name- Product Name"
type textarea "x"
type textarea "Support Enhancement- 311- Client Name- Product Name"
type textarea "x"
type textarea "Support Enhancement- 3115- Client Name- Product Name"
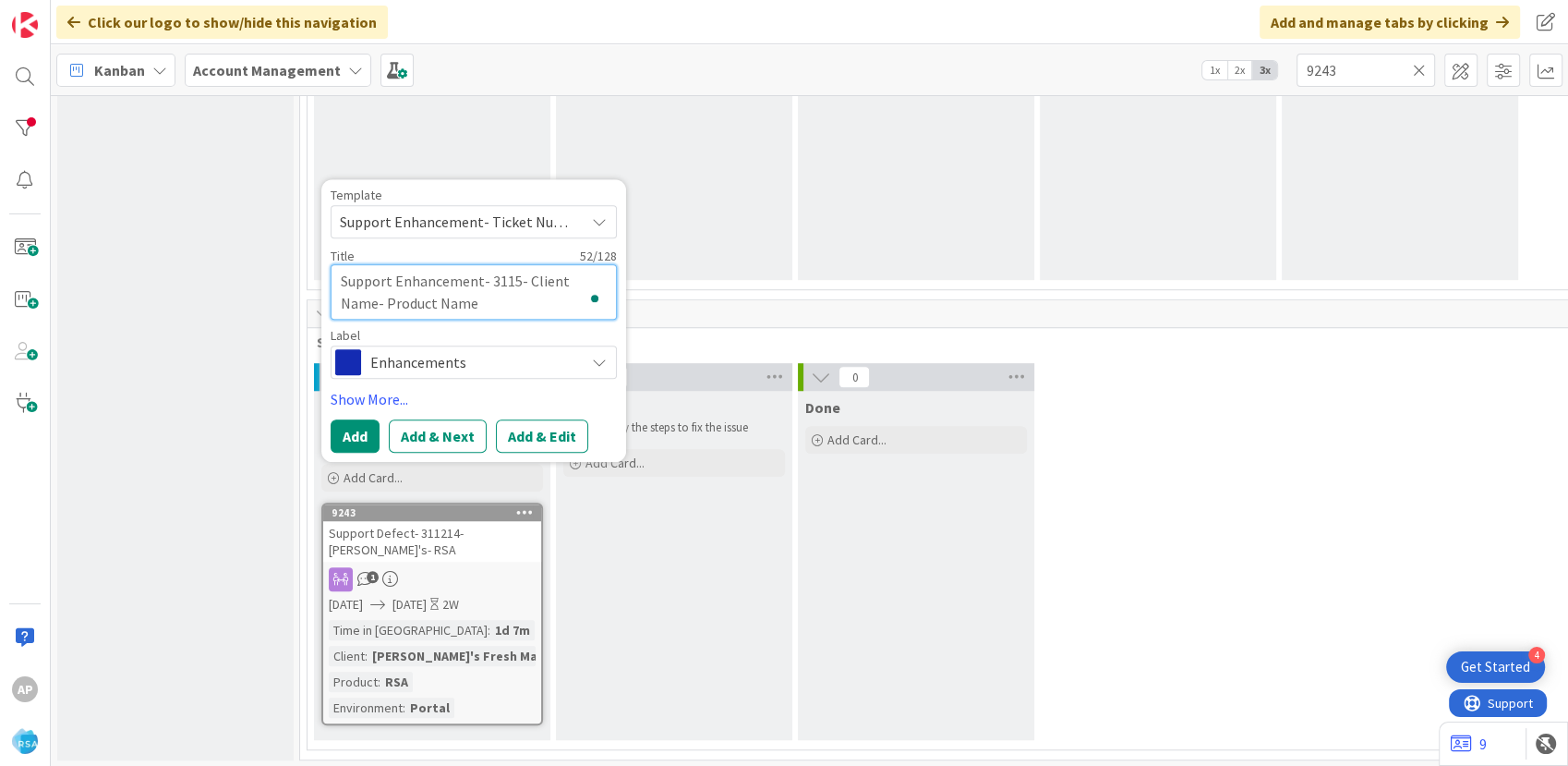
type textarea "x"
type textarea "Support Enhancement- 31155- Client Name- Product Name"
type textarea "x"
type textarea "Support Enhancement- 311553- Client Name- Product Name"
drag, startPoint x: 370, startPoint y: 300, endPoint x: 379, endPoint y: 318, distance: 20.1
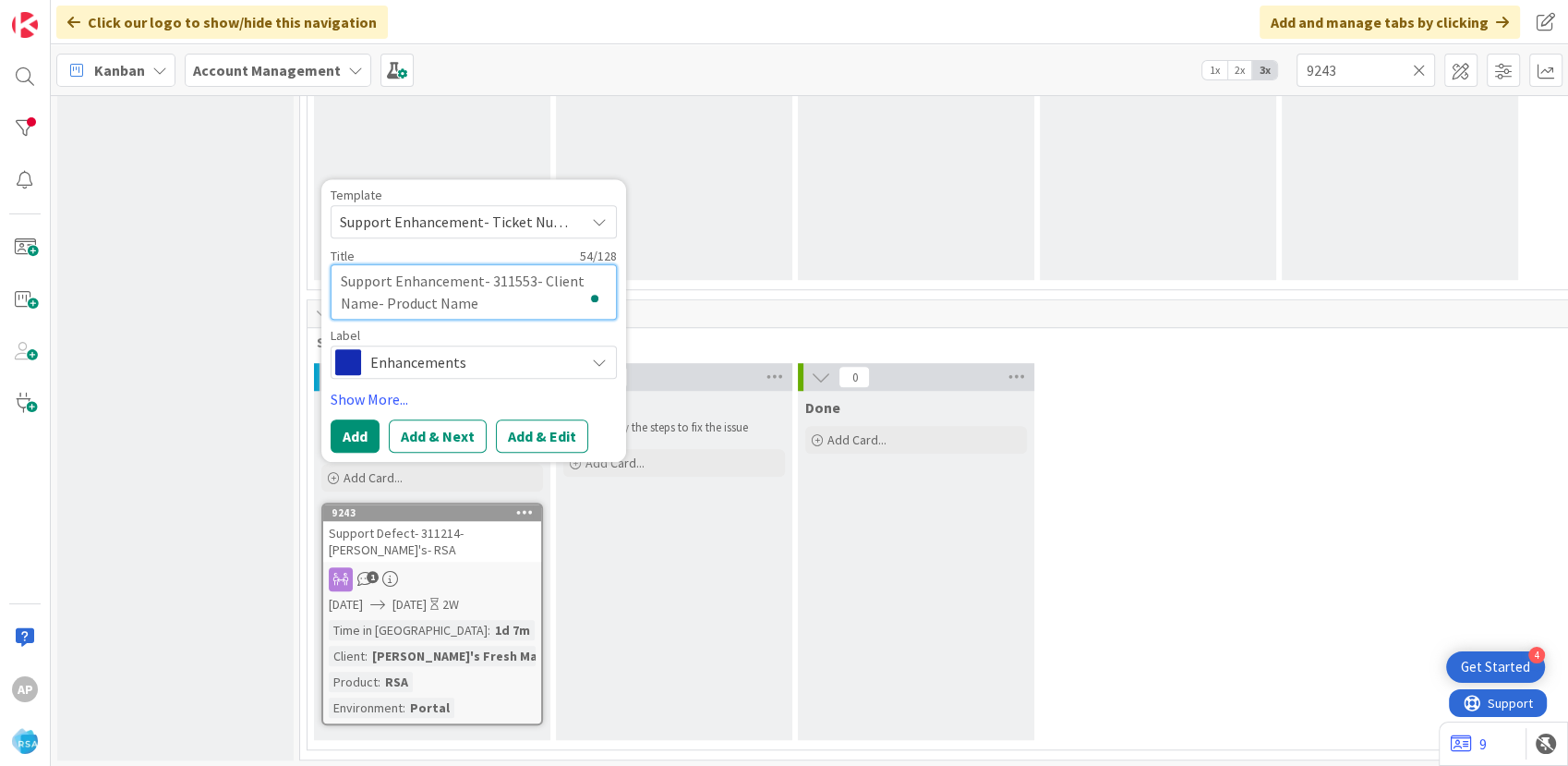
click at [371, 300] on textarea "Support Enhancement- 311553- Client Name- Product Name" at bounding box center [473, 292] width 286 height 56
click at [372, 307] on textarea "Support Enhancement- 311553- Client Name- Product Name" at bounding box center [473, 292] width 286 height 56
type textarea "x"
type textarea "Support Enhancement- 311553- Client Nam- Product Name"
type textarea "x"
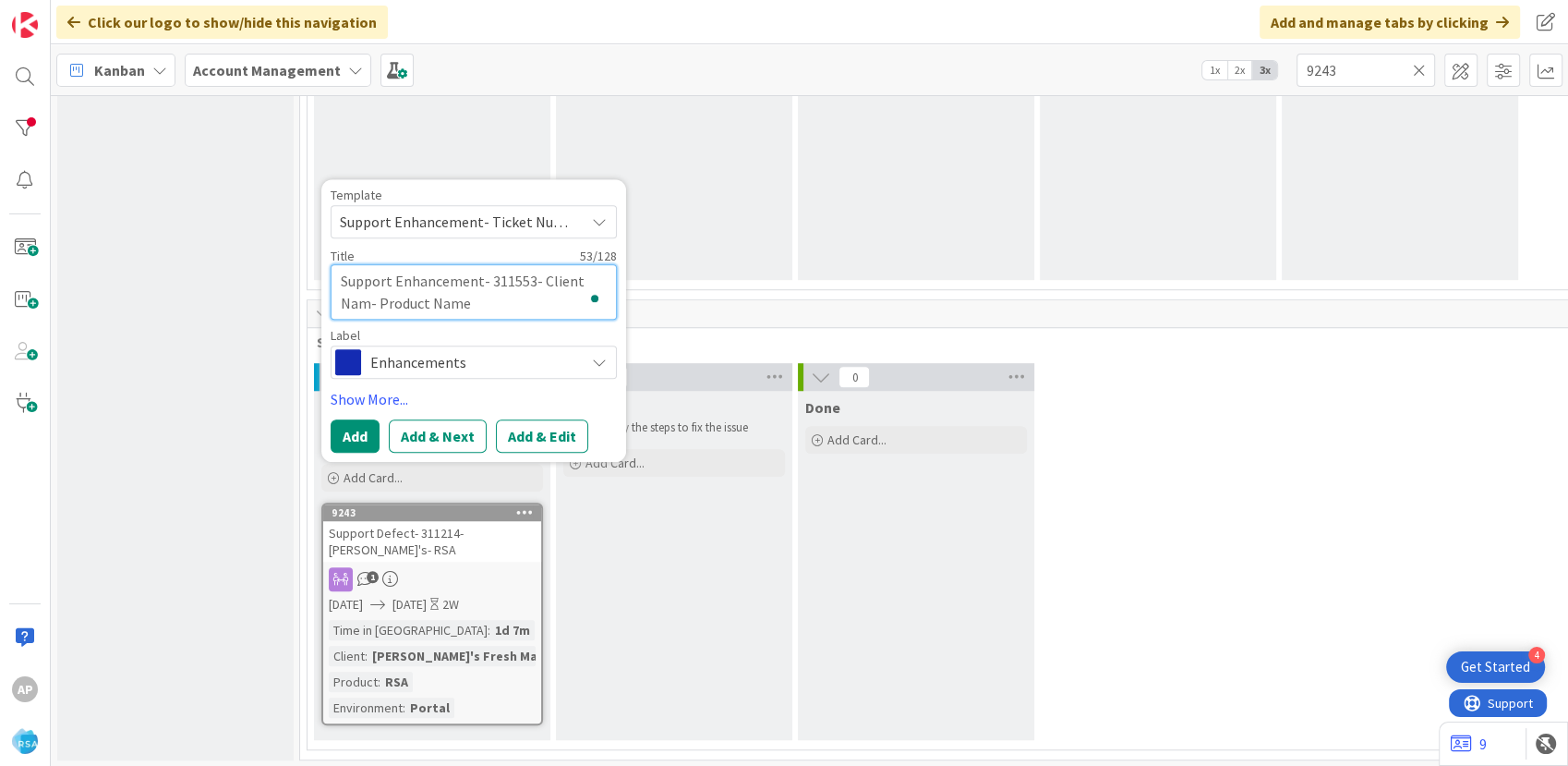
type textarea "Support Enhancement- 311553- Client Na- Product Name"
type textarea "x"
type textarea "Support Enhancement- 311553- Client N- Product Name"
type textarea "x"
type textarea "Support Enhancement- 311553- Client - Product Name"
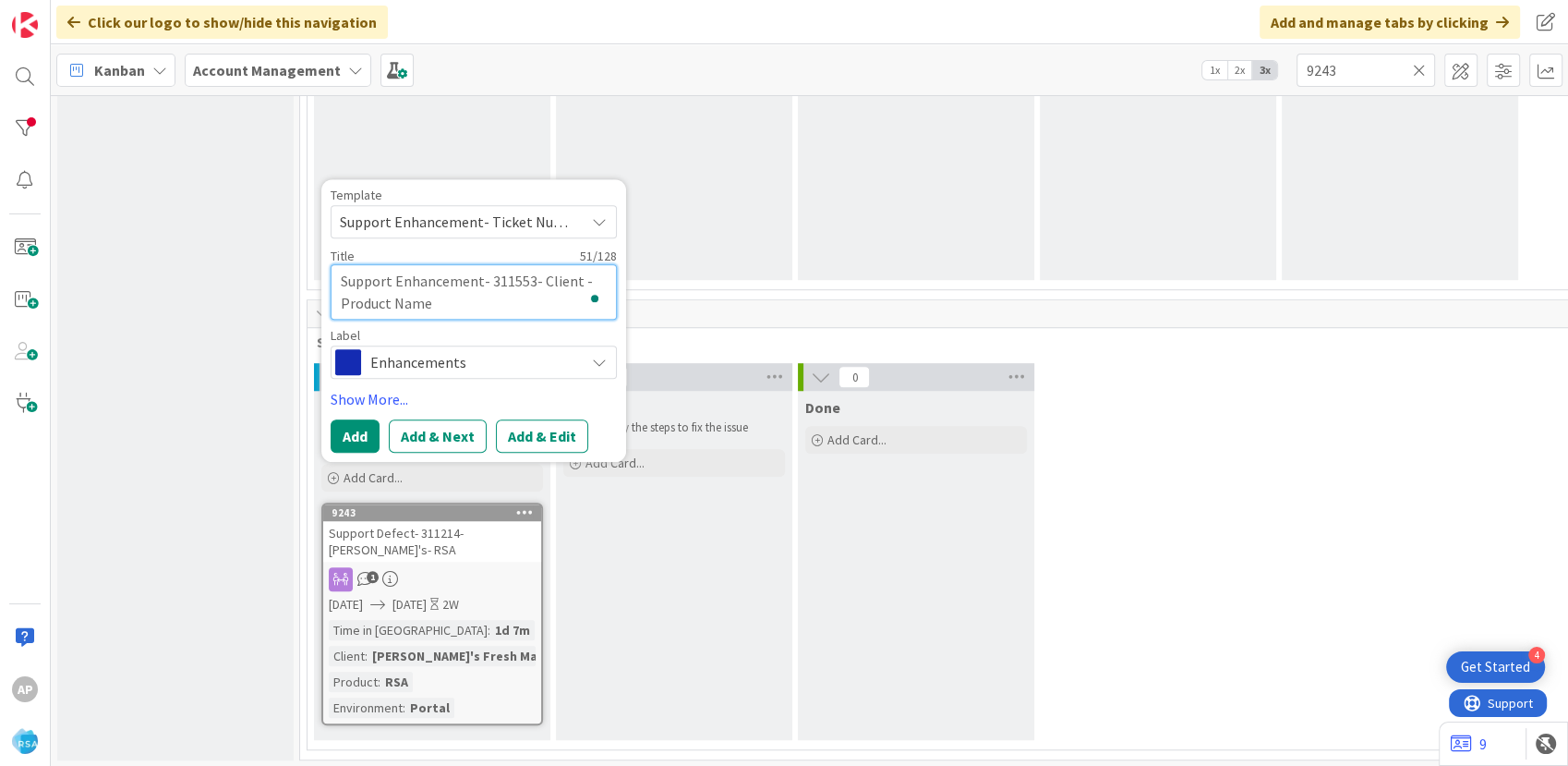
type textarea "x"
type textarea "Support Enhancement- 311553- Client- Product Name"
type textarea "x"
type textarea "Support Enhancement- 311553- Clien- Product Name"
type textarea "x"
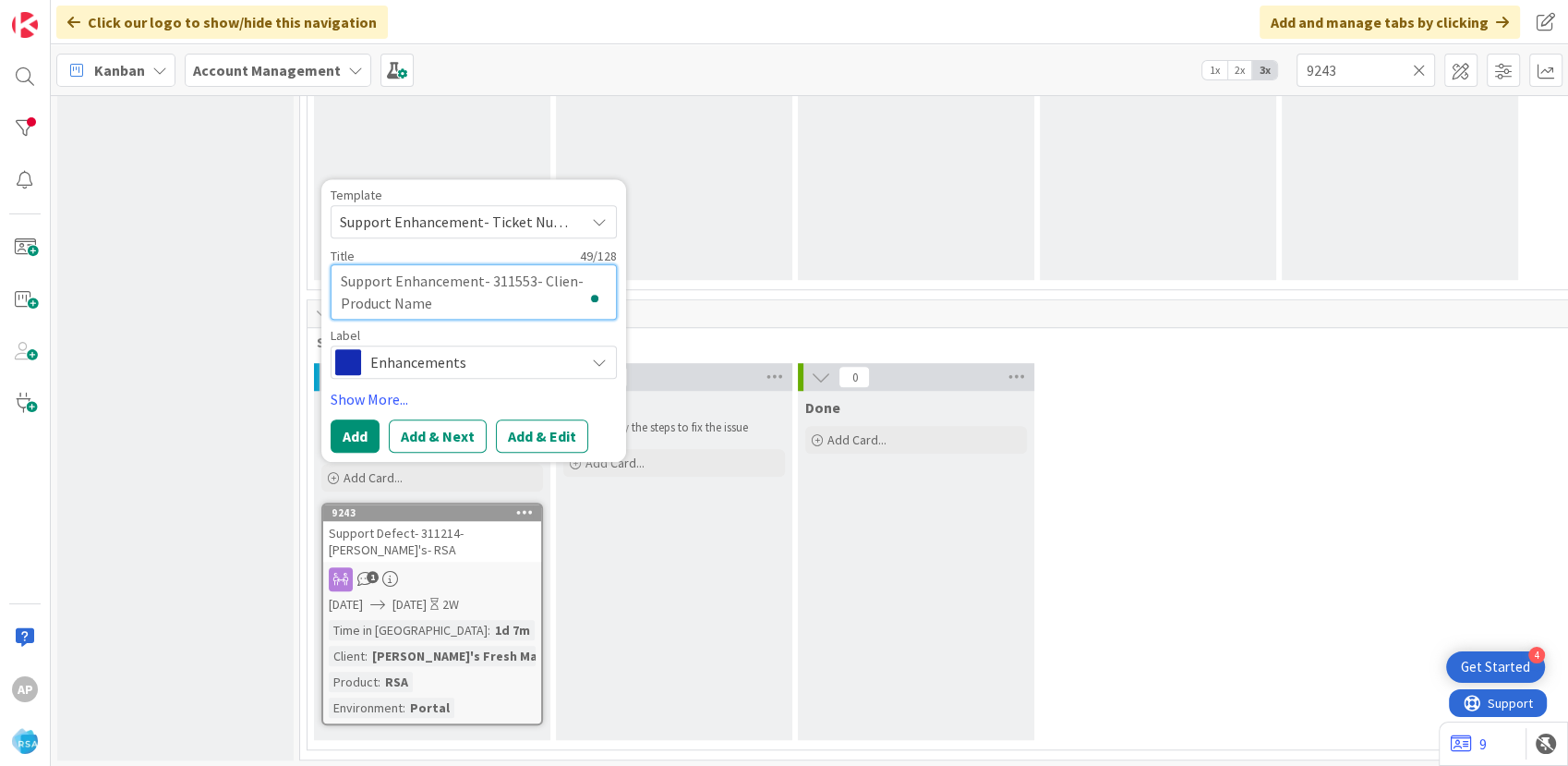
type textarea "Support Enhancement- 311553- Clie- Product Name"
type textarea "x"
type textarea "Support Enhancement- 311553- Cli- Product Name"
type textarea "x"
type textarea "Support Enhancement- 311553- Cl- Product Name"
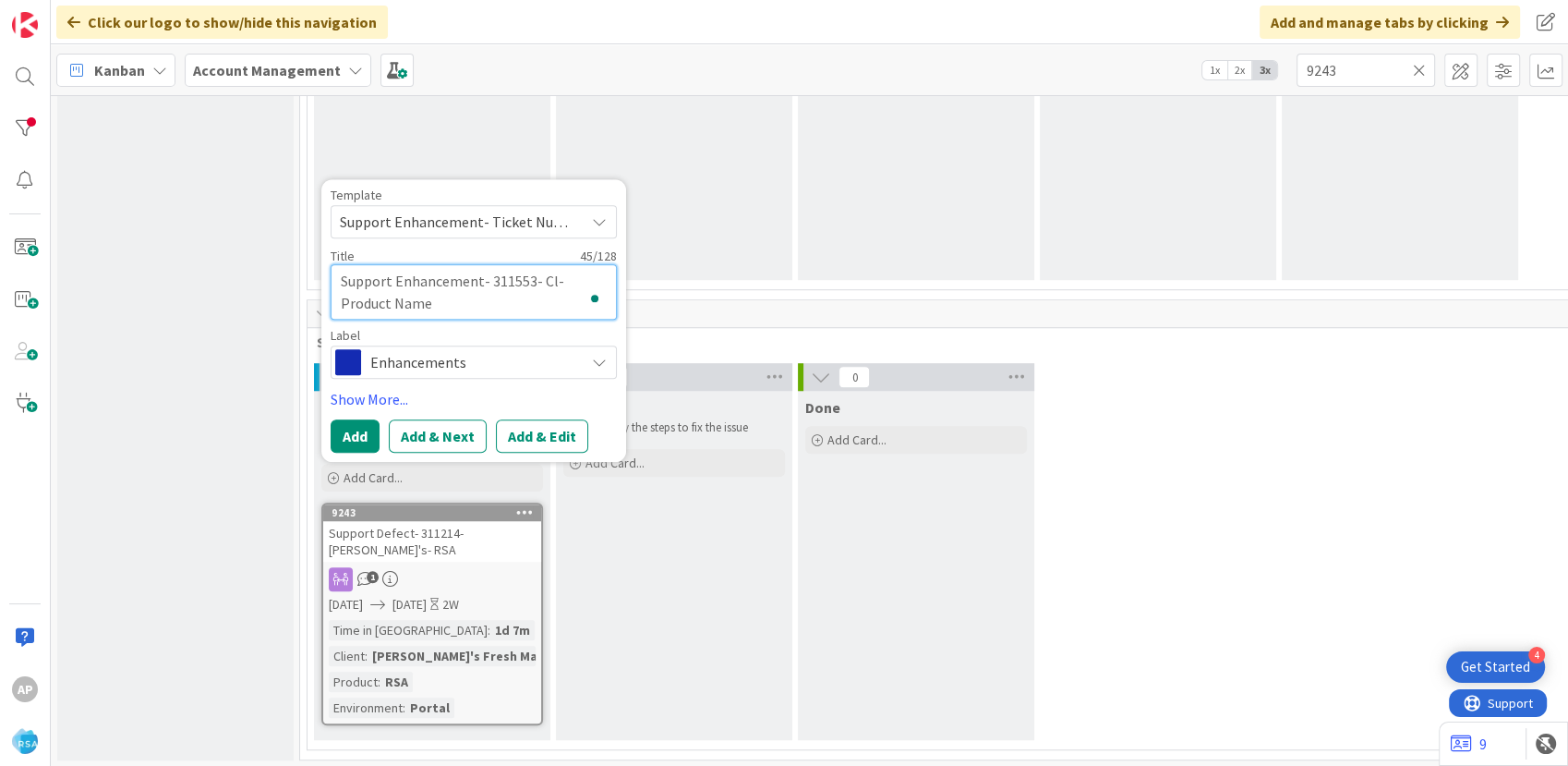
type textarea "x"
type textarea "Support Enhancement- 311553- C- Product Name"
type textarea "x"
type textarea "Support Enhancement- 311553- - Product Name"
type textarea "x"
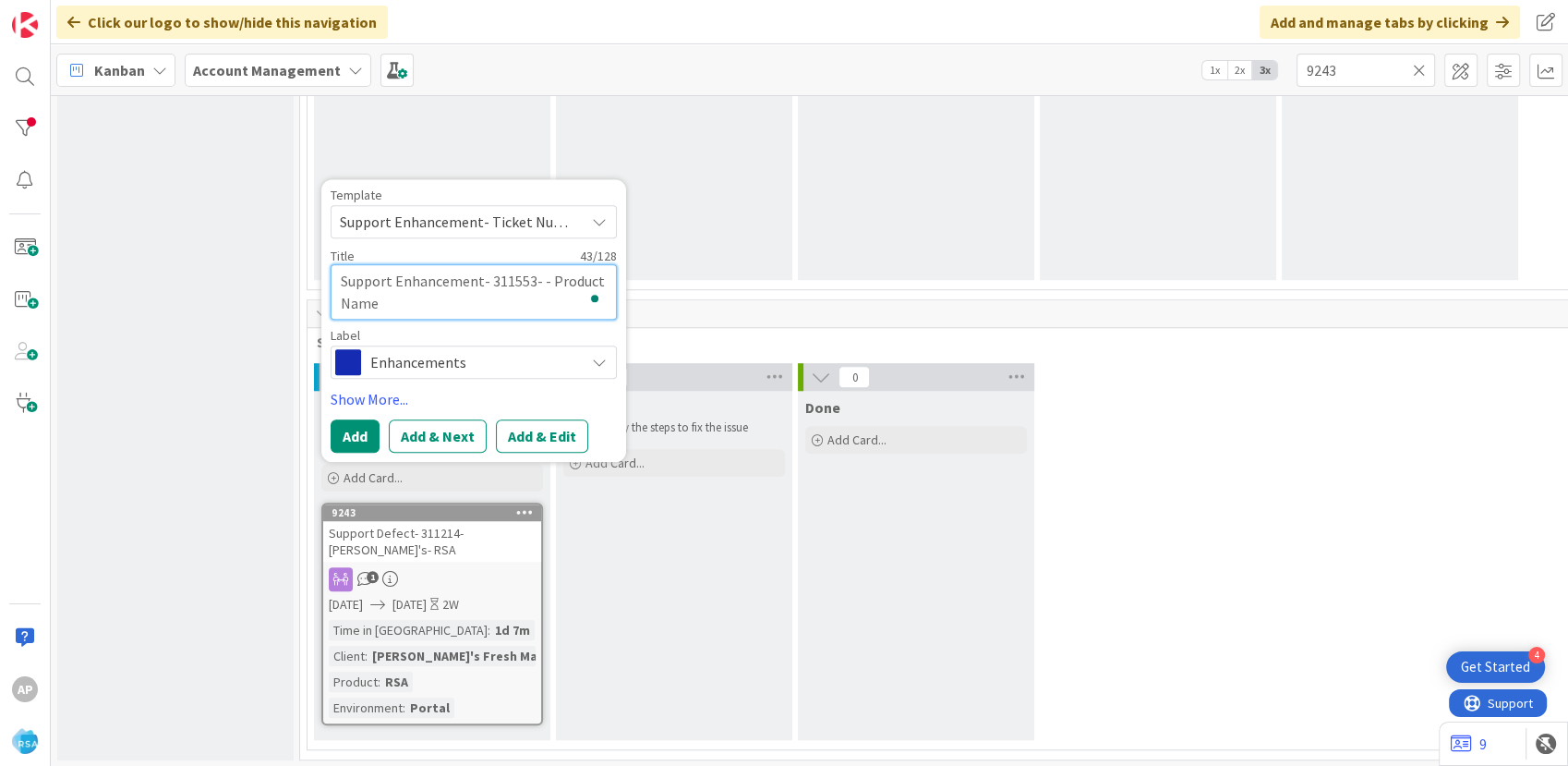
type textarea "Support Enhancement- 311553- F- Product Name"
type textarea "x"
type textarea "Support Enhancement- 311553- Fr- Product Name"
type textarea "x"
type textarea "Support Enhancement- 311553- Fre- Product Name"
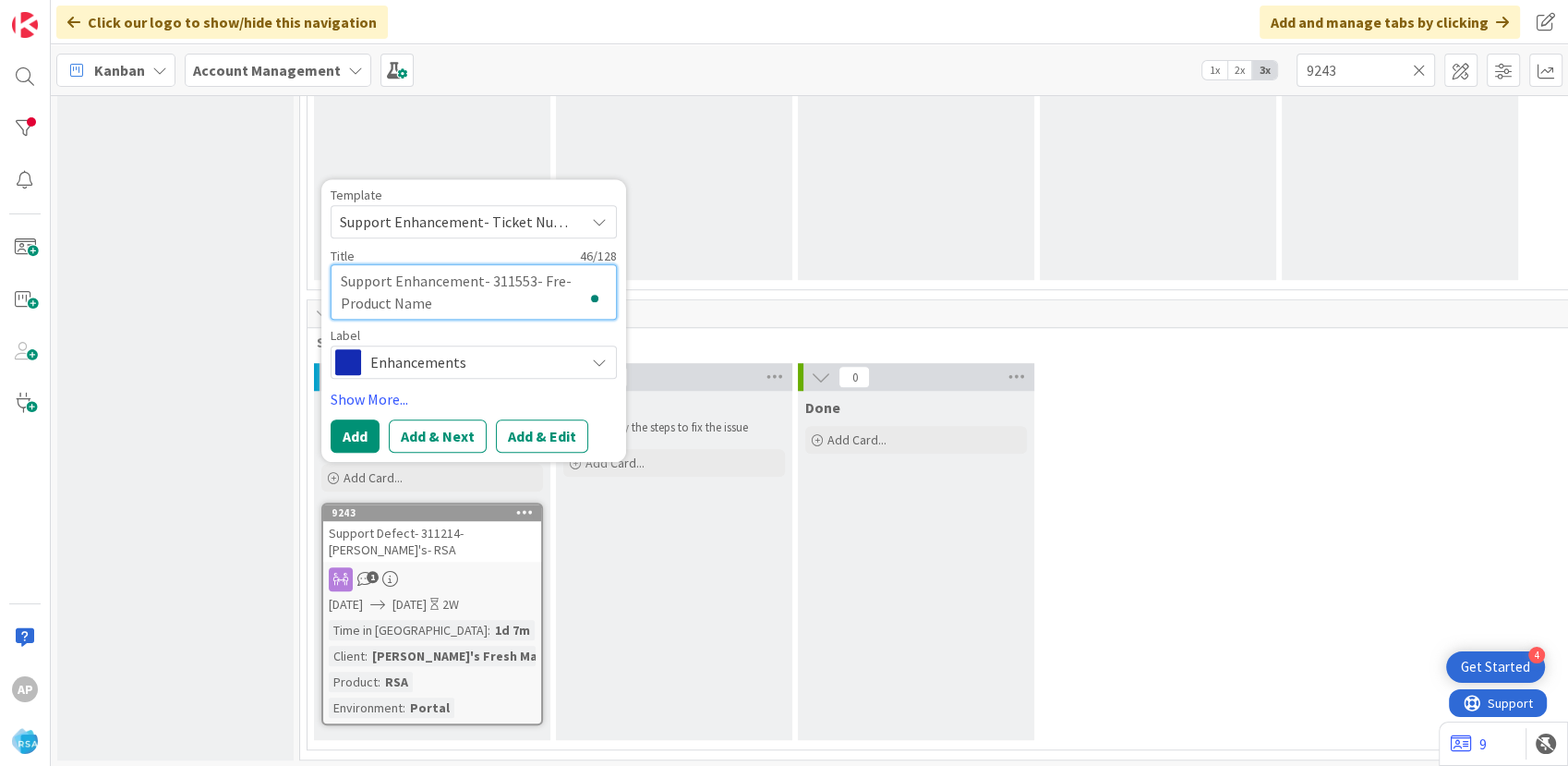
type textarea "x"
type textarea "Support Enhancement- 311553- Fres- Product Name"
type textarea "x"
type textarea "Support Enhancement- 311553- Fresh- Product Name"
type textarea "x"
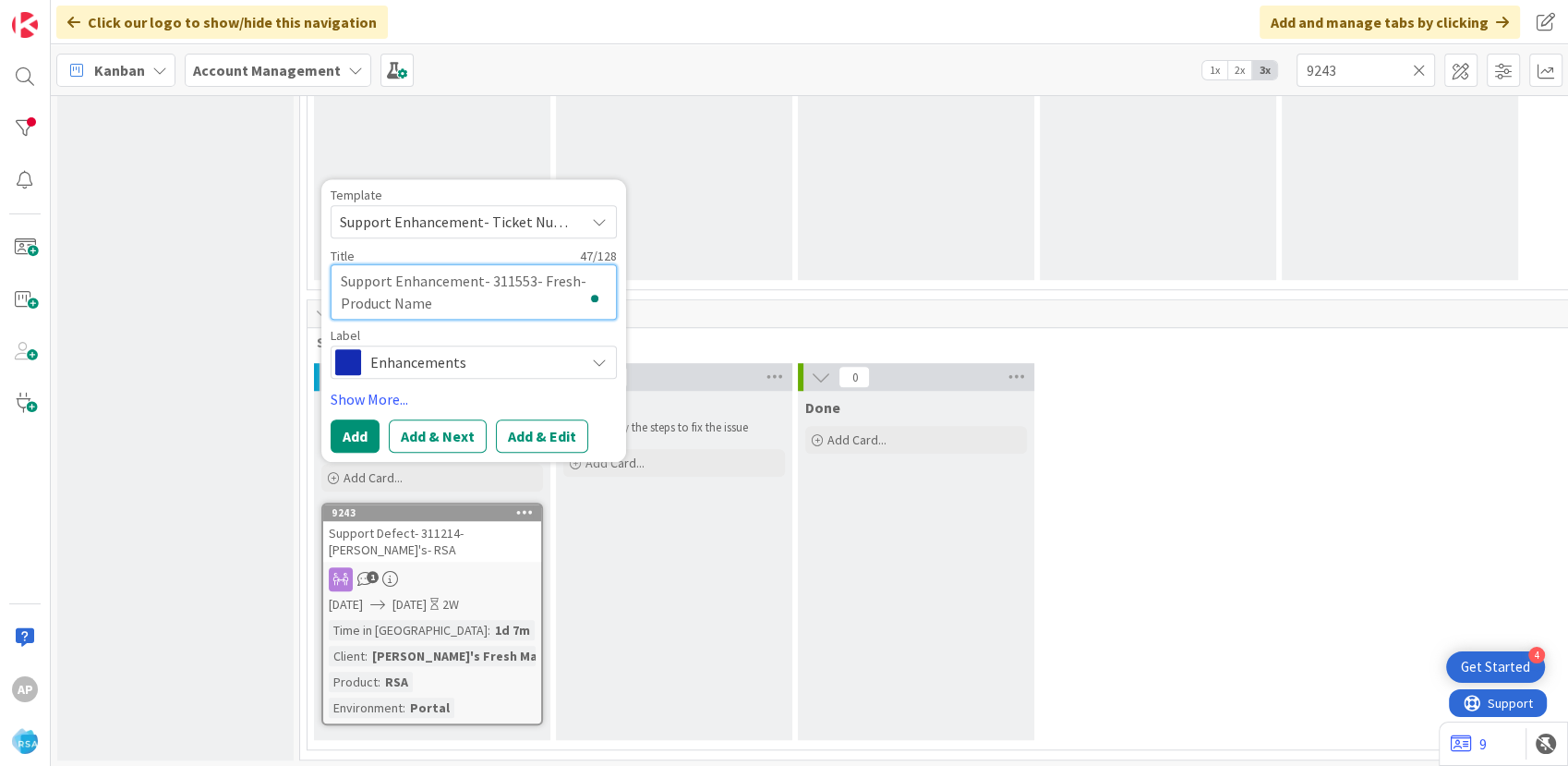
type textarea "Support Enhancement- 311553- Fresh - Product Name"
type textarea "x"
type textarea "Support Enhancement- 311553- Fresh F- Product Name"
type textarea "x"
type textarea "Support Enhancement- 311553- Fresh Fo- Product Name"
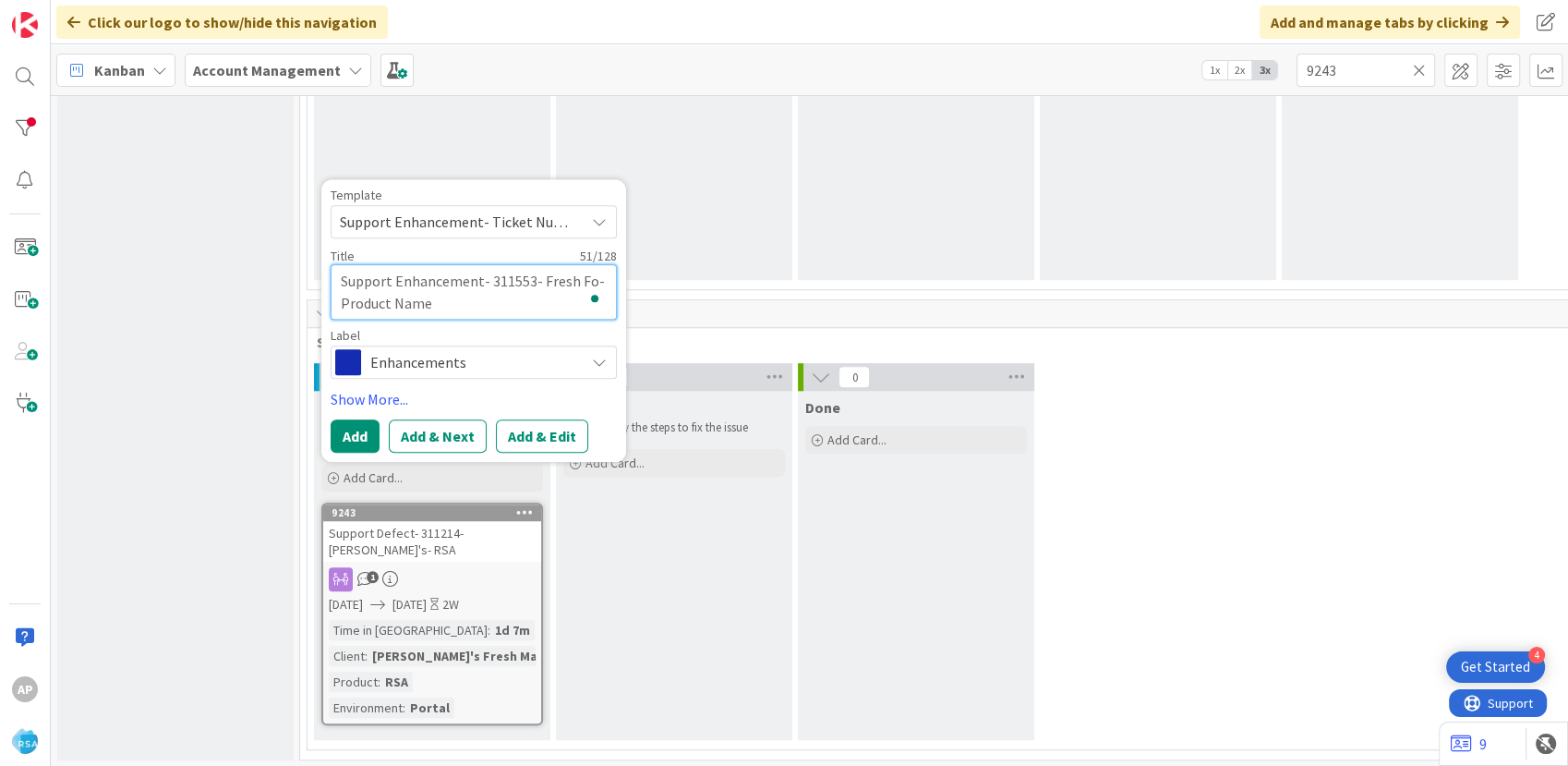
type textarea "x"
type textarea "Support Enhancement- 311553- Fresh Foo- Product Name"
type textarea "x"
type textarea "Support Enhancement- 311553- Fresh Food- Product Name"
type textarea "x"
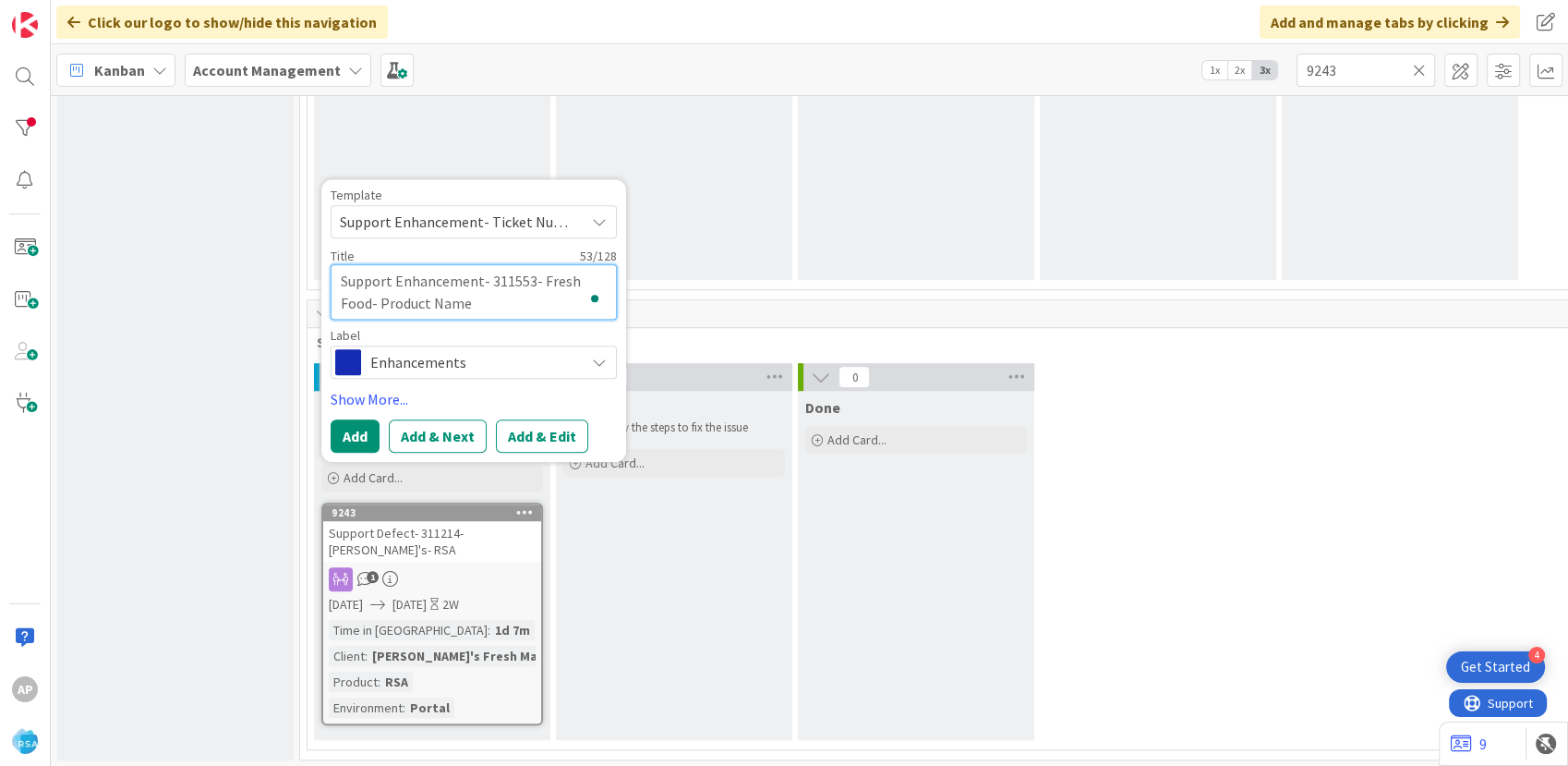
type textarea "Support Enhancement- 311553- Fresh Foods- Product Name"
click at [502, 305] on textarea "Support Enhancement- 311553- Fresh Foods- Product Name" at bounding box center [473, 292] width 286 height 56
type textarea "x"
type textarea "Support Enhancement- 311553- Fresh Foods- Product Nam"
type textarea "x"
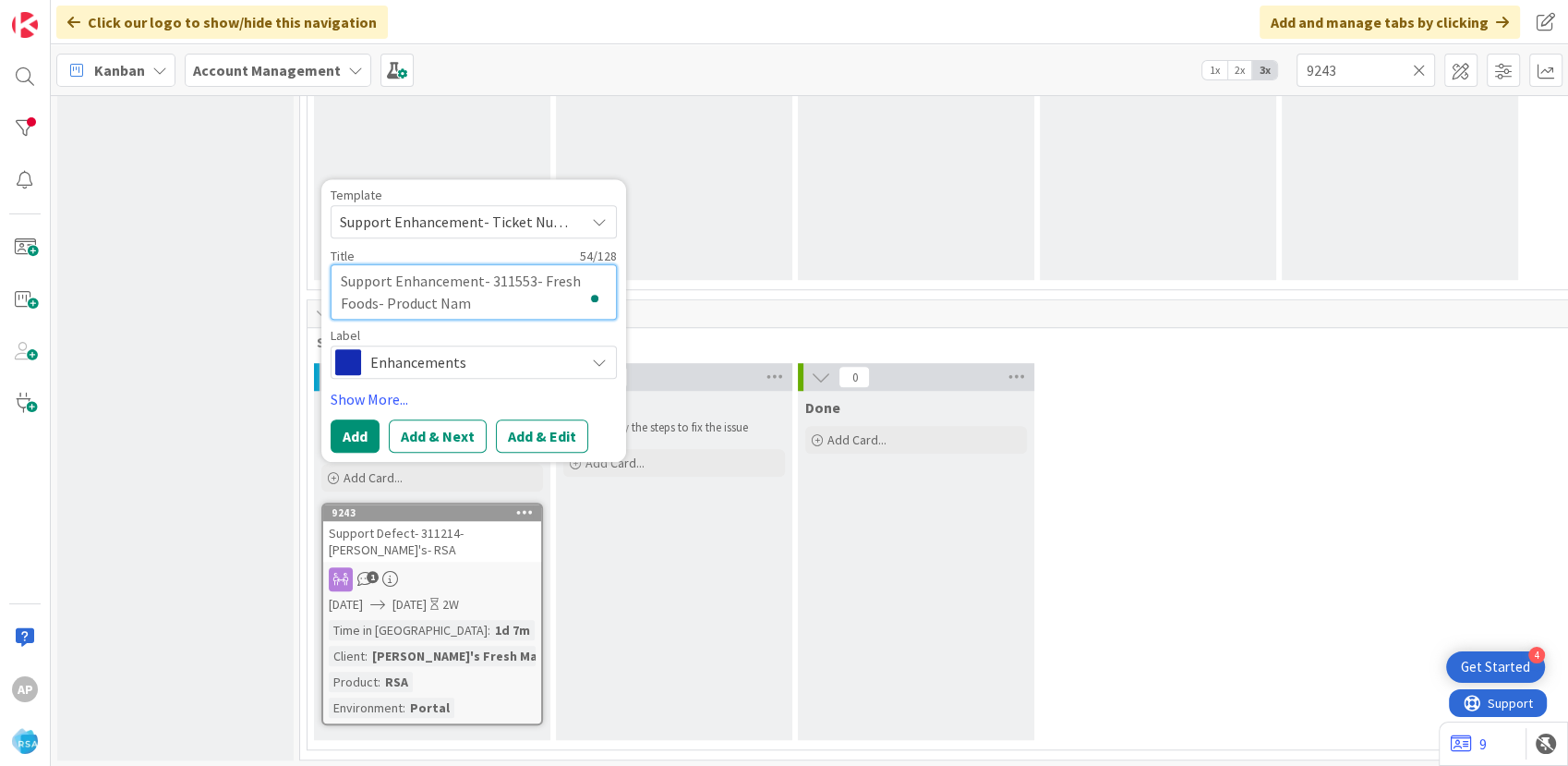
type textarea "Support Enhancement- 311553- Fresh Foods- Product Na"
type textarea "x"
type textarea "Support Enhancement- 311553- Fresh Foods- Product N"
type textarea "x"
type textarea "Support Enhancement- 311553- Fresh Foods- Product"
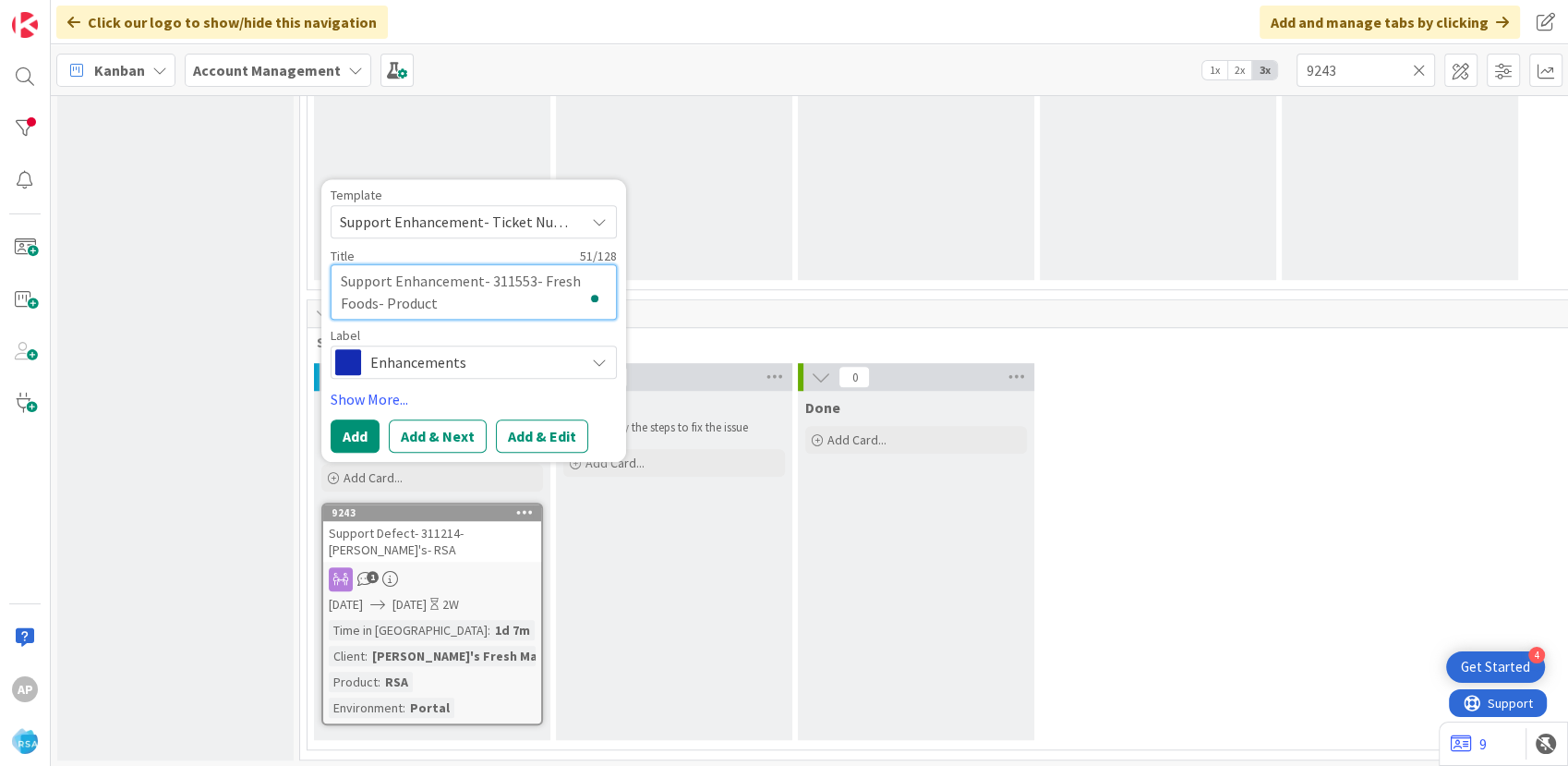
type textarea "x"
type textarea "Support Enhancement- 311553- Fresh Foods- Product"
type textarea "x"
type textarea "Support Enhancement- 311553- Fresh Foods- Produc"
type textarea "x"
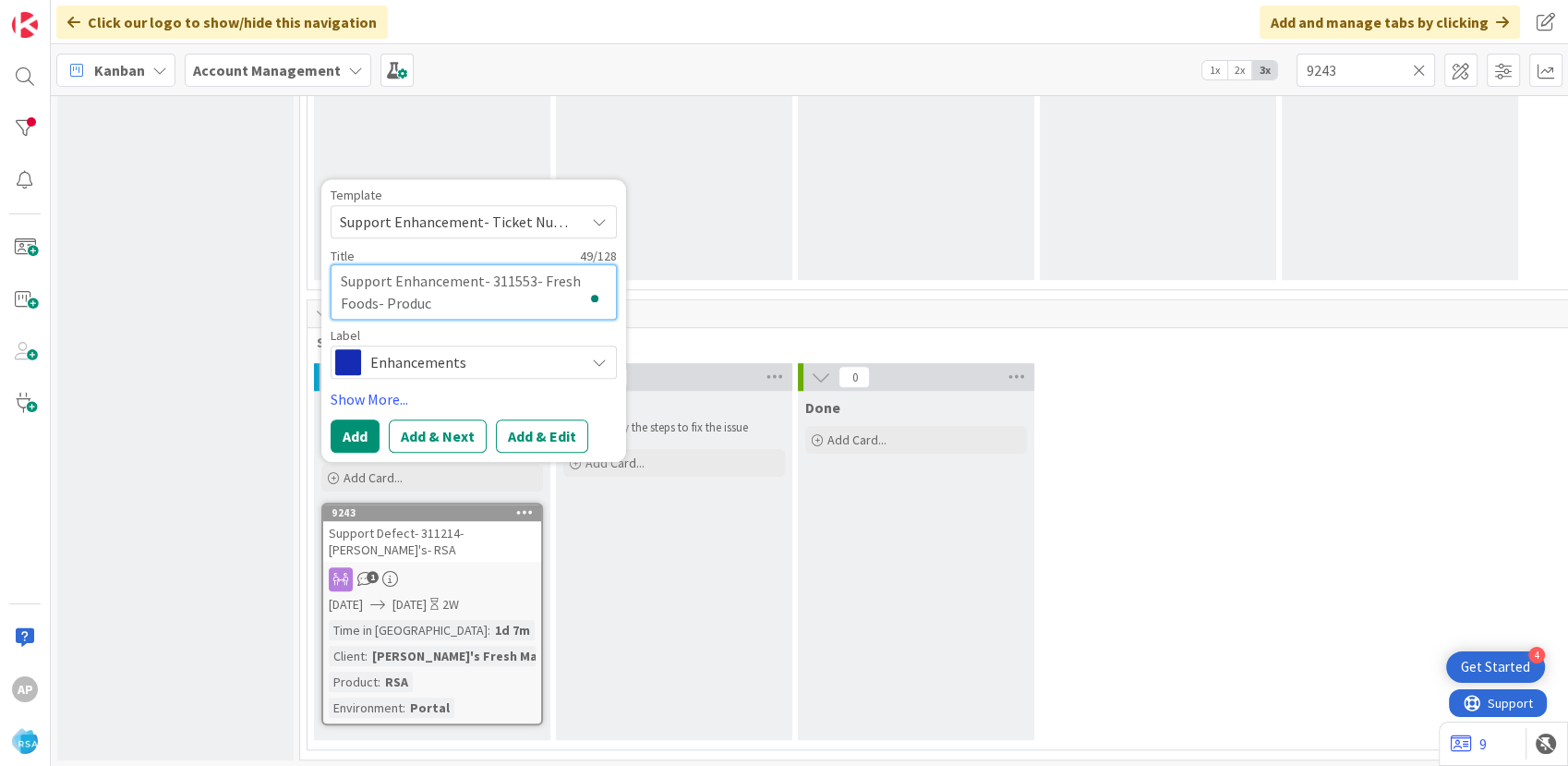
type textarea "Support Enhancement- 311553- Fresh Foods- Produ"
type textarea "x"
type textarea "Support Enhancement- 311553- Fresh Foods- Prod"
type textarea "x"
type textarea "Support Enhancement- 311553- Fresh Foods- Pro"
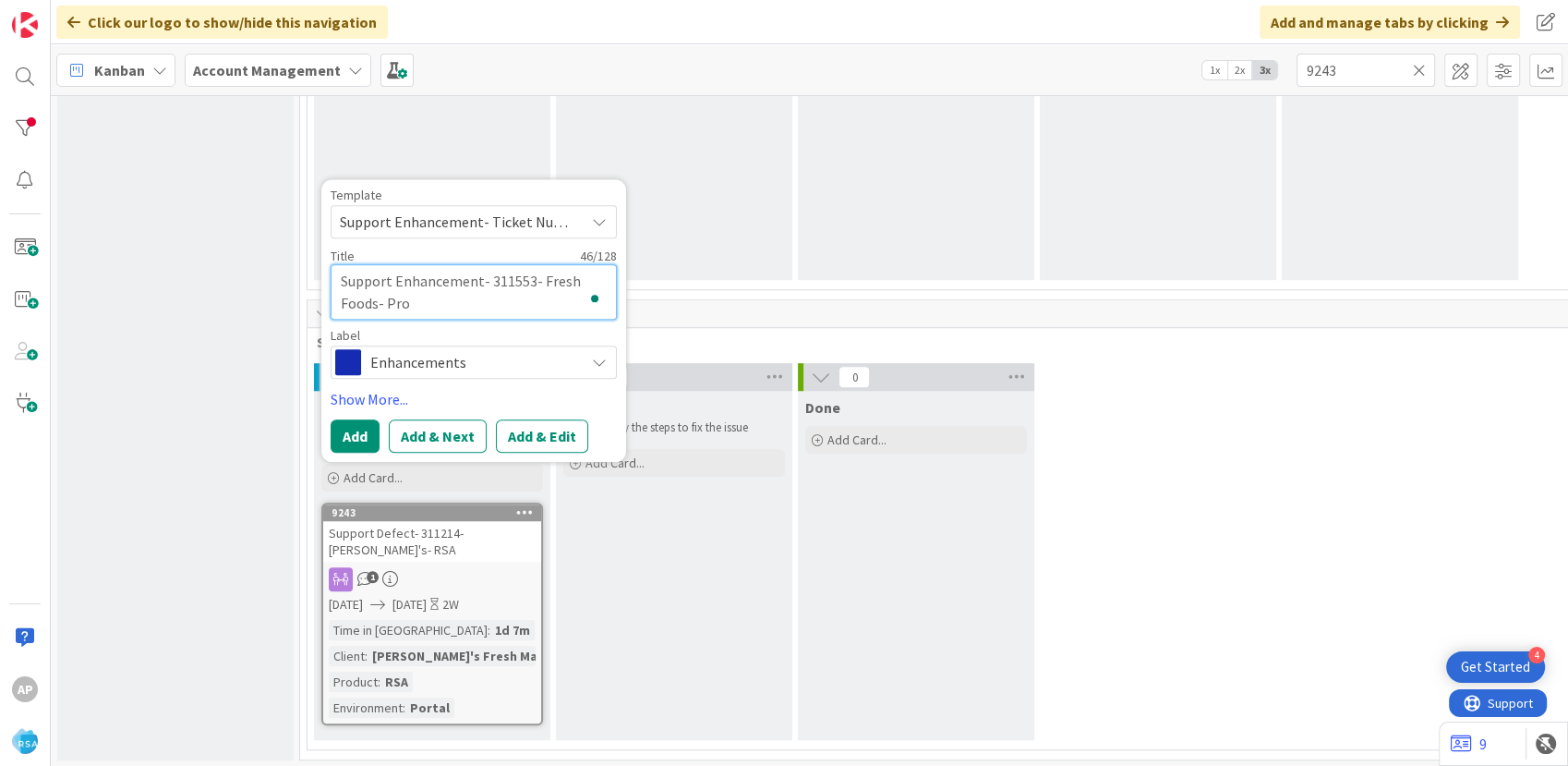
type textarea "x"
type textarea "Support Enhancement- 311553- Fresh Foods- Pr"
type textarea "x"
type textarea "Support Enhancement- 311553- Fresh Foods- P"
type textarea "x"
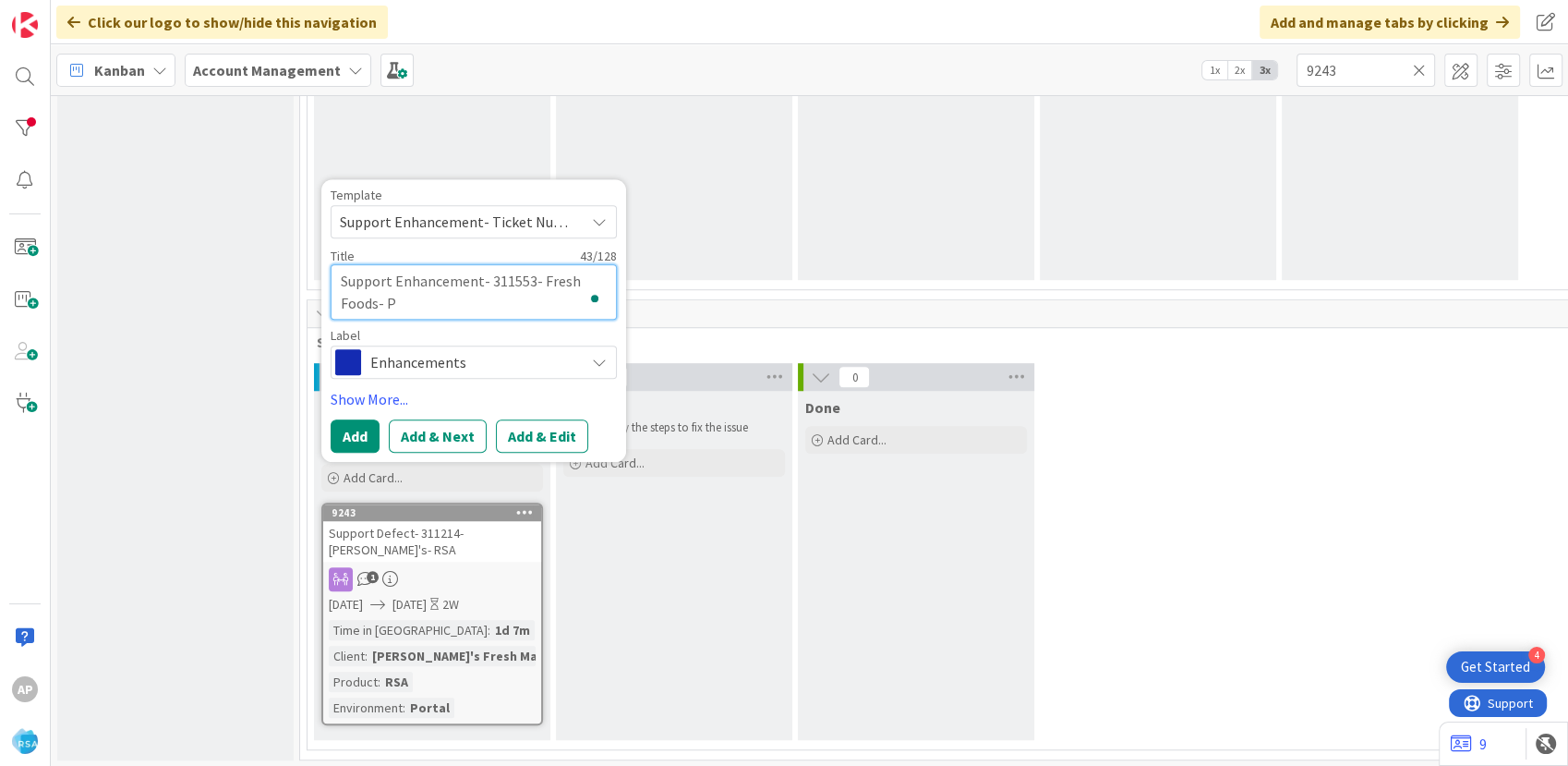
type textarea "Support Enhancement- 311553- Fresh Foods-"
type textarea "x"
type textarea "Support Enhancement- 311553- Fresh Foods- R"
type textarea "x"
type textarea "Support Enhancement- 311553- Fresh Foods- RS"
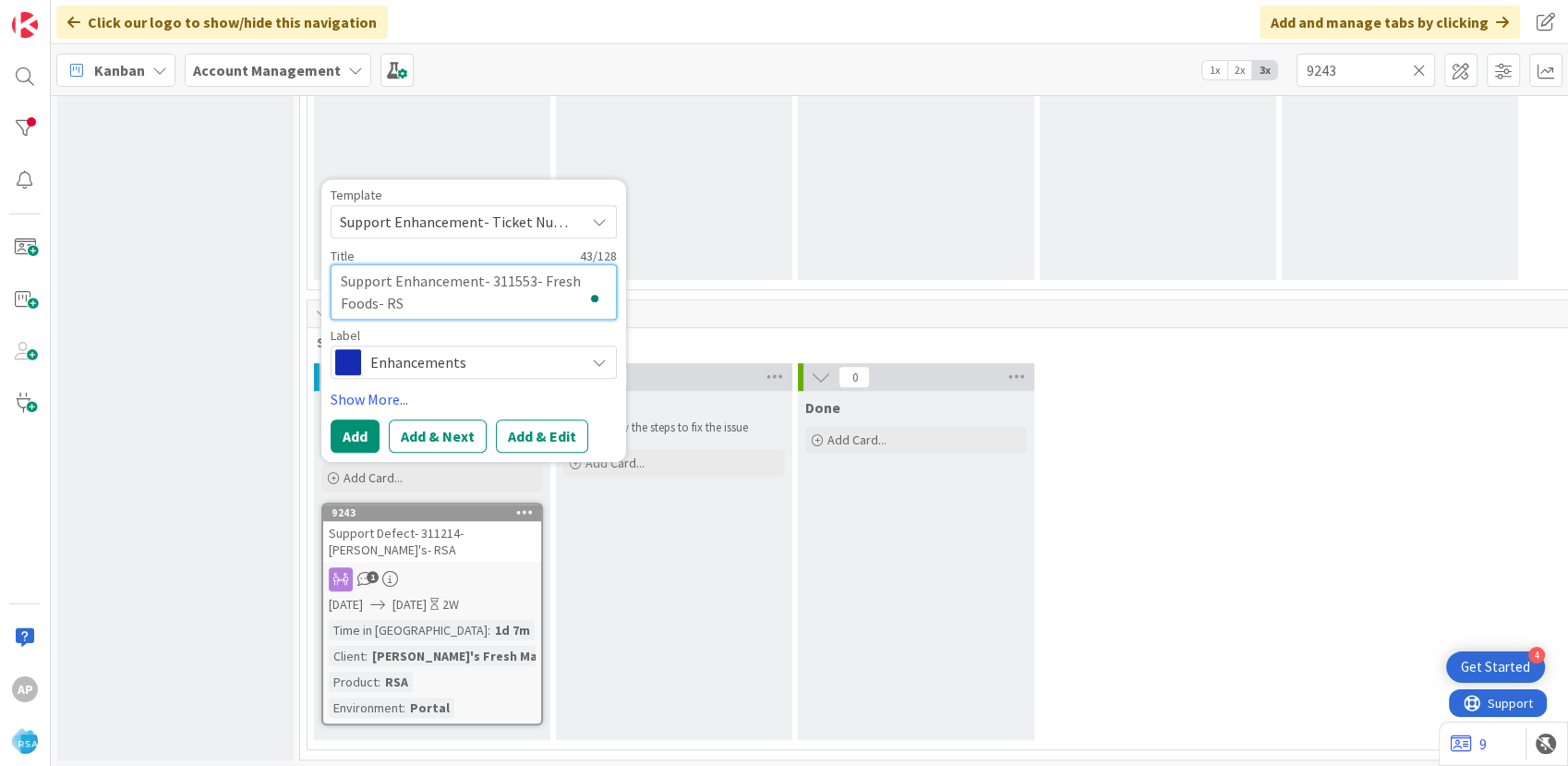
type textarea "x"
type textarea "Support Enhancement- 311553- Fresh Foods- RSA"
click at [537, 449] on button "Add & Edit" at bounding box center [542, 436] width 93 height 33
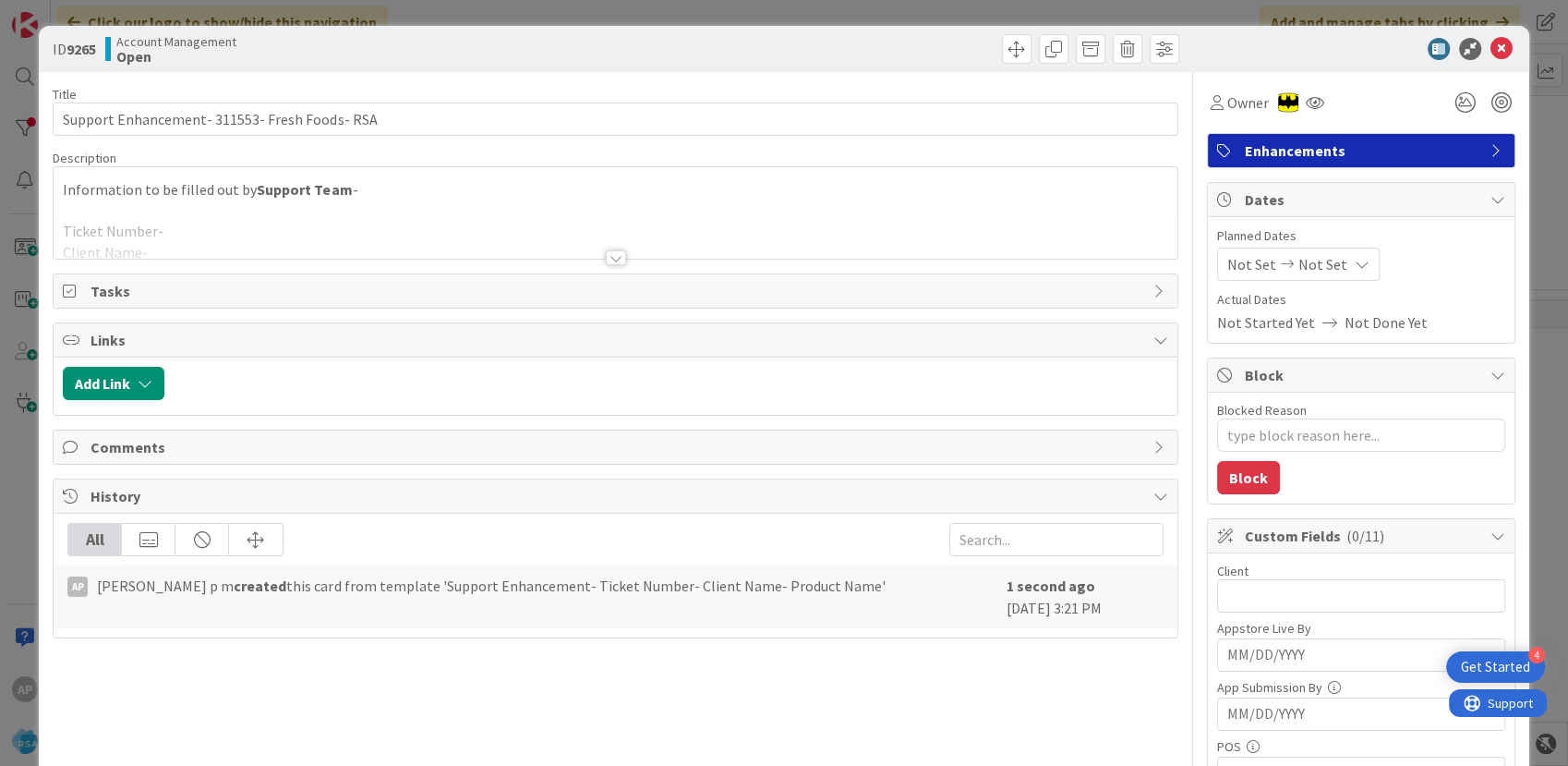
type textarea "x"
click at [341, 233] on div at bounding box center [615, 235] width 1122 height 47
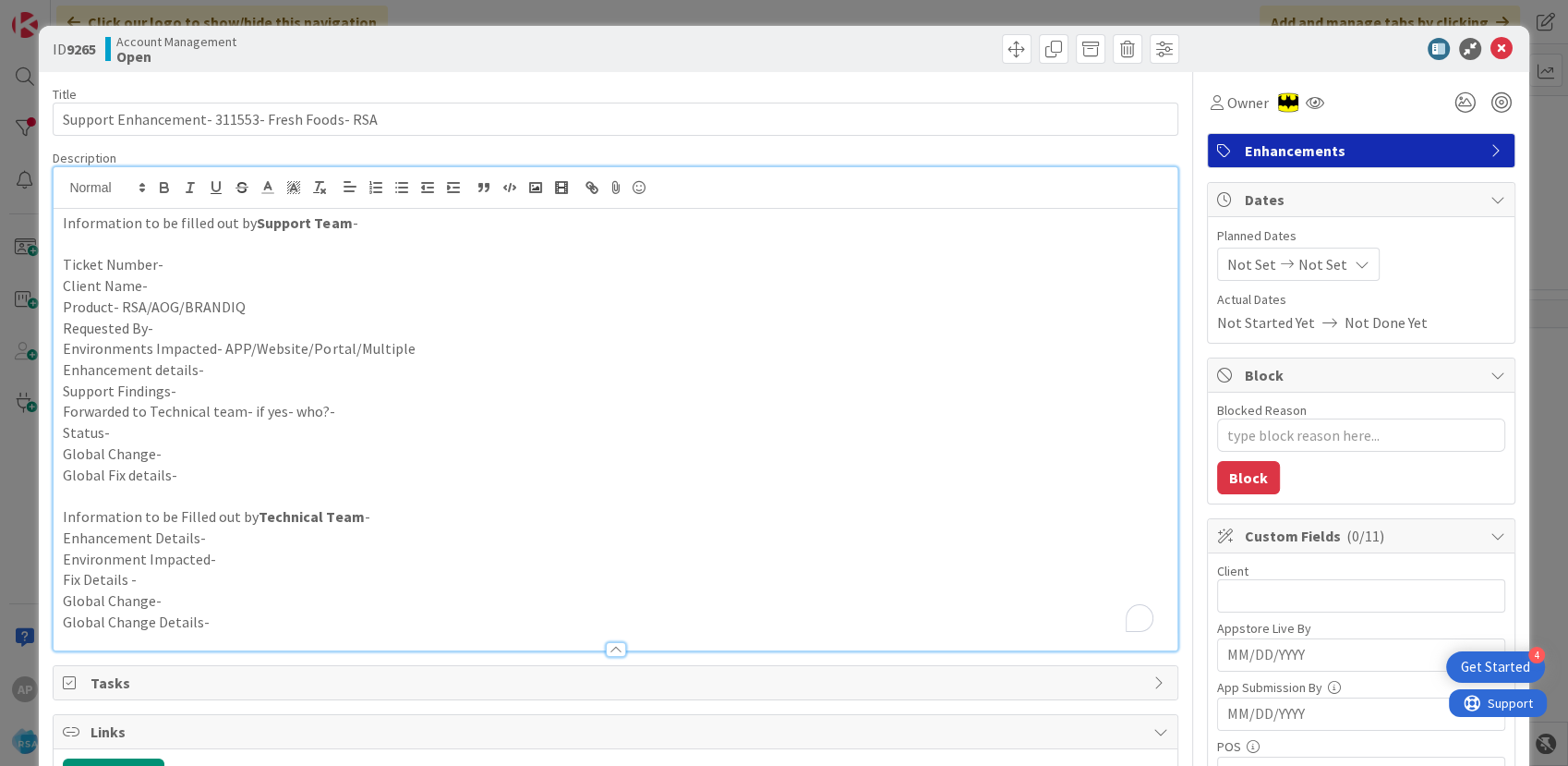
click at [200, 266] on p "Ticket Number-" at bounding box center [614, 264] width 1104 height 21
click at [179, 290] on p "Client Name-" at bounding box center [614, 286] width 1104 height 21
click at [273, 304] on p "Product- RSA/AOG/BRANDIQ" at bounding box center [614, 307] width 1104 height 21
click at [169, 329] on p "Requested By-" at bounding box center [614, 329] width 1104 height 21
click at [493, 347] on p "Environments Impacted- APP/Website/Portal/Multiple" at bounding box center [614, 348] width 1104 height 21
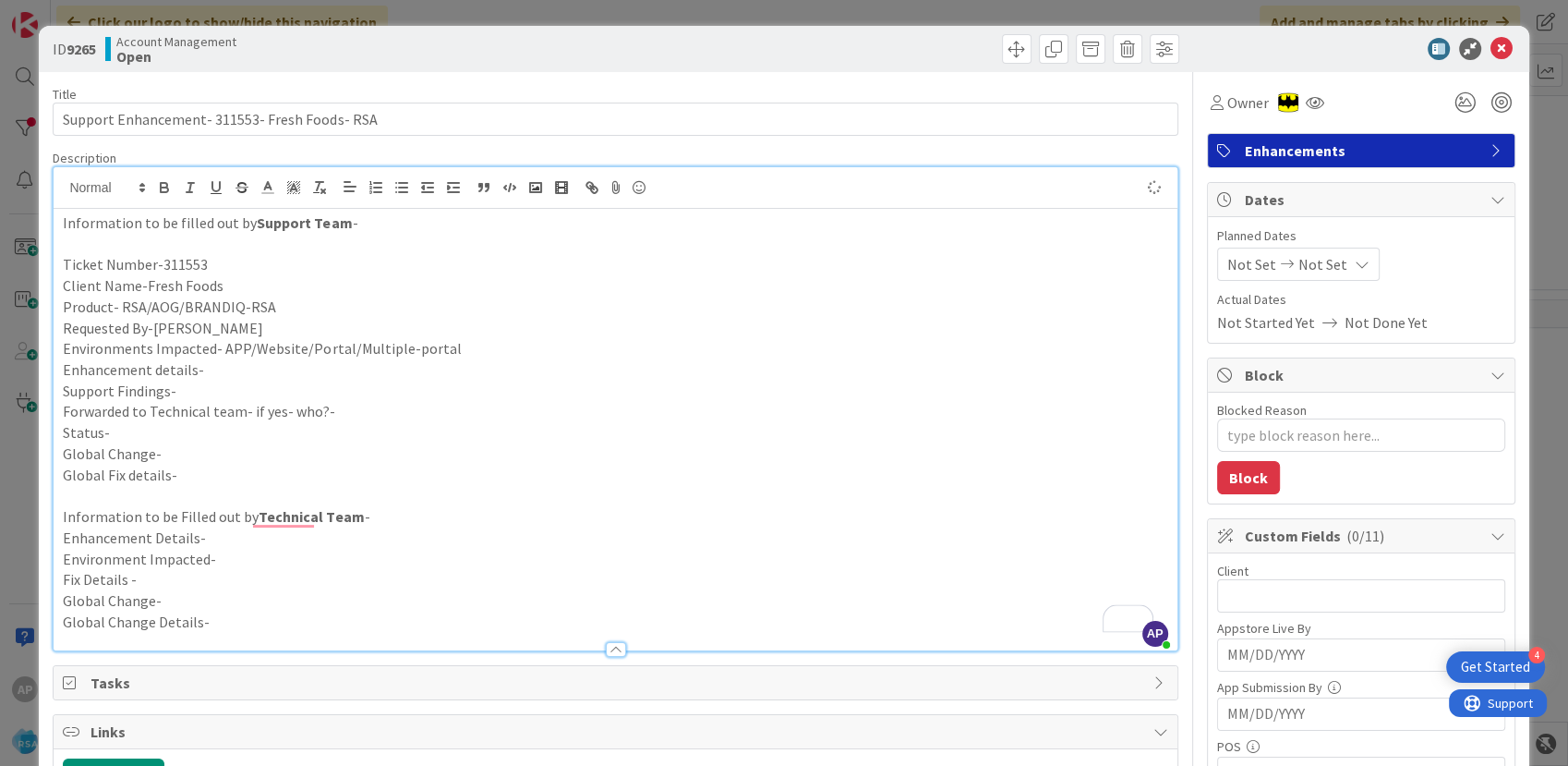
click at [272, 366] on p "Enhancement details-" at bounding box center [614, 370] width 1104 height 21
click at [202, 365] on p "Enhancement details-" at bounding box center [614, 370] width 1104 height 21
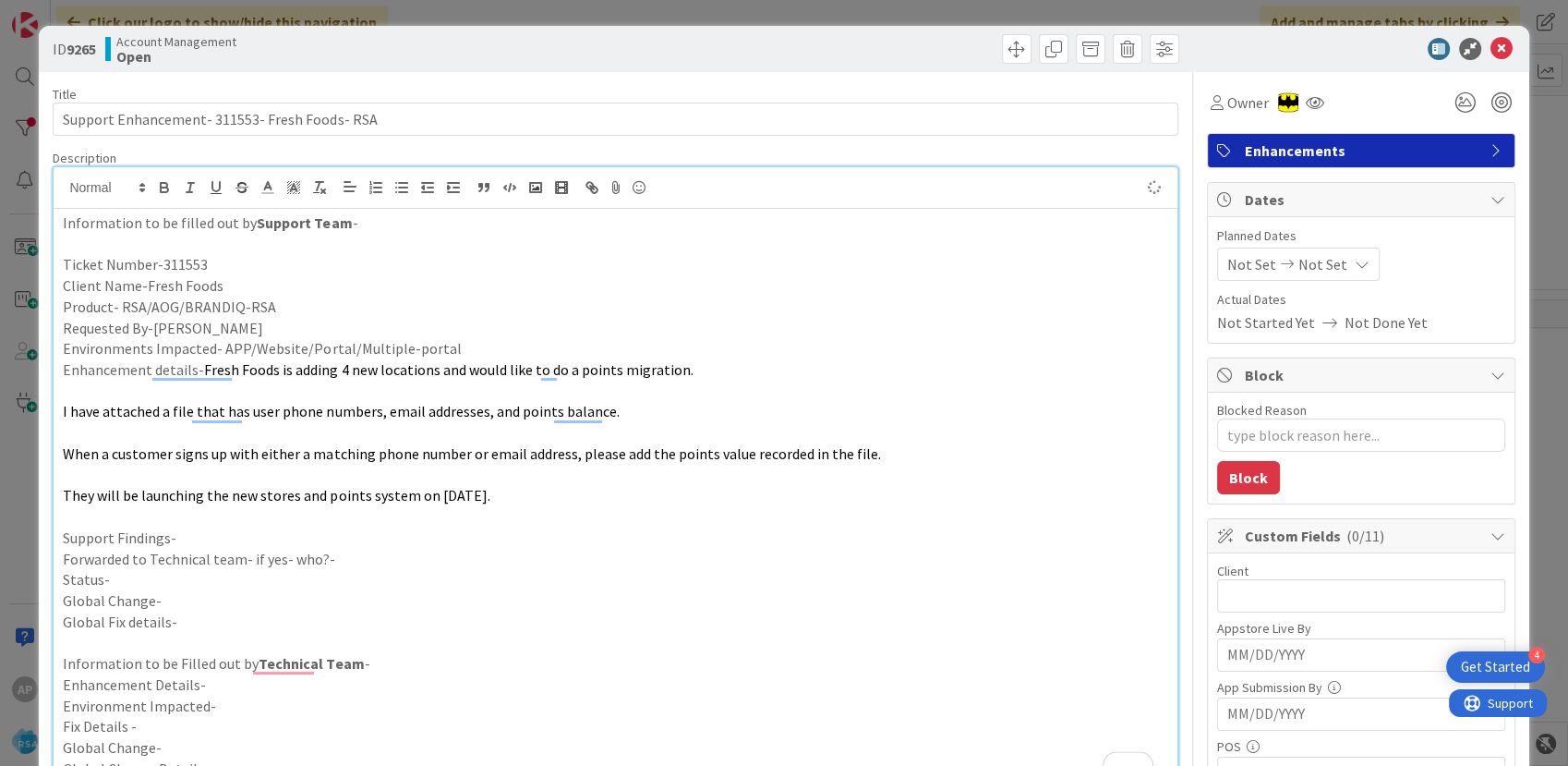
click at [232, 542] on p "Support Findings-" at bounding box center [614, 538] width 1104 height 21
click at [347, 559] on p "Forwarded to Technical team- if yes- who?-" at bounding box center [614, 560] width 1104 height 21
click at [141, 583] on p "Status-" at bounding box center [614, 579] width 1104 height 21
click at [1243, 264] on span "Not Set" at bounding box center [1252, 263] width 49 height 22
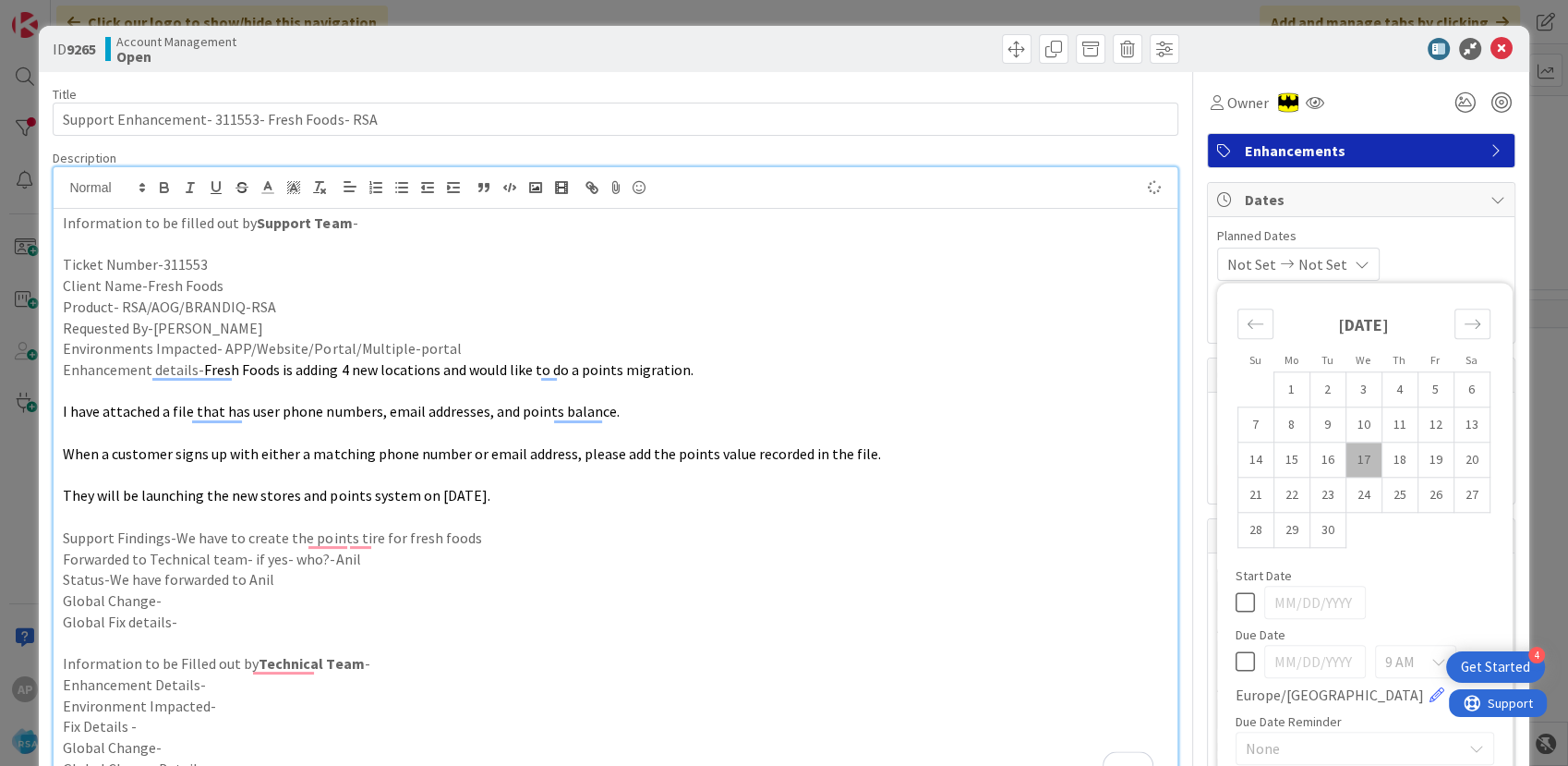
type textarea "x"
click at [1276, 461] on td "15" at bounding box center [1291, 459] width 36 height 35
type input "[DATE]"
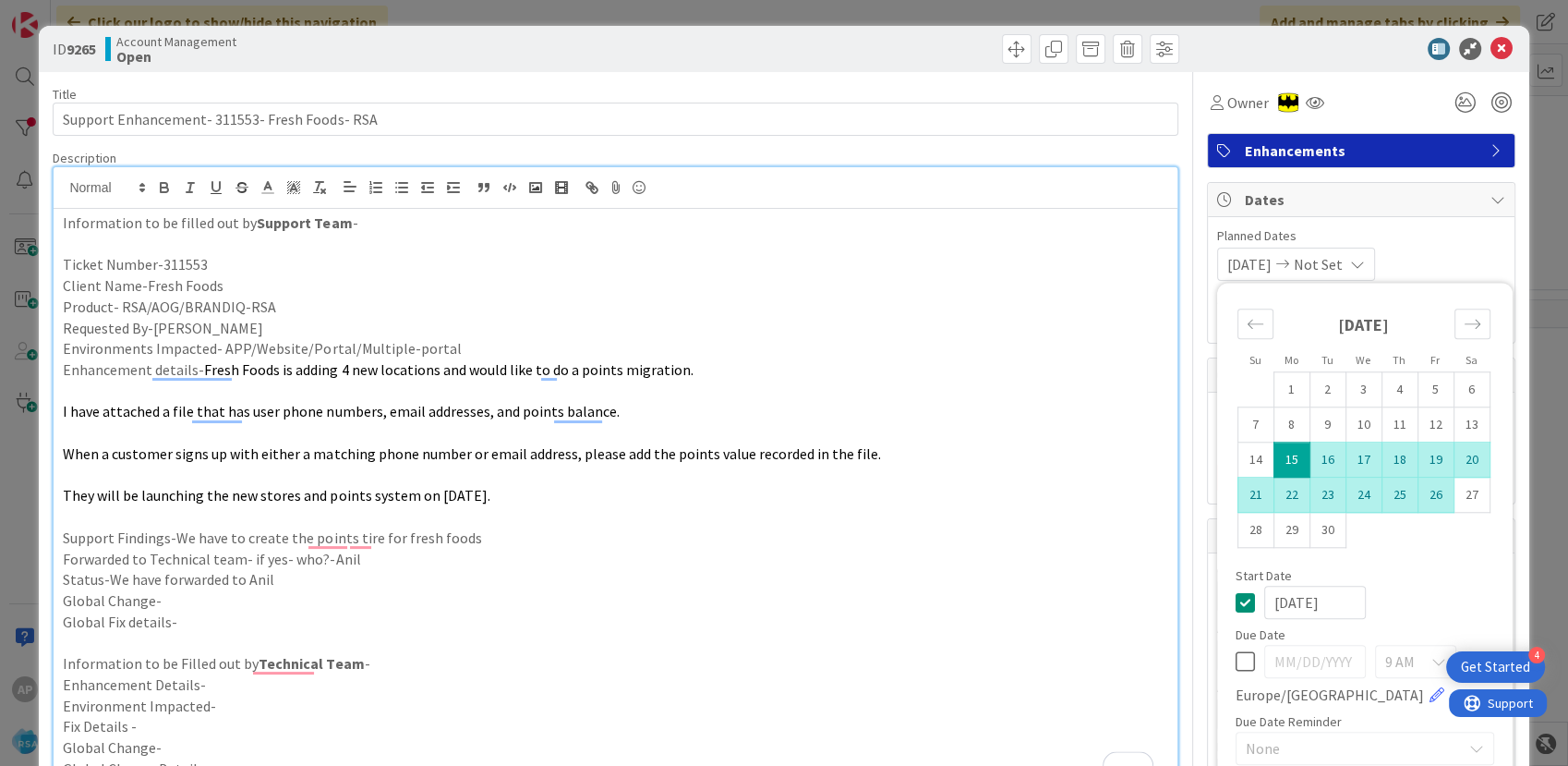
click at [1418, 494] on td "26" at bounding box center [1436, 494] width 36 height 35
type textarea "x"
type input "[DATE]"
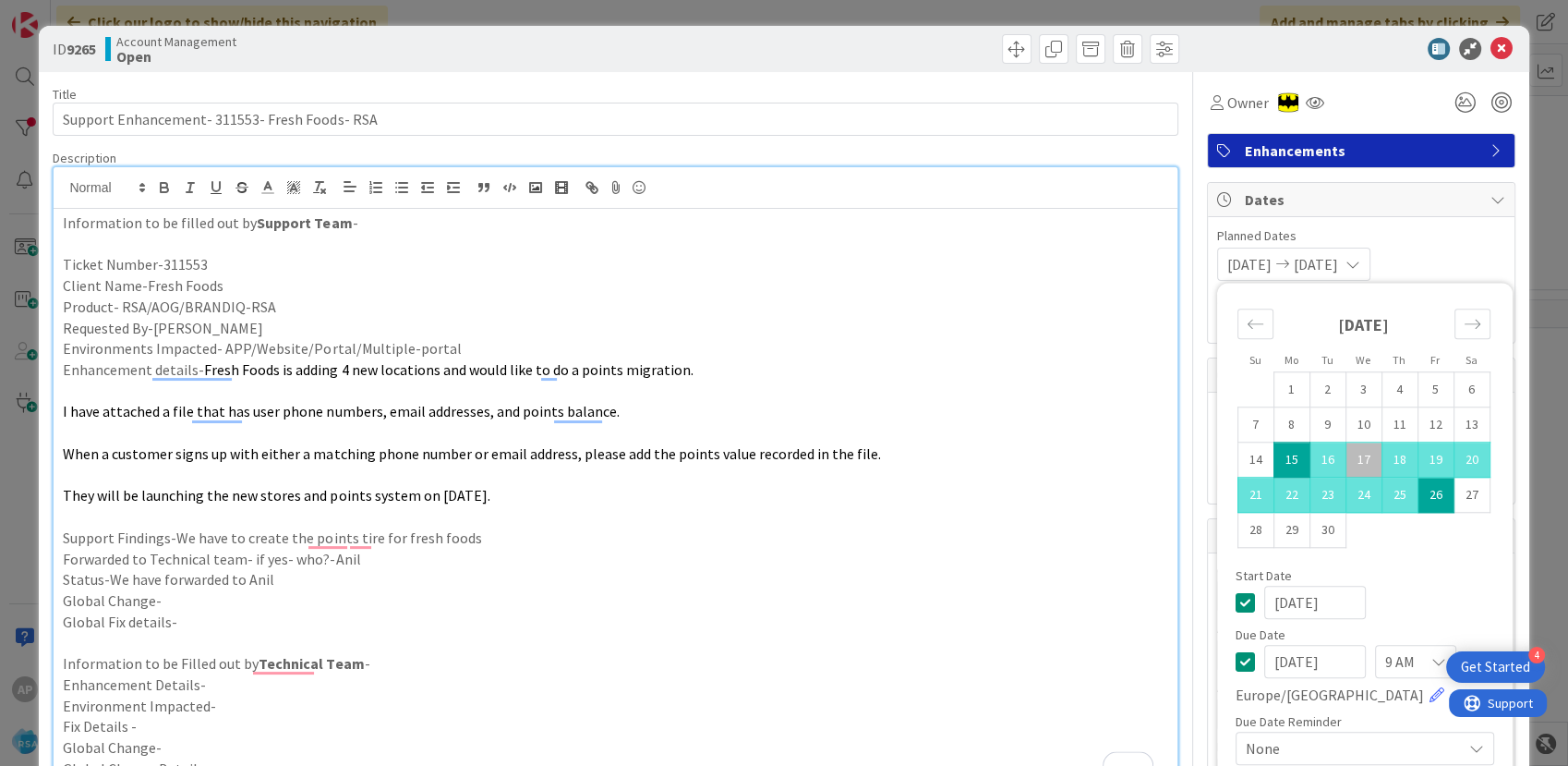
click at [908, 422] on p "To enrich screen reader interactions, please activate Accessibility in Grammarl…" at bounding box center [614, 433] width 1104 height 21
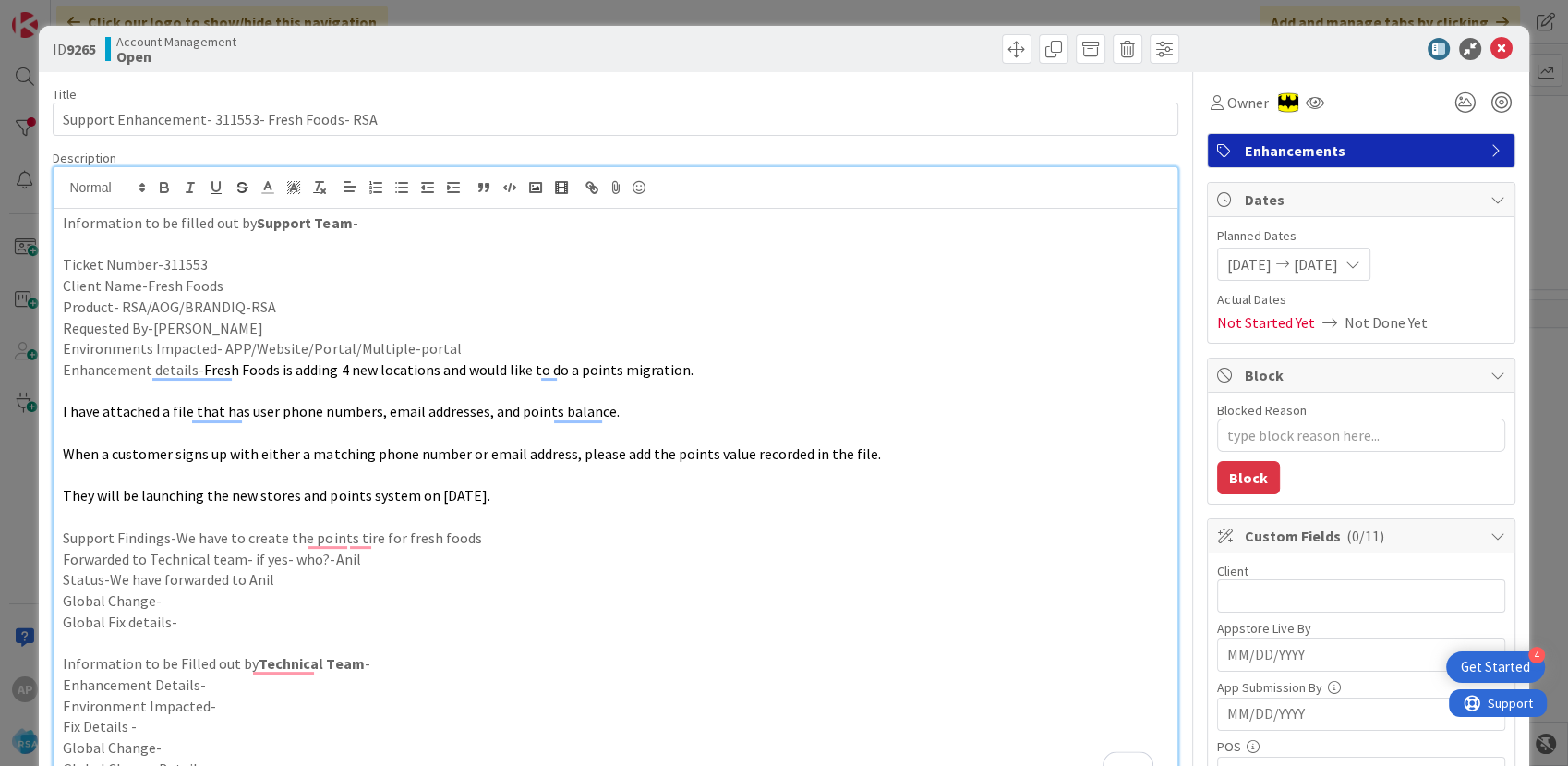
type textarea "x"
click at [1256, 581] on input "text" at bounding box center [1361, 596] width 288 height 33
type input "Fresh Foods"
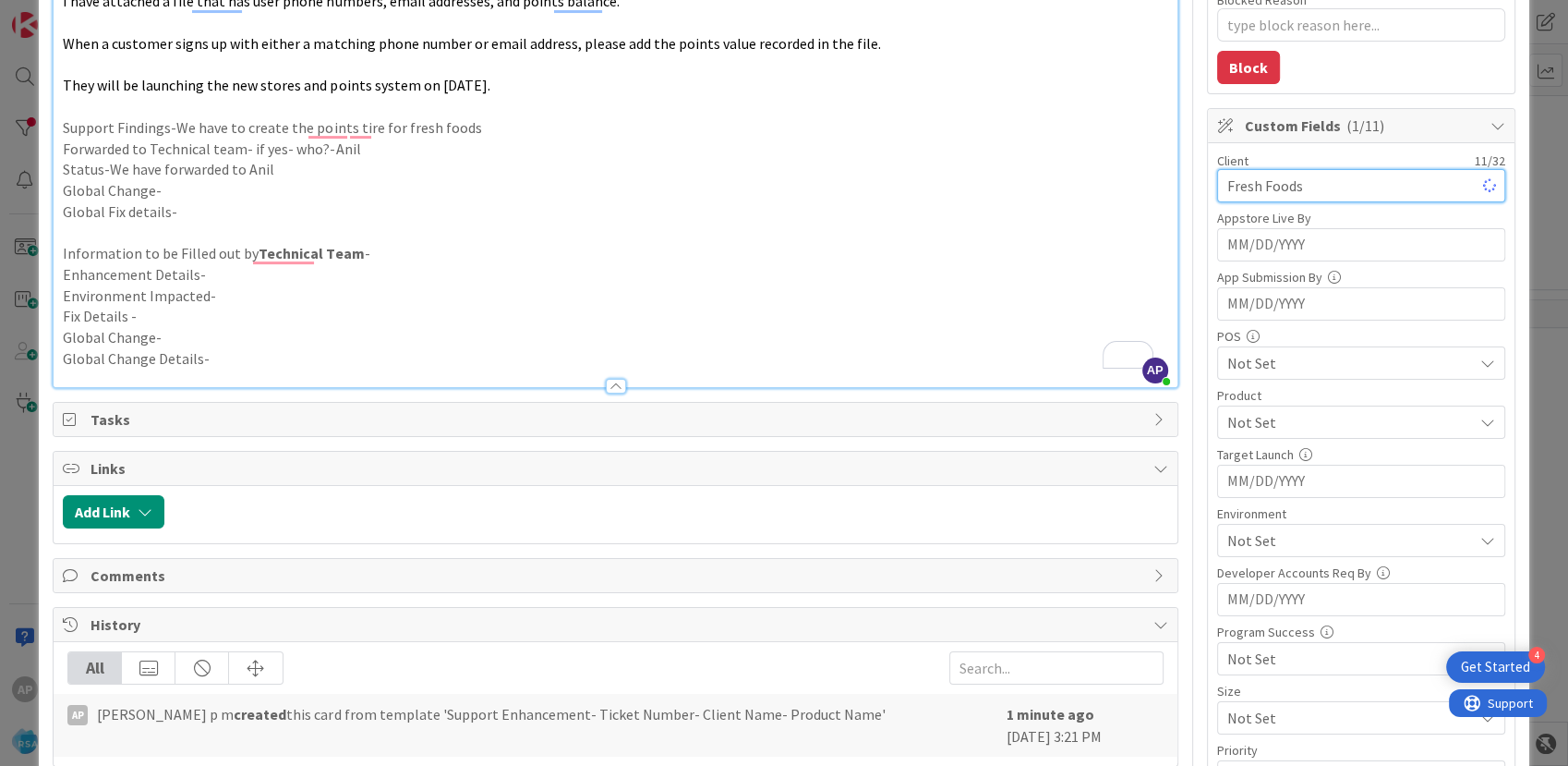
type textarea "x"
type input "Fresh Foods"
click at [1266, 425] on span "Not Set" at bounding box center [1350, 421] width 246 height 22
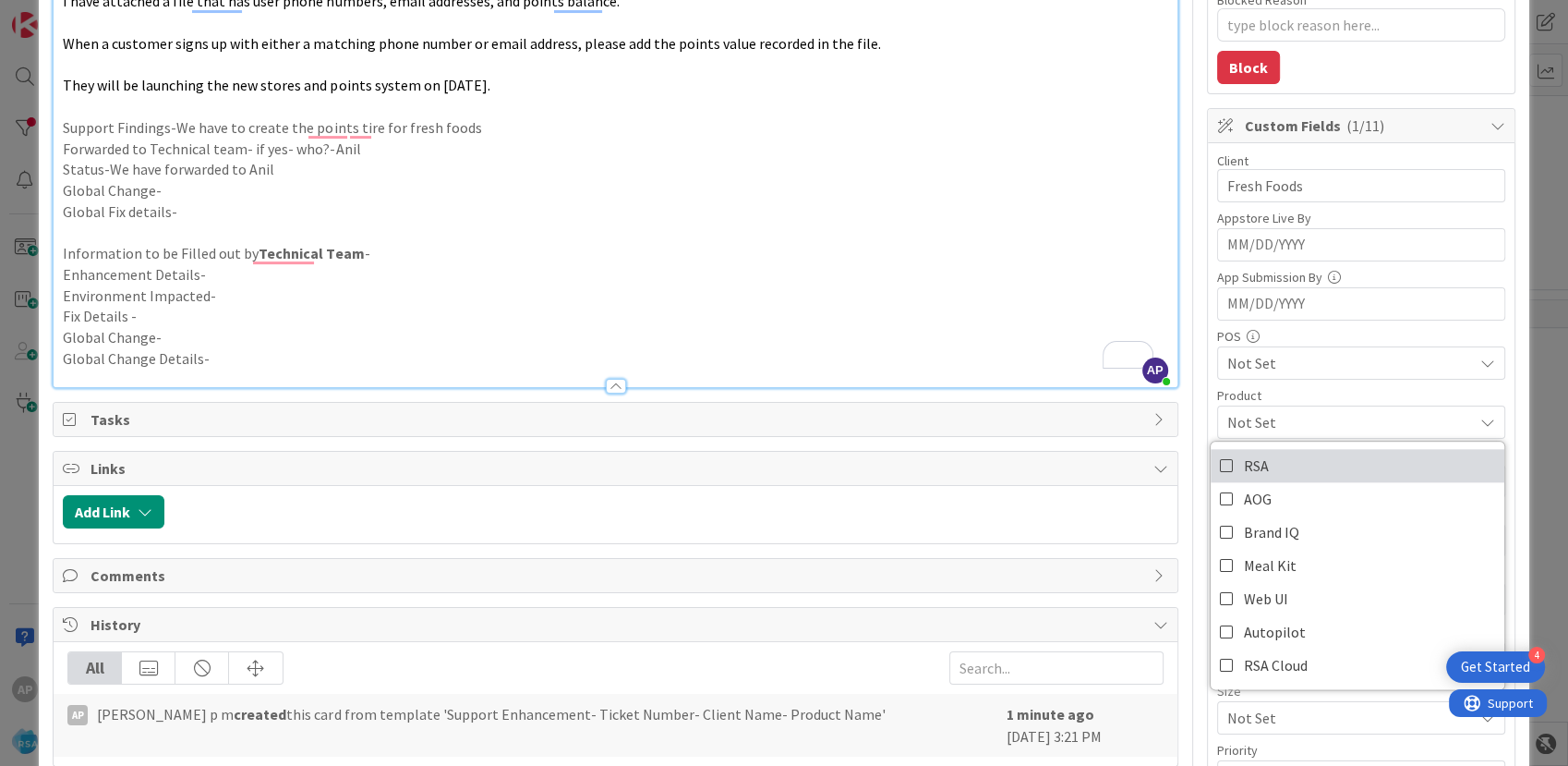
drag, startPoint x: 1256, startPoint y: 465, endPoint x: 1150, endPoint y: 345, distance: 160.1
click at [1257, 465] on link "RSA" at bounding box center [1357, 465] width 293 height 33
click at [979, 223] on p "To enrich screen reader interactions, please activate Accessibility in Grammarl…" at bounding box center [614, 232] width 1104 height 21
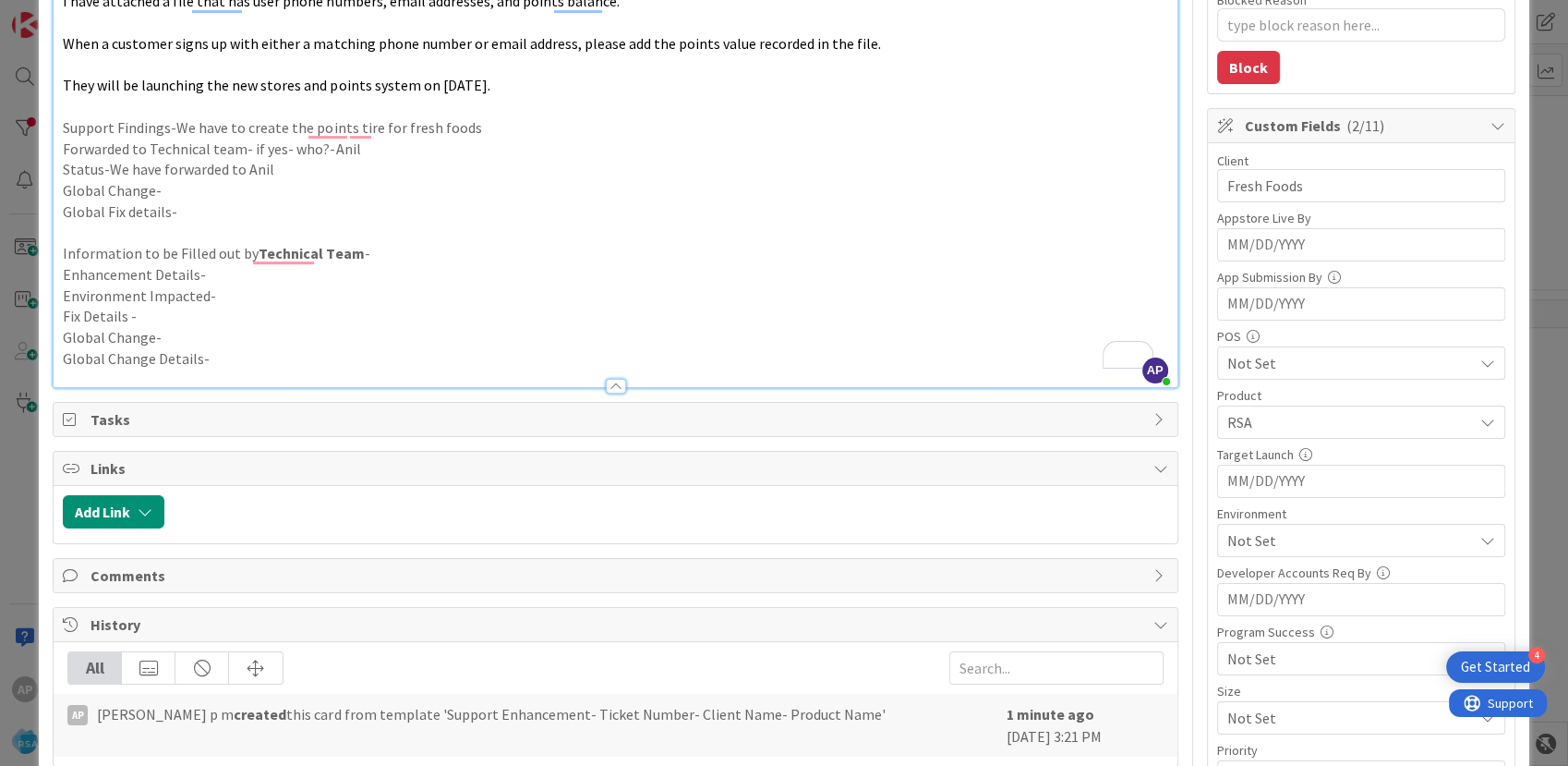
click at [1298, 535] on span "Not Set" at bounding box center [1350, 540] width 246 height 22
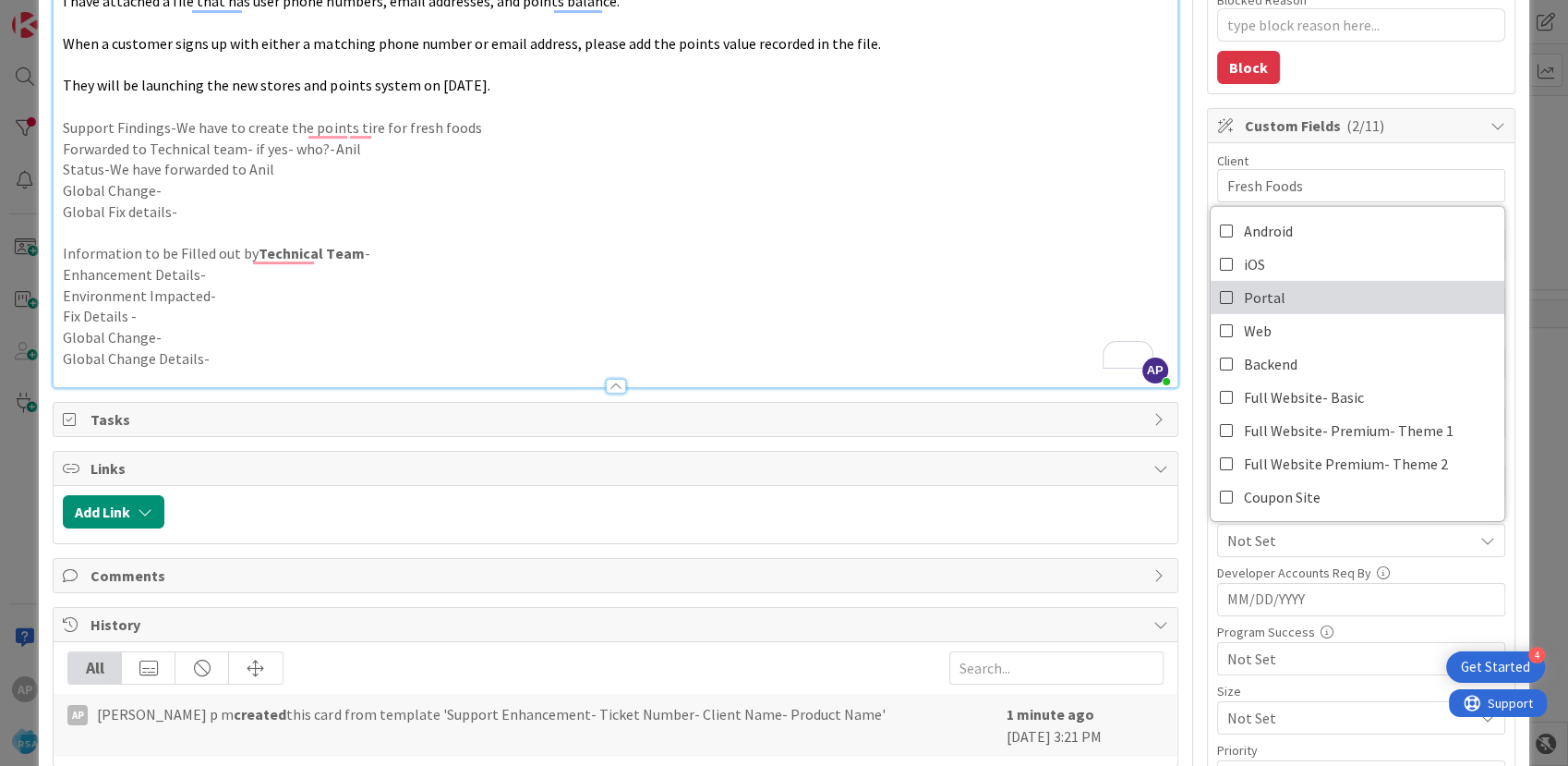
click at [1258, 293] on span "Portal" at bounding box center [1264, 297] width 42 height 27
click at [967, 238] on p "To enrich screen reader interactions, please activate Accessibility in Grammarl…" at bounding box center [614, 232] width 1104 height 21
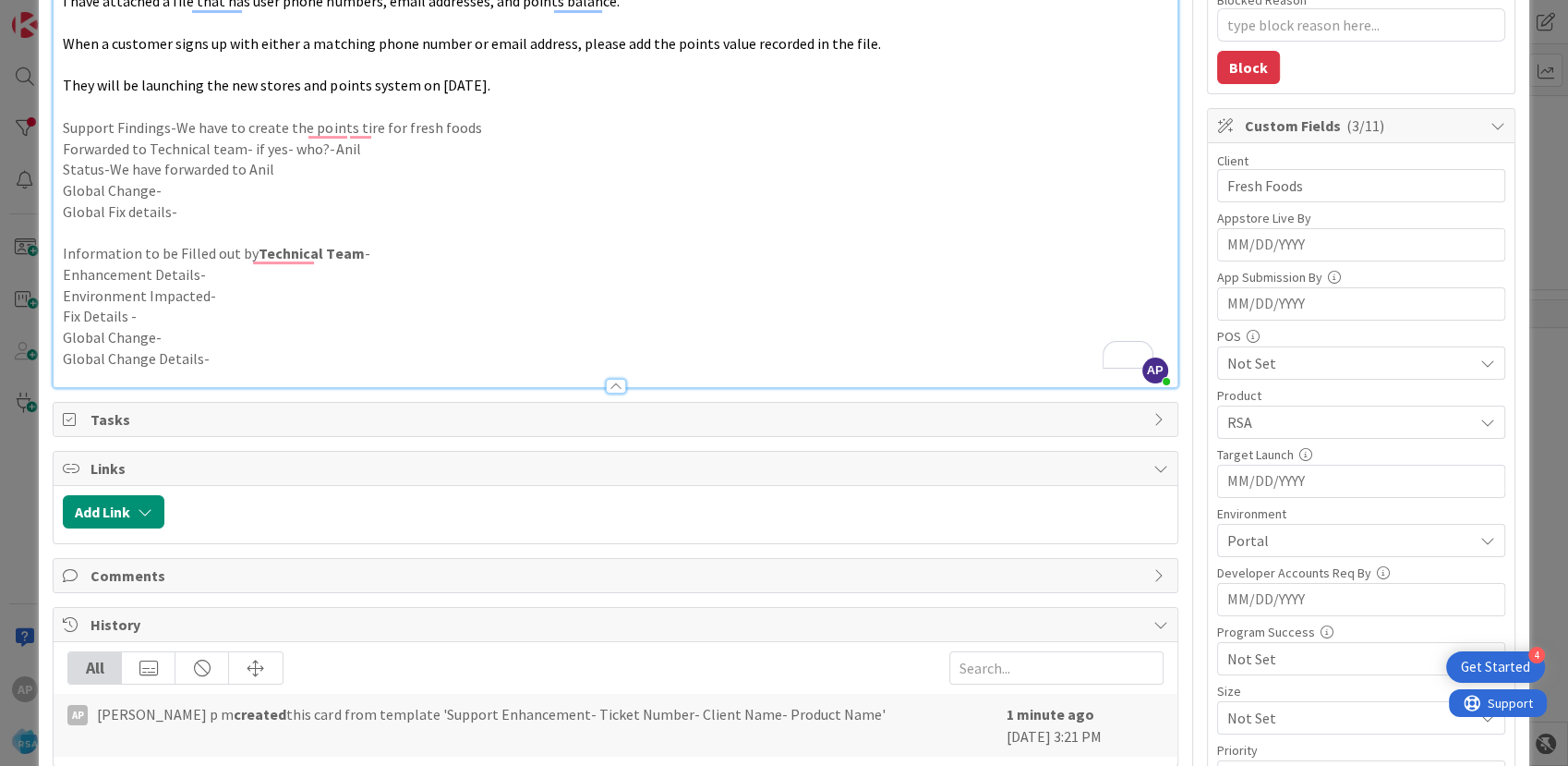
type textarea "x"
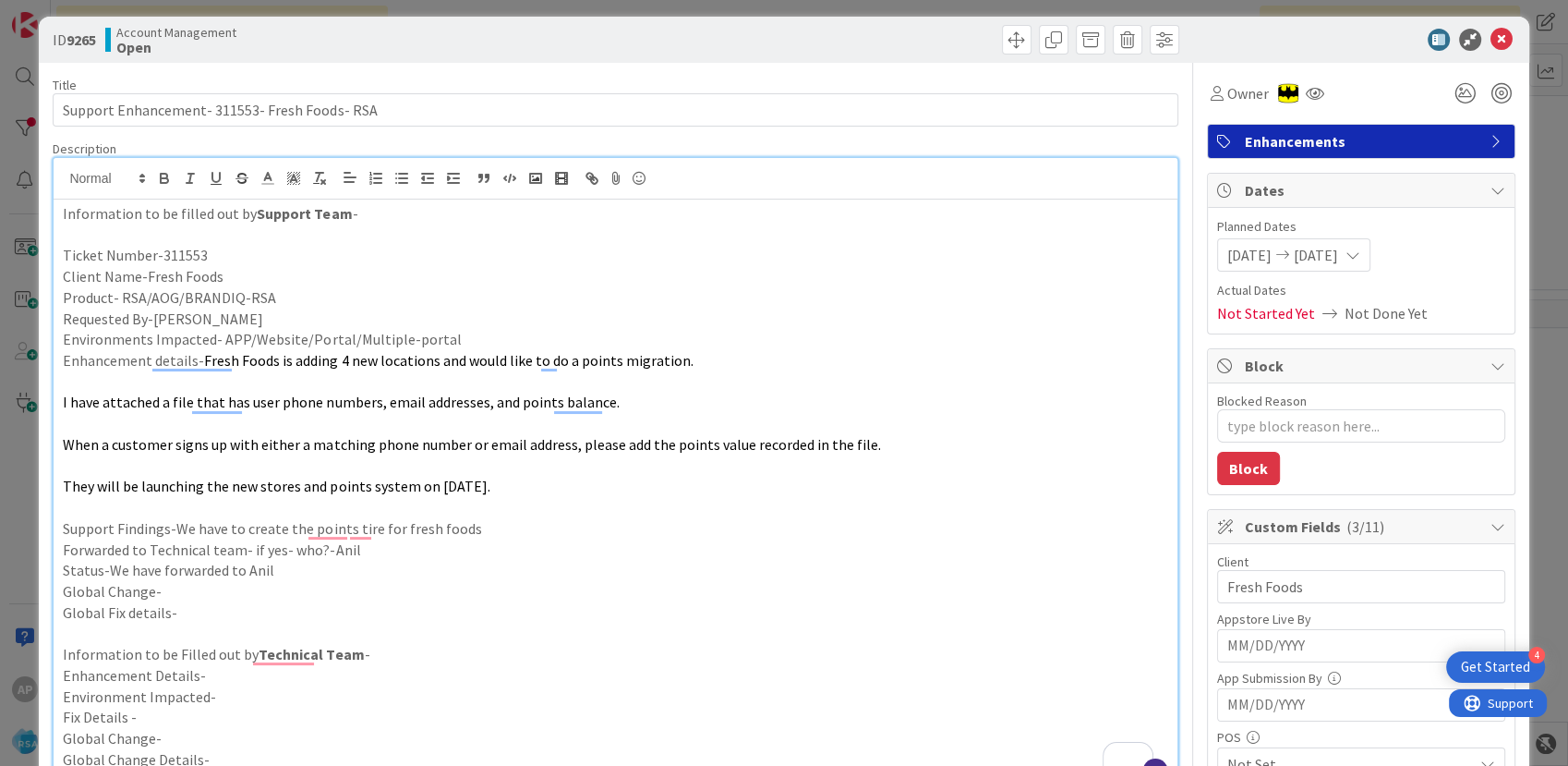
scroll to position [0, 0]
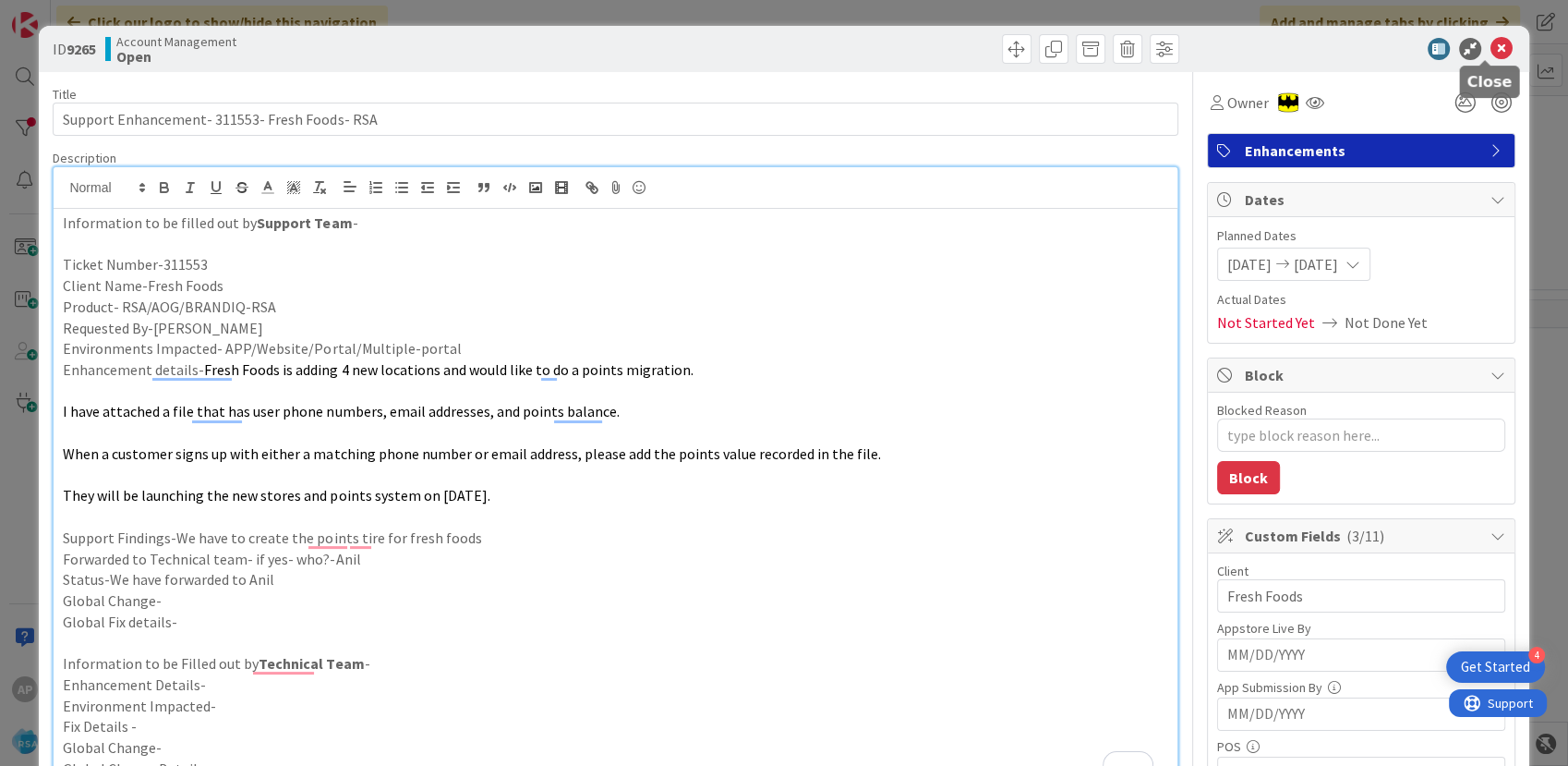
click at [1490, 48] on icon at bounding box center [1501, 48] width 22 height 22
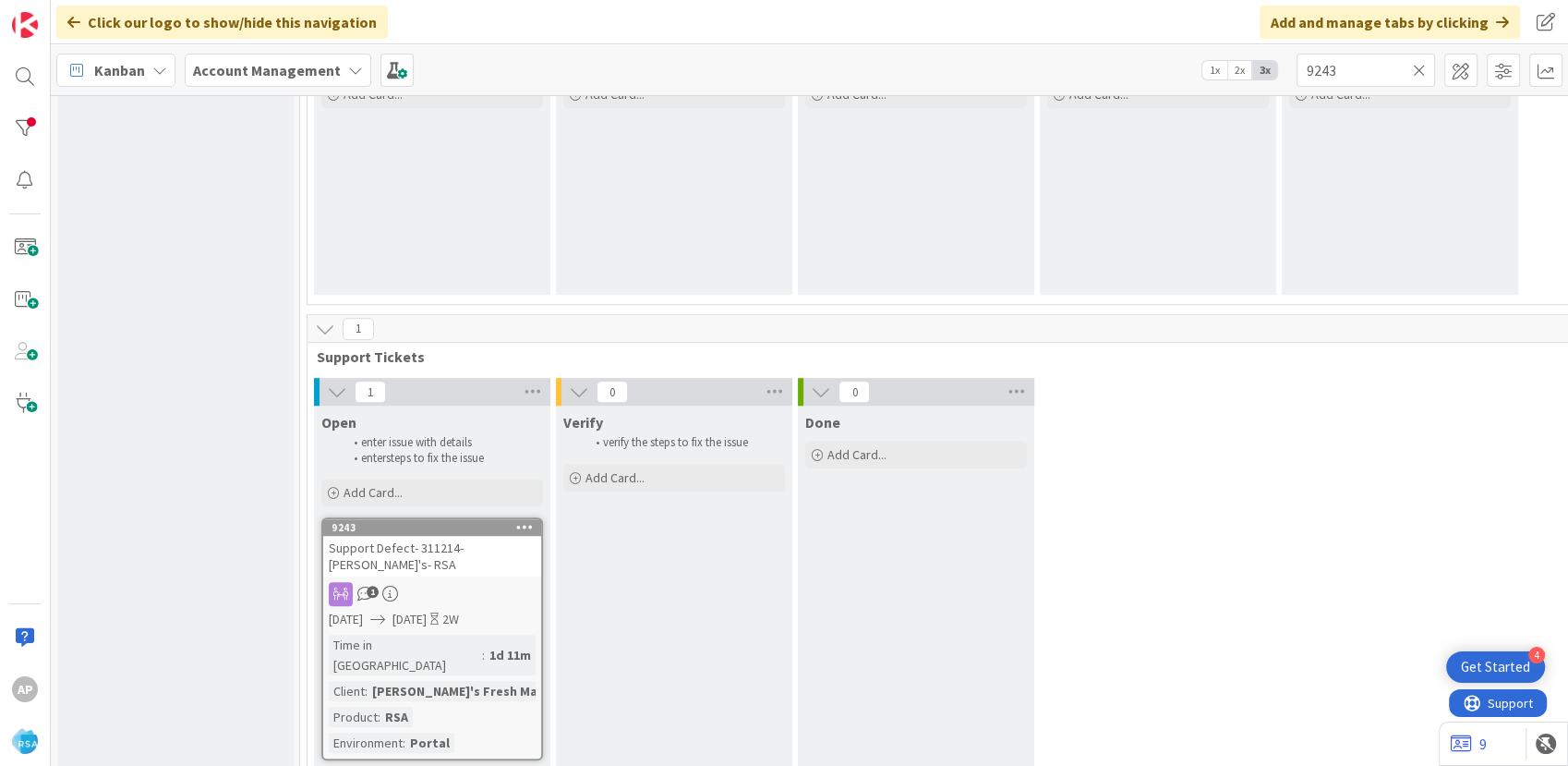
scroll to position [1401, 0]
